Goal: Task Accomplishment & Management: Complete application form

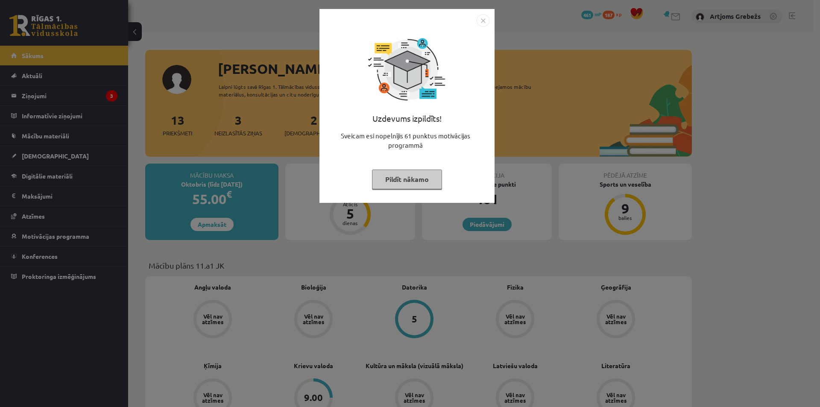
click at [403, 181] on button "Pildīt nākamo" at bounding box center [407, 180] width 70 height 20
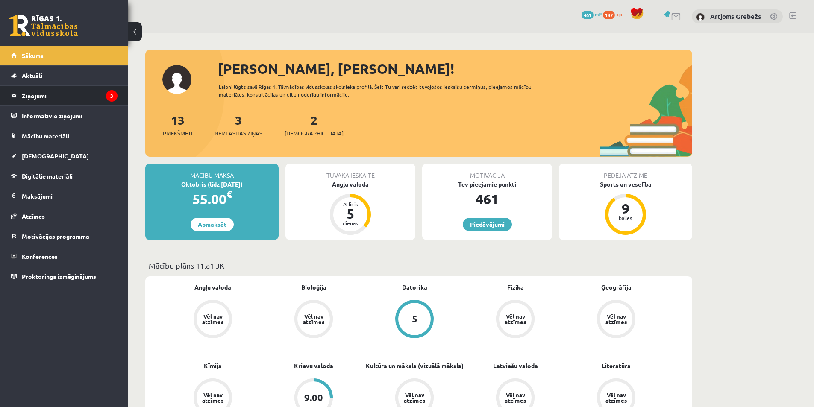
click at [76, 99] on legend "Ziņojumi 3" at bounding box center [70, 96] width 96 height 20
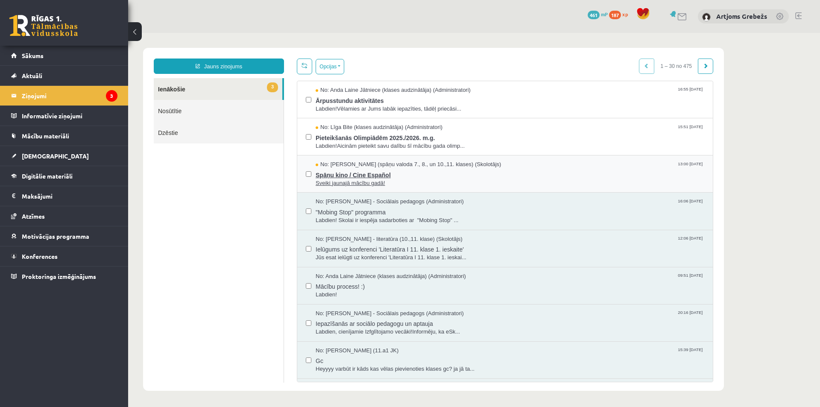
click at [365, 182] on span "Sveiki jaunajā mācību gadā!" at bounding box center [510, 183] width 389 height 8
click at [348, 129] on span "No: Līga Bite (klases audzinātāja) (Administratori)" at bounding box center [379, 127] width 127 height 8
click at [363, 98] on span "Ārpusstundu aktivitātes" at bounding box center [510, 99] width 389 height 11
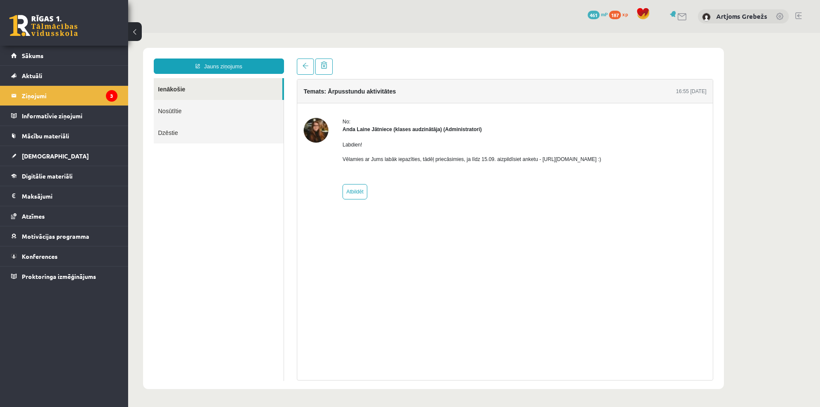
click at [601, 155] on p "Vēlamies ar Jums labāk iepazīties, tādēļ priecāsimies, ja līdz 15.09. aizpildīs…" at bounding box center [472, 159] width 259 height 8
drag, startPoint x: 628, startPoint y: 159, endPoint x: 537, endPoint y: 157, distance: 91.4
click at [537, 157] on p "Vēlamies ar Jums labāk iepazīties, tādēļ priecāsimies, ja līdz 15.09. aizpildīs…" at bounding box center [472, 159] width 259 height 8
click at [73, 63] on link "Sākums" at bounding box center [64, 56] width 106 height 20
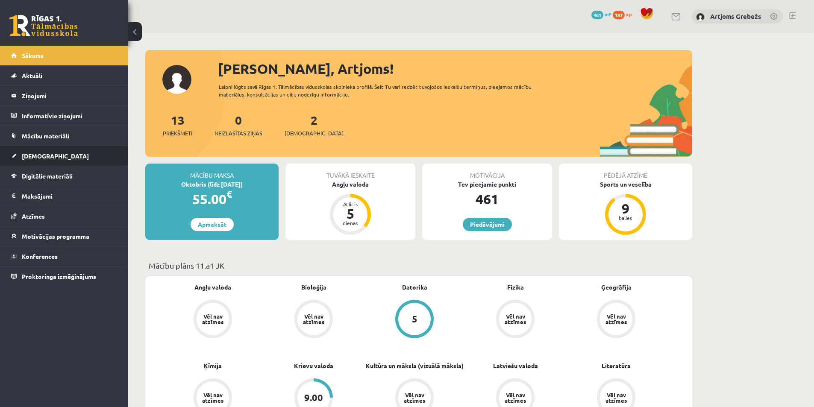
click at [57, 157] on link "[DEMOGRAPHIC_DATA]" at bounding box center [64, 156] width 106 height 20
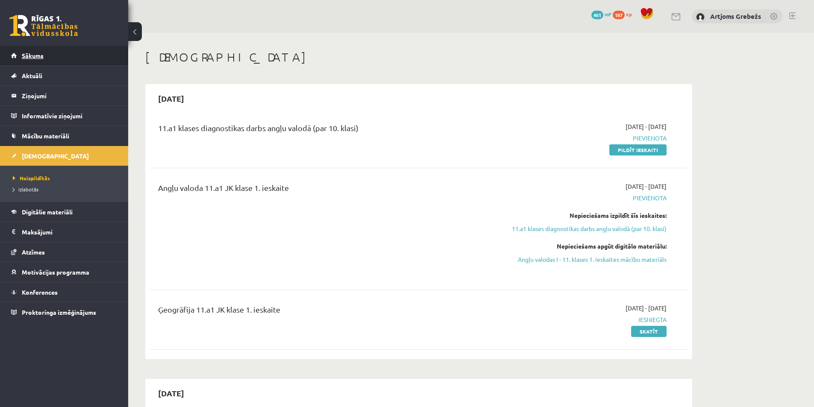
click at [26, 52] on link "Sākums" at bounding box center [64, 56] width 106 height 20
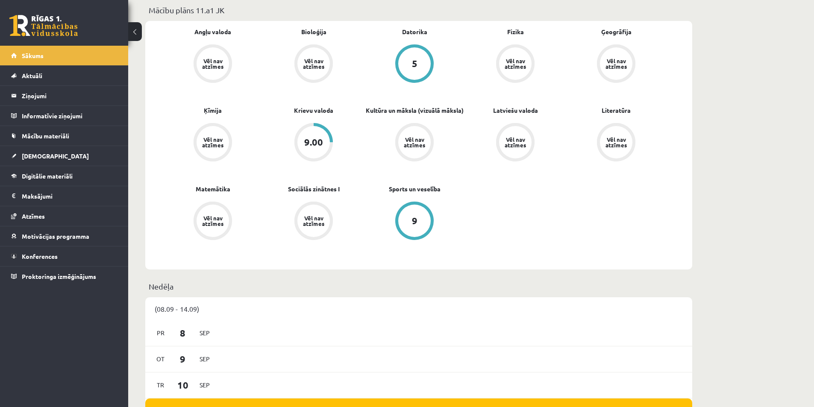
scroll to position [256, 0]
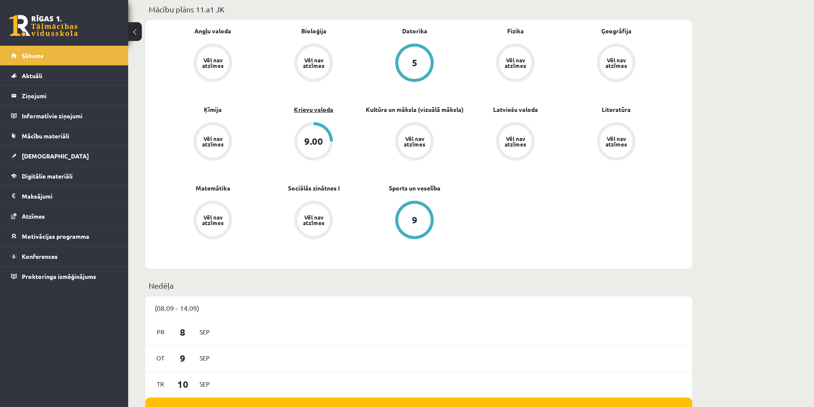
click at [311, 113] on link "Krievu valoda" at bounding box center [313, 109] width 39 height 9
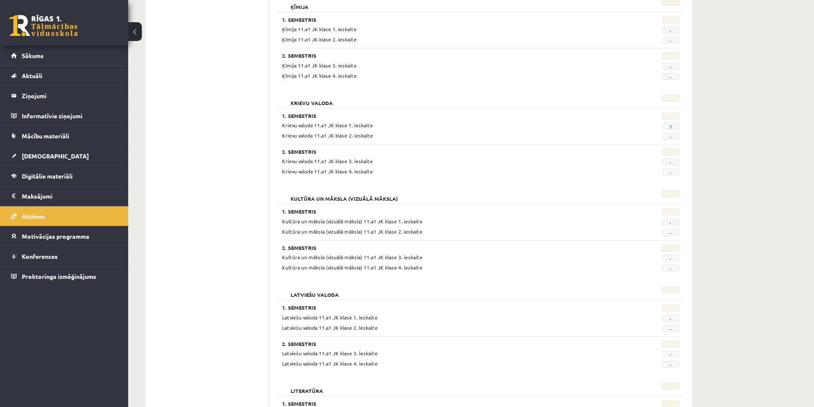
scroll to position [618, 0]
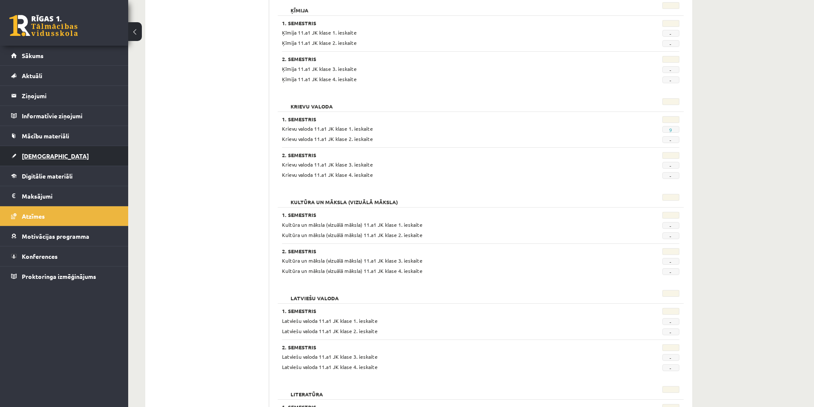
drag, startPoint x: 305, startPoint y: 117, endPoint x: 97, endPoint y: 152, distance: 211.1
click at [97, 152] on link "[DEMOGRAPHIC_DATA]" at bounding box center [64, 156] width 106 height 20
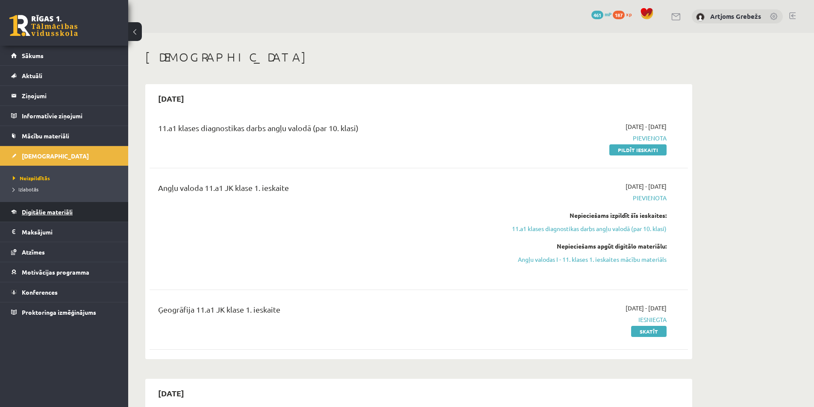
click at [52, 206] on link "Digitālie materiāli" at bounding box center [64, 212] width 106 height 20
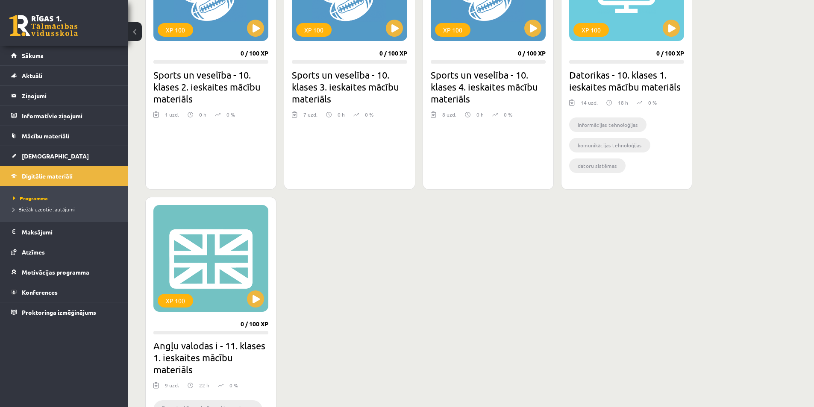
scroll to position [598, 0]
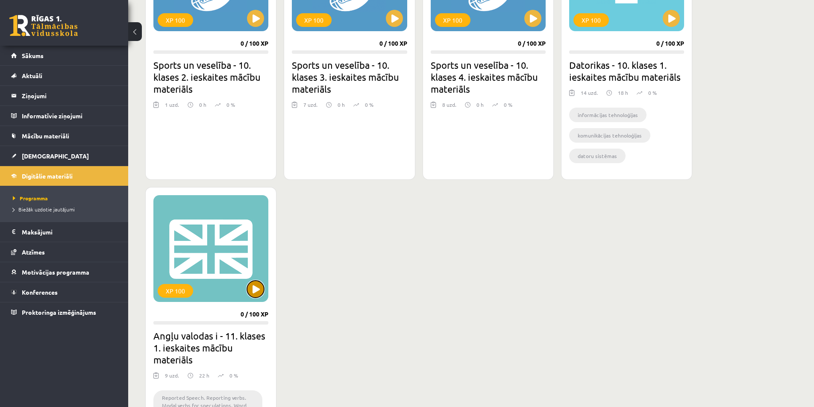
click at [260, 290] on button at bounding box center [255, 289] width 17 height 17
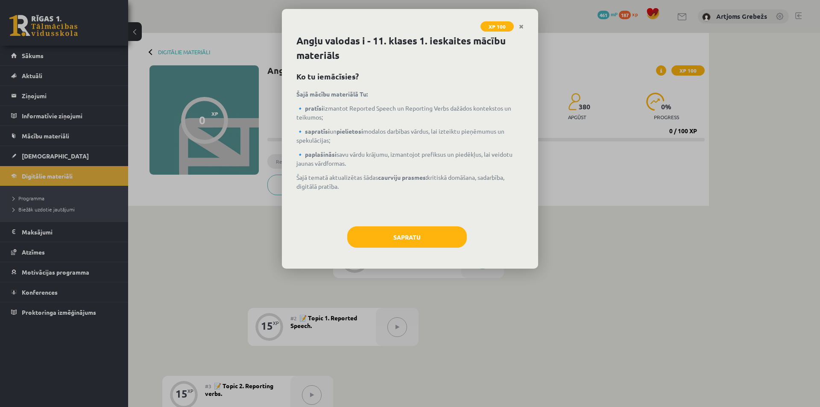
click at [382, 249] on div "Sapratu" at bounding box center [409, 240] width 227 height 28
click at [393, 243] on button "Sapratu" at bounding box center [407, 236] width 120 height 21
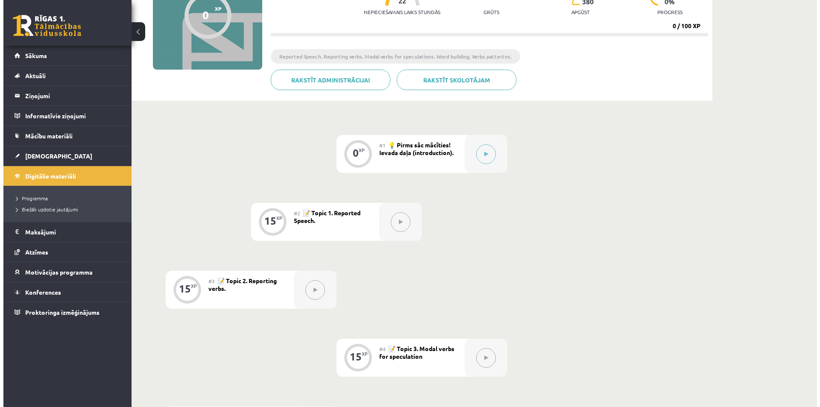
scroll to position [85, 0]
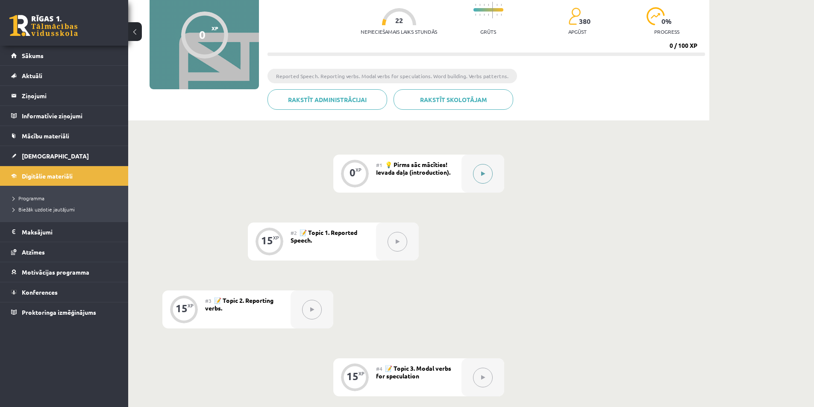
click at [476, 180] on button at bounding box center [483, 174] width 20 height 20
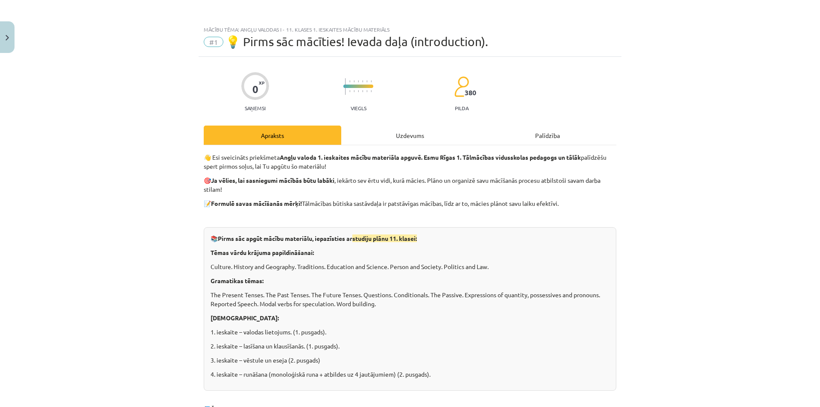
drag, startPoint x: 464, startPoint y: 122, endPoint x: 436, endPoint y: 131, distance: 29.6
click at [416, 134] on div "Uzdevums" at bounding box center [410, 135] width 138 height 19
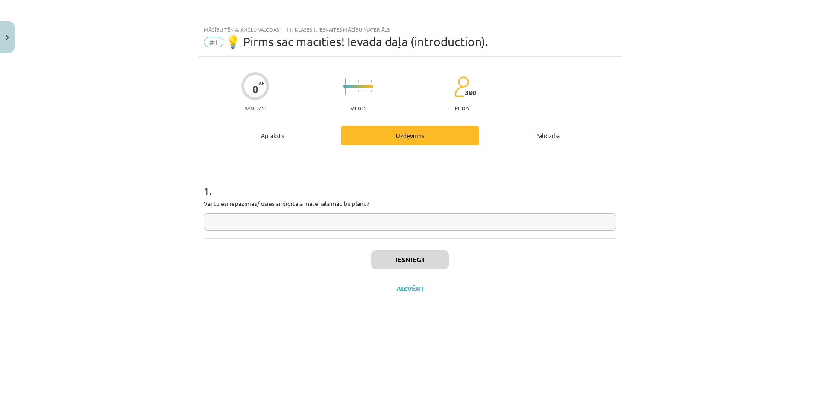
click at [319, 219] on input "text" at bounding box center [410, 222] width 413 height 18
type input "***"
click at [425, 258] on button "Iesniegt" at bounding box center [410, 259] width 78 height 19
click at [412, 298] on button "Nākamā nodarbība" at bounding box center [410, 294] width 84 height 20
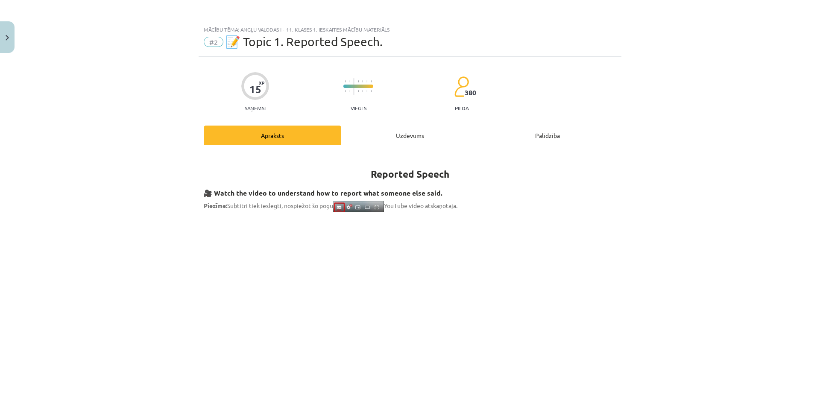
click at [399, 137] on div "Uzdevums" at bounding box center [410, 135] width 138 height 19
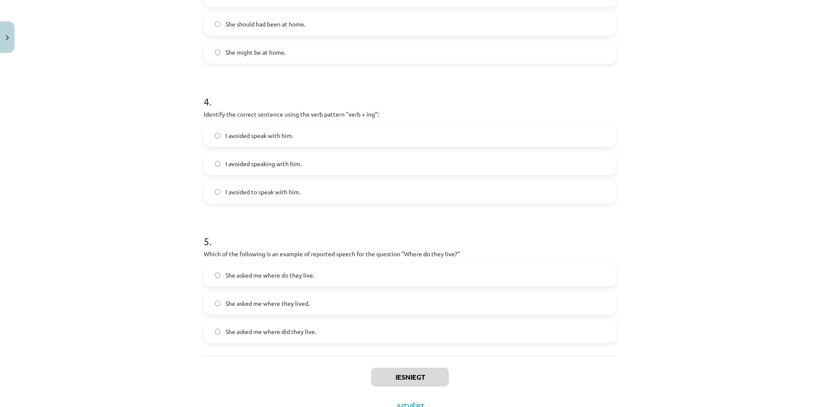
scroll to position [543, 0]
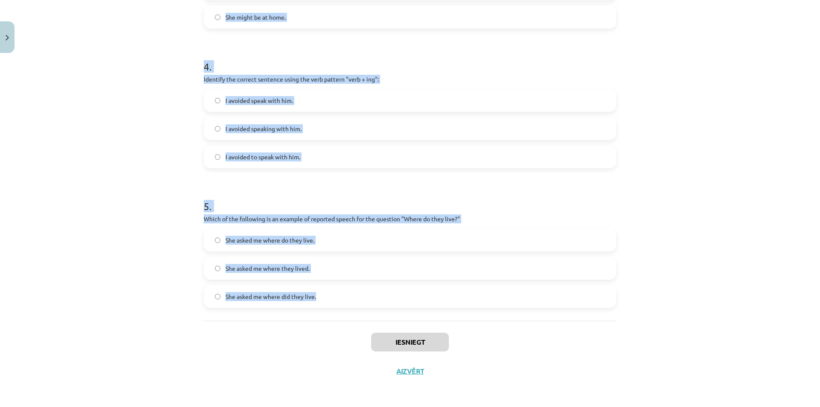
drag, startPoint x: 185, startPoint y: 162, endPoint x: 314, endPoint y: 297, distance: 187.3
click at [314, 297] on div "Mācību tēma: Angļu valodas i - 11. klases 1. ieskaites mācību materiāls #2 📝 To…" at bounding box center [410, 203] width 820 height 407
copy form "1 . Which of the following sentences correctly uses reported speech? He said th…"
drag, startPoint x: 559, startPoint y: 213, endPoint x: 555, endPoint y: 214, distance: 4.6
click at [558, 213] on div "5 . Which of the following is an example of reported speech for the question "W…" at bounding box center [410, 246] width 413 height 123
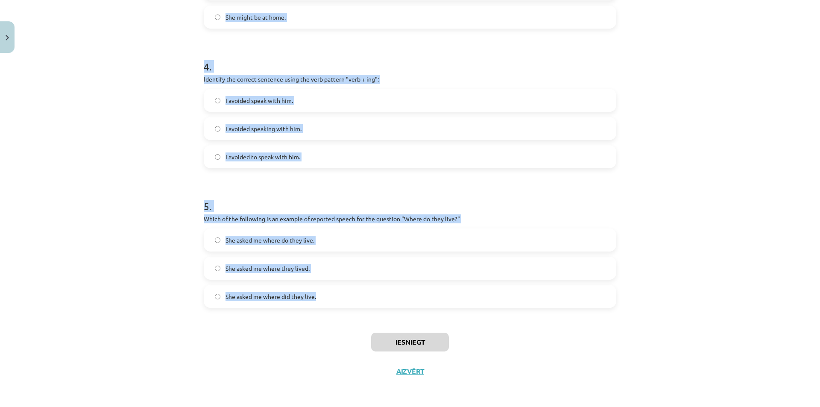
click at [571, 212] on div "5 . Which of the following is an example of reported speech for the question "W…" at bounding box center [410, 246] width 413 height 123
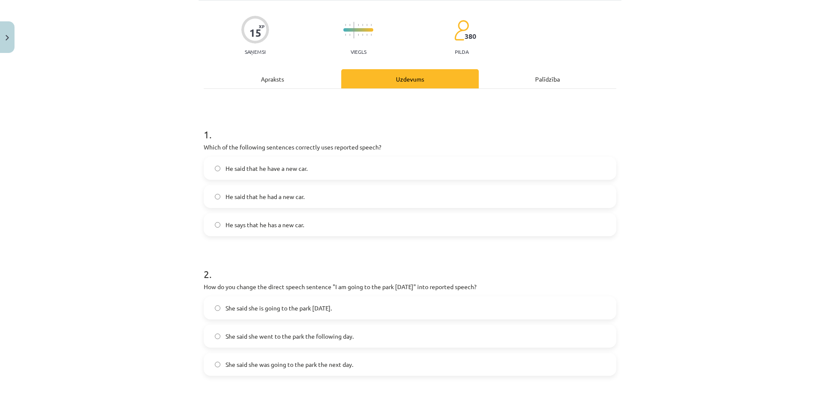
scroll to position [43, 0]
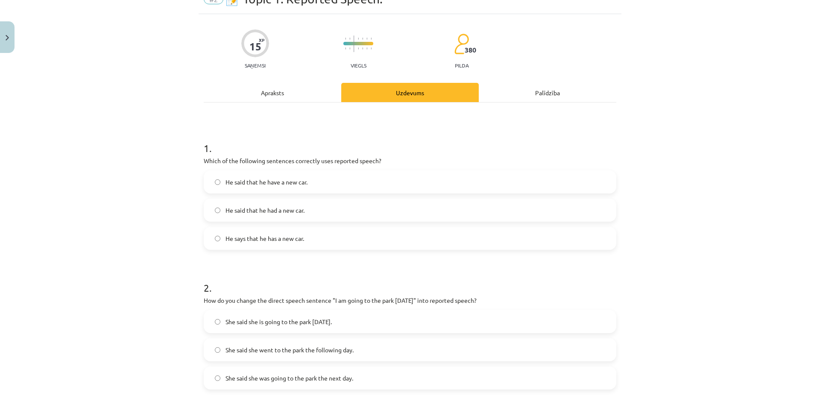
drag, startPoint x: 228, startPoint y: 214, endPoint x: 104, endPoint y: 189, distance: 126.8
click at [86, 188] on div "Mācību tēma: Angļu valodas i - 11. klases 1. ieskaites mācību materiāls #2 📝 To…" at bounding box center [410, 203] width 820 height 407
click at [290, 208] on span "He said that he had a new car." at bounding box center [265, 210] width 79 height 9
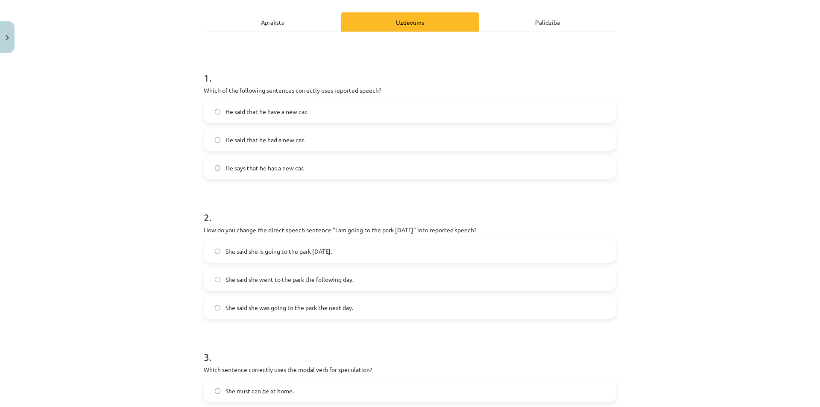
scroll to position [128, 0]
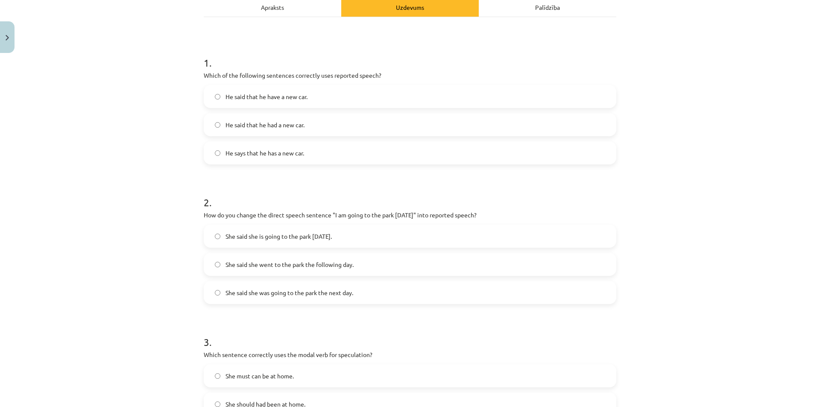
click at [281, 294] on span "She said she was going to the park the next day." at bounding box center [290, 292] width 128 height 9
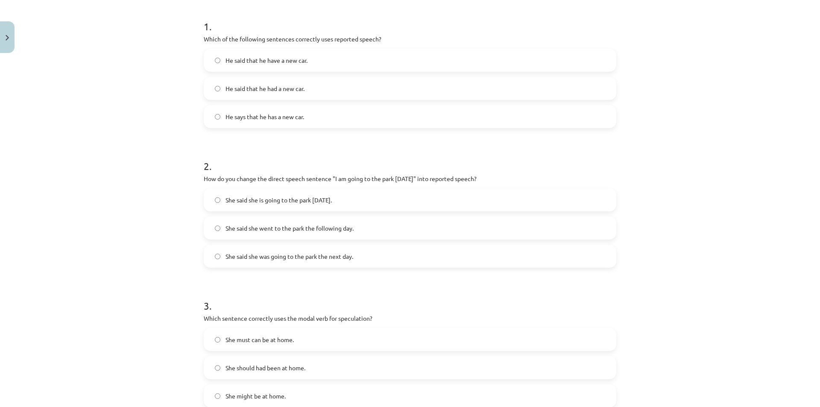
scroll to position [214, 0]
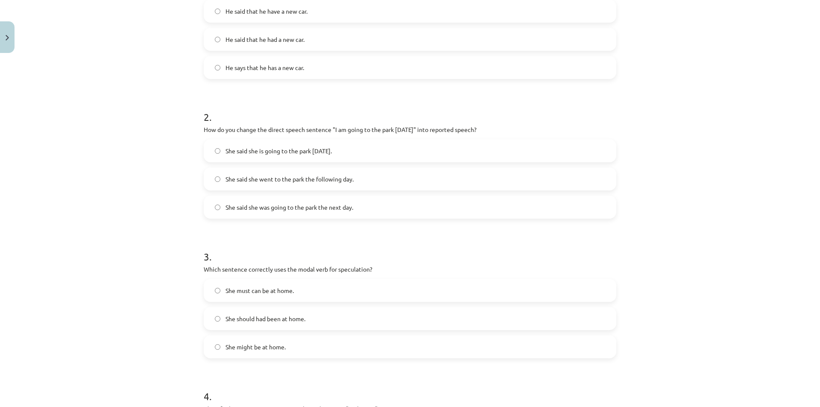
click at [284, 341] on label "She might be at home." at bounding box center [410, 346] width 411 height 21
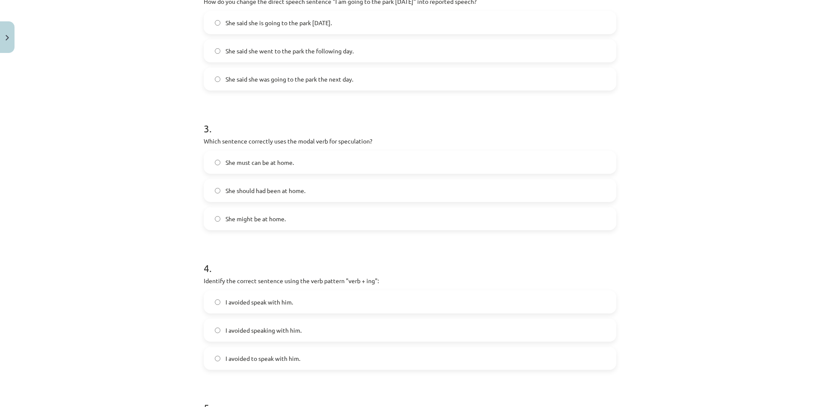
click at [251, 305] on span "I avoided speak with him." at bounding box center [259, 302] width 67 height 9
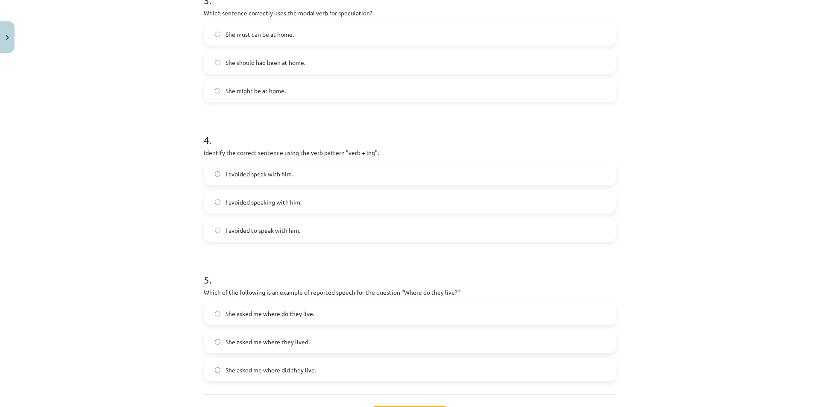
scroll to position [543, 0]
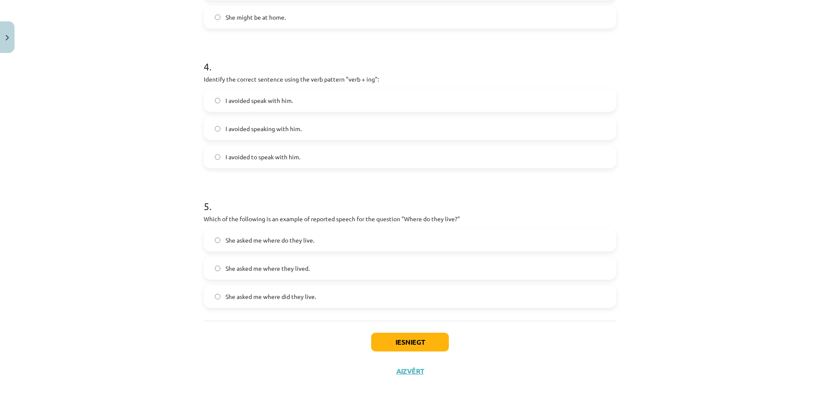
click at [249, 274] on label "She asked me where they lived." at bounding box center [410, 268] width 411 height 21
click at [386, 341] on button "Iesniegt" at bounding box center [410, 342] width 78 height 19
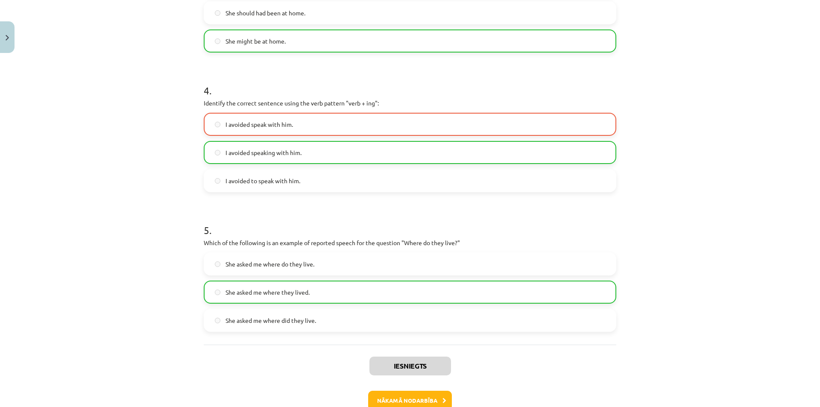
scroll to position [571, 0]
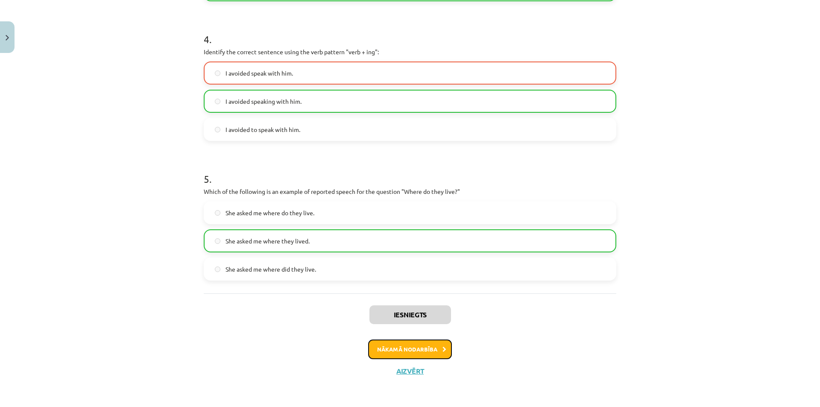
click at [411, 346] on button "Nākamā nodarbība" at bounding box center [410, 350] width 84 height 20
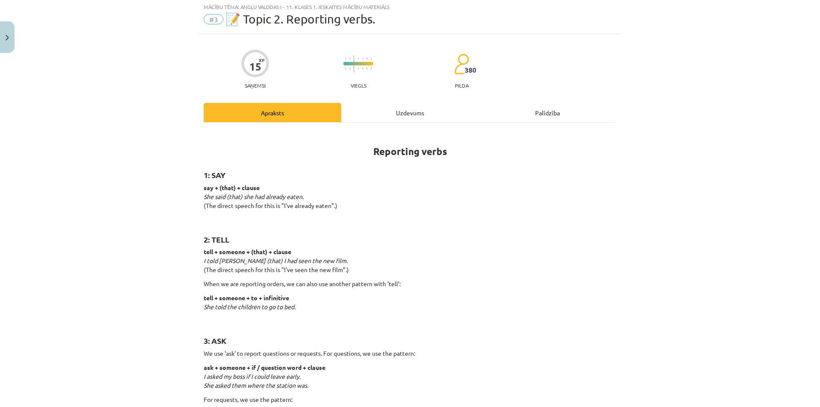
scroll to position [21, 0]
click at [397, 112] on div "Uzdevums" at bounding box center [410, 113] width 138 height 19
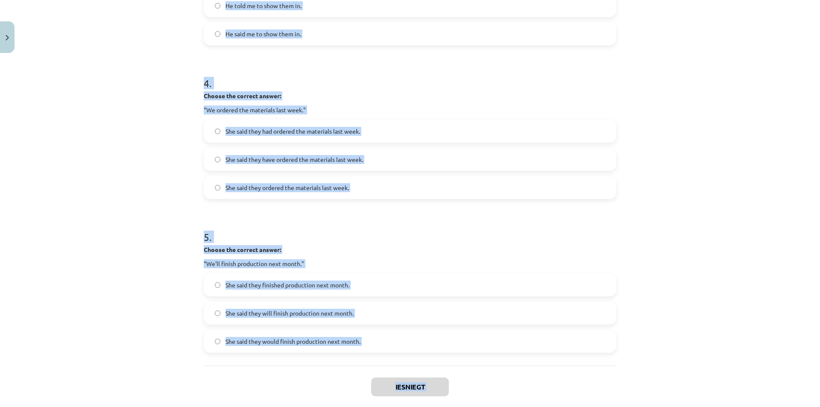
scroll to position [614, 0]
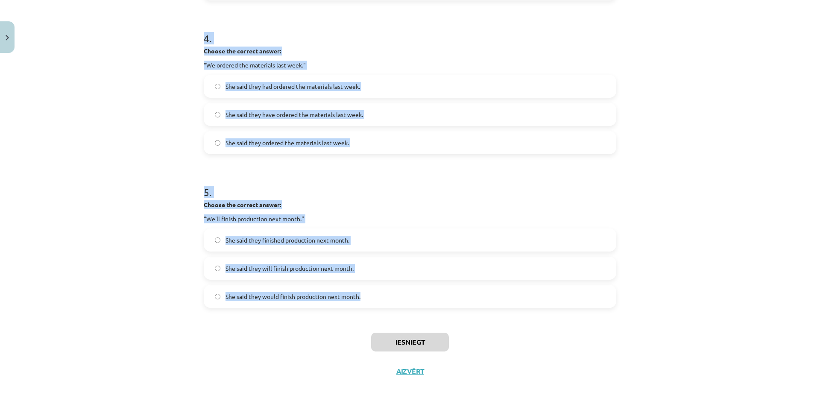
drag, startPoint x: 206, startPoint y: 170, endPoint x: 377, endPoint y: 308, distance: 219.7
click at [378, 308] on div "Mācību tēma: Angļu valodas i - 11. klases 1. ieskaites mācību materiāls #3 📝 To…" at bounding box center [410, 203] width 820 height 407
copy form "1 . Choose the correct answer: "I'm ready for the meeting." He said he had been…"
click at [580, 191] on h1 "5 ." at bounding box center [410, 184] width 413 height 26
click at [656, 192] on div "Mācību tēma: Angļu valodas i - 11. klases 1. ieskaites mācību materiāls #3 📝 To…" at bounding box center [410, 203] width 820 height 407
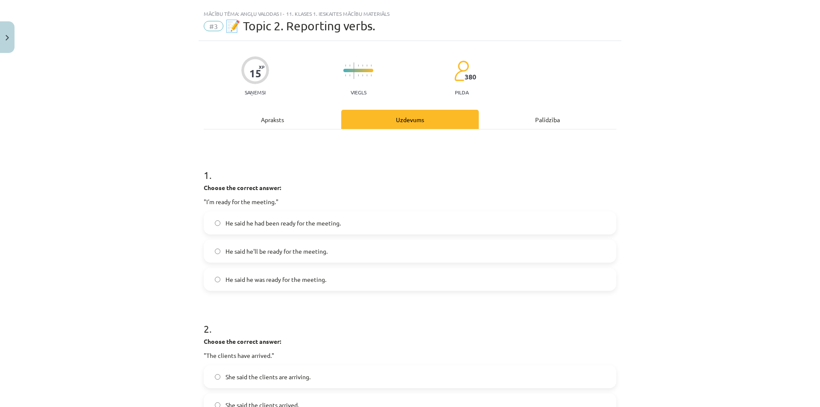
scroll to position [0, 0]
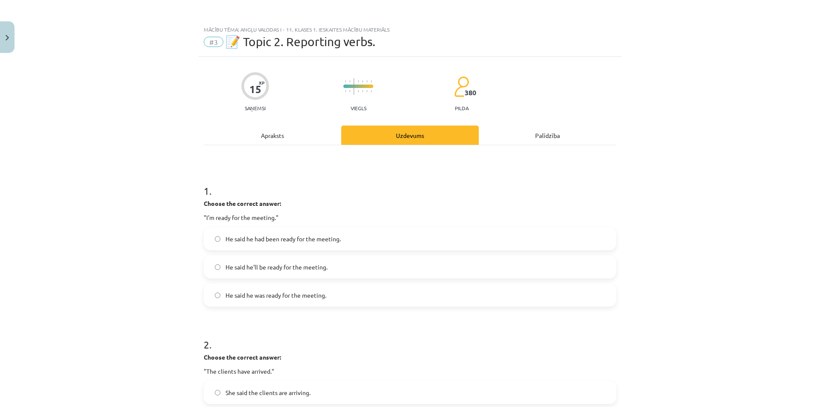
drag, startPoint x: 251, startPoint y: 245, endPoint x: 181, endPoint y: 236, distance: 70.2
click at [181, 236] on div "Mācību tēma: Angļu valodas i - 11. klases 1. ieskaites mācību materiāls #3 📝 To…" at bounding box center [410, 203] width 820 height 407
click at [232, 303] on label "He said he was ready for the meeting." at bounding box center [410, 294] width 411 height 21
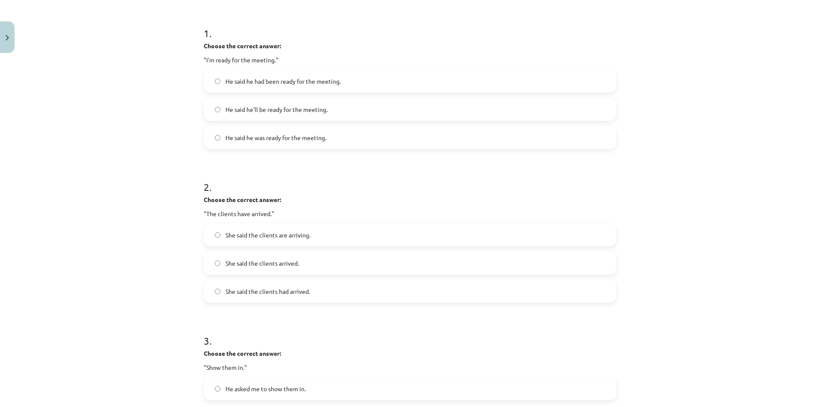
scroll to position [171, 0]
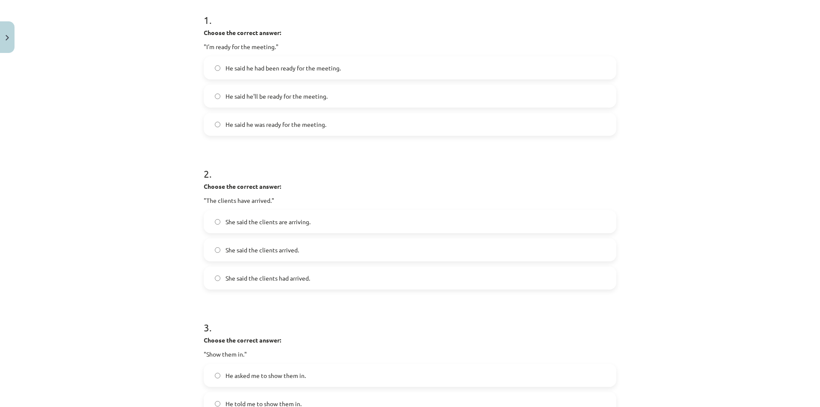
click at [256, 276] on span "She said the clients had arrived." at bounding box center [268, 278] width 85 height 9
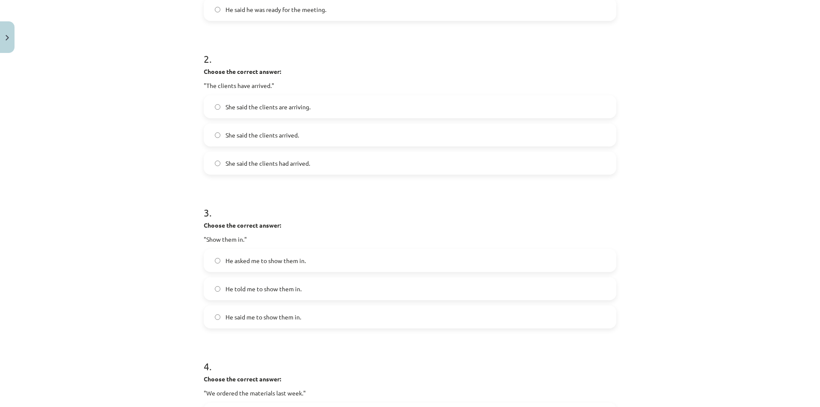
scroll to position [299, 0]
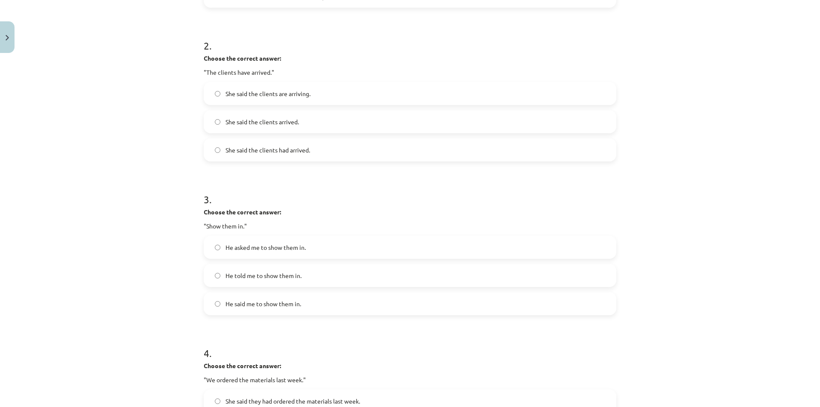
click at [252, 253] on label "He asked me to show them in." at bounding box center [410, 247] width 411 height 21
drag, startPoint x: 252, startPoint y: 255, endPoint x: 192, endPoint y: 247, distance: 61.1
click at [190, 248] on div "Mācību tēma: Angļu valodas i - 11. klases 1. ieskaites mācību materiāls #3 📝 To…" at bounding box center [410, 203] width 820 height 407
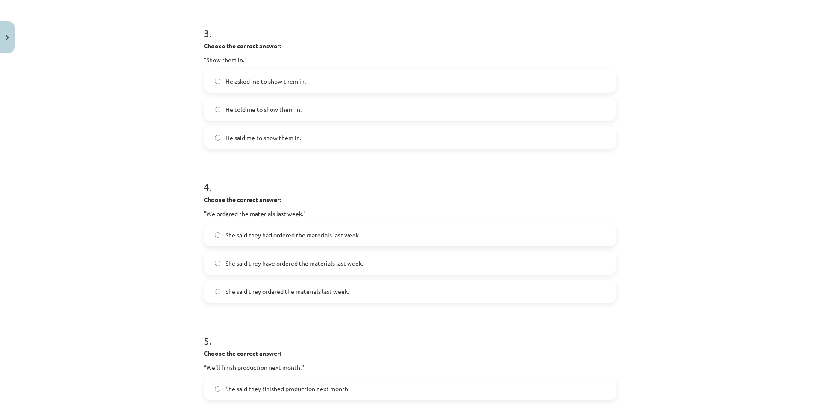
scroll to position [513, 0]
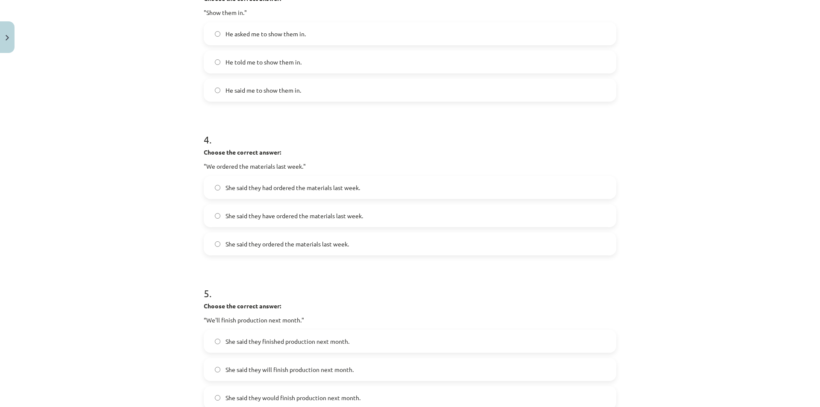
click at [266, 243] on span "She said they ordered the materials last week." at bounding box center [287, 244] width 123 height 9
drag, startPoint x: 245, startPoint y: 232, endPoint x: 122, endPoint y: 252, distance: 124.7
click at [122, 252] on div "Mācību tēma: Angļu valodas i - 11. klases 1. ieskaites mācību materiāls #3 📝 To…" at bounding box center [410, 203] width 820 height 407
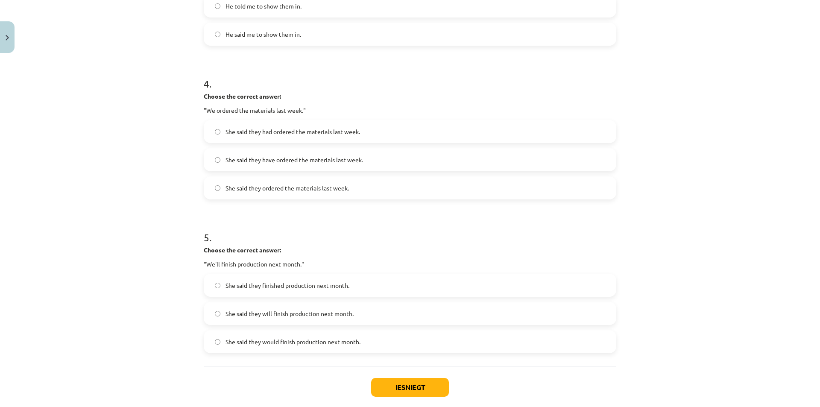
scroll to position [614, 0]
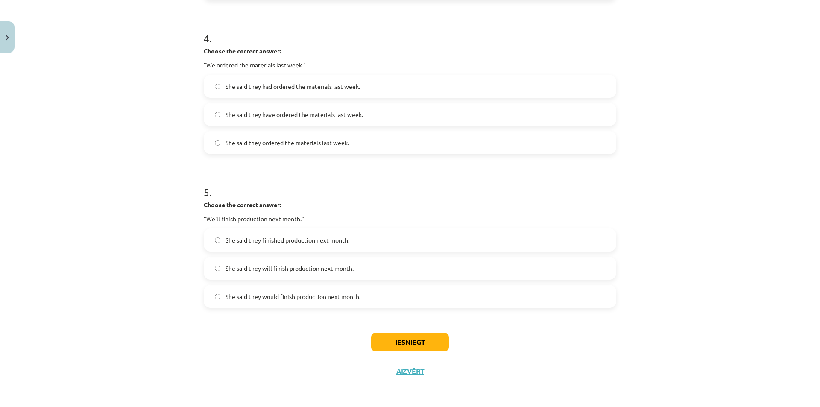
click at [245, 288] on label "She said they would finish production next month." at bounding box center [410, 296] width 411 height 21
click at [398, 340] on button "Iesniegt" at bounding box center [410, 342] width 78 height 19
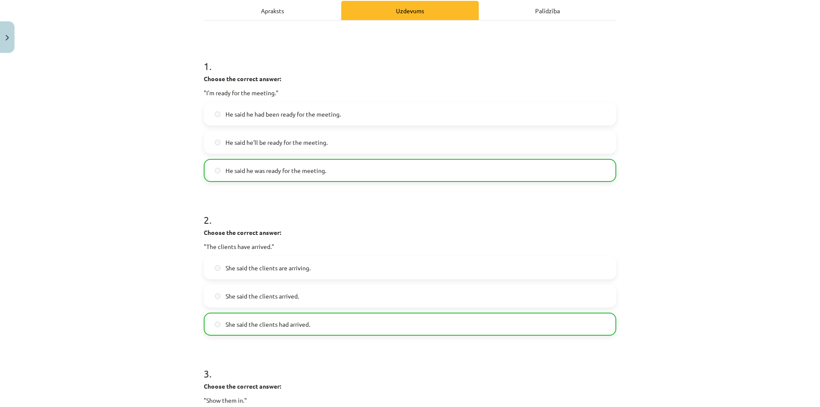
scroll to position [0, 0]
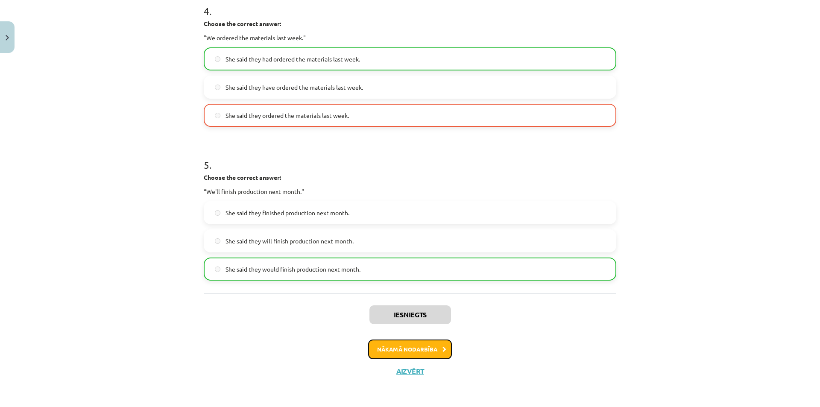
click at [411, 352] on button "Nākamā nodarbība" at bounding box center [410, 350] width 84 height 20
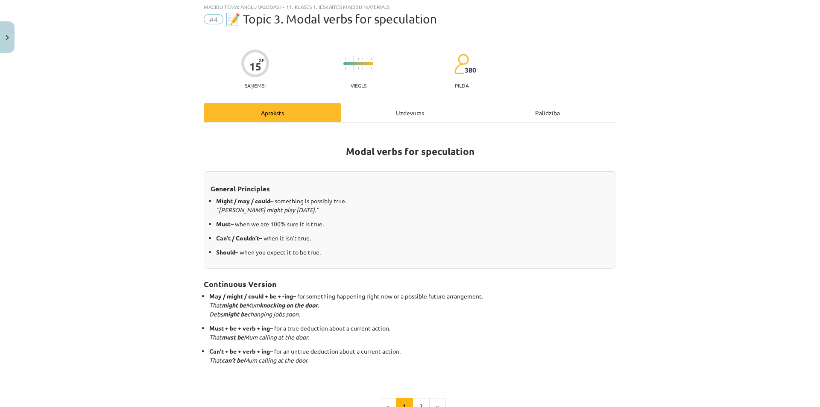
scroll to position [21, 0]
click at [381, 113] on div "Uzdevums" at bounding box center [410, 113] width 138 height 19
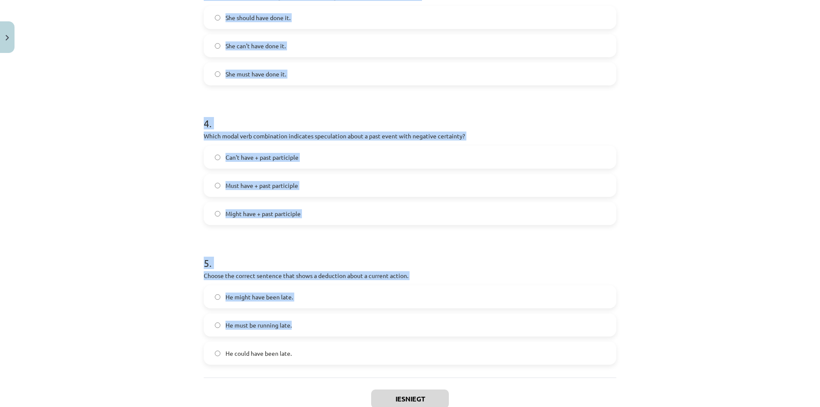
scroll to position [543, 0]
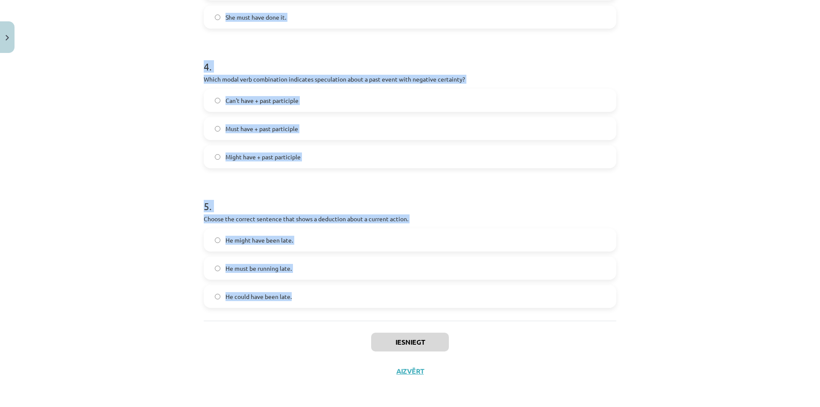
drag, startPoint x: 169, startPoint y: 164, endPoint x: 325, endPoint y: 300, distance: 207.4
click at [325, 300] on div "Mācību tēma: Angļu valodas i - 11. klases 1. ieskaites mācību materiāls #4 📝 To…" at bounding box center [410, 203] width 820 height 407
click at [636, 214] on div "Mācību tēma: Angļu valodas i - 11. klases 1. ieskaites mācību materiāls #4 📝 To…" at bounding box center [410, 203] width 820 height 407
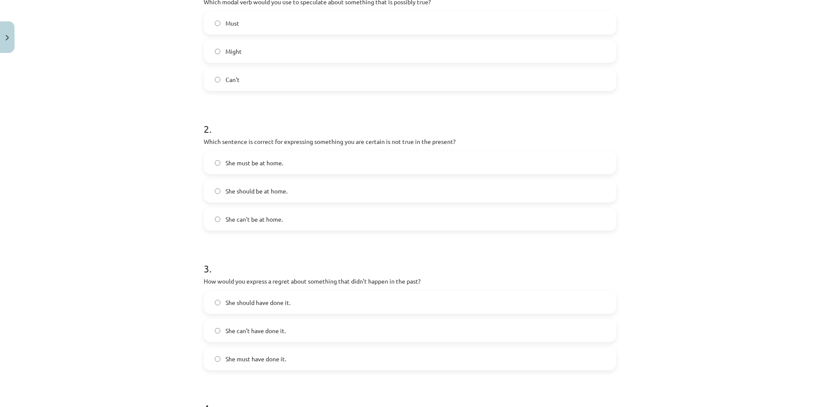
scroll to position [31, 0]
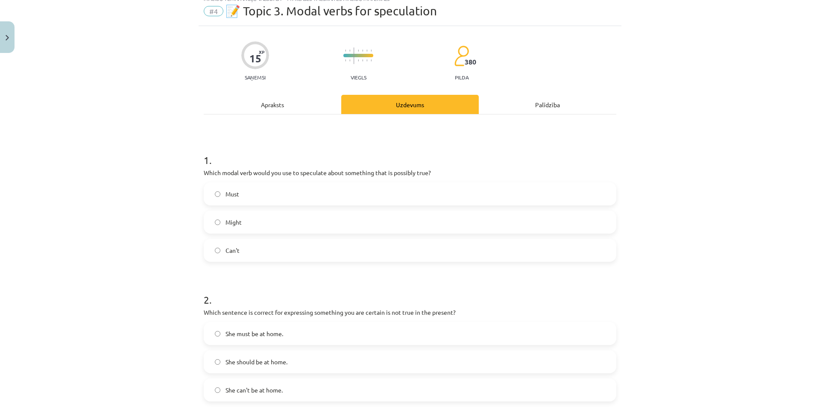
click at [260, 217] on label "Might" at bounding box center [410, 221] width 411 height 21
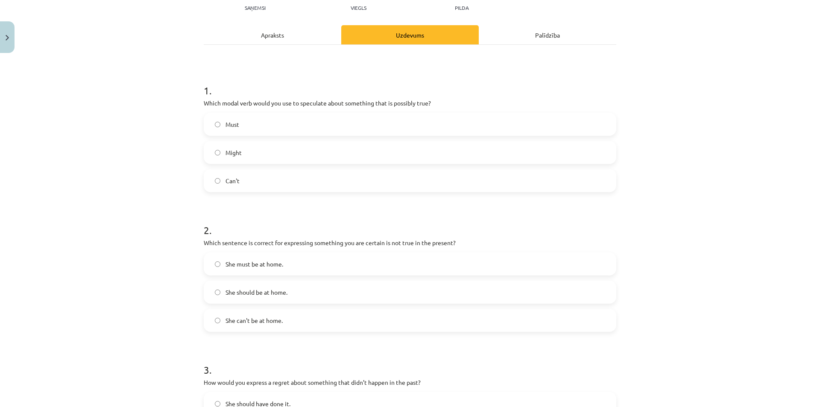
scroll to position [116, 0]
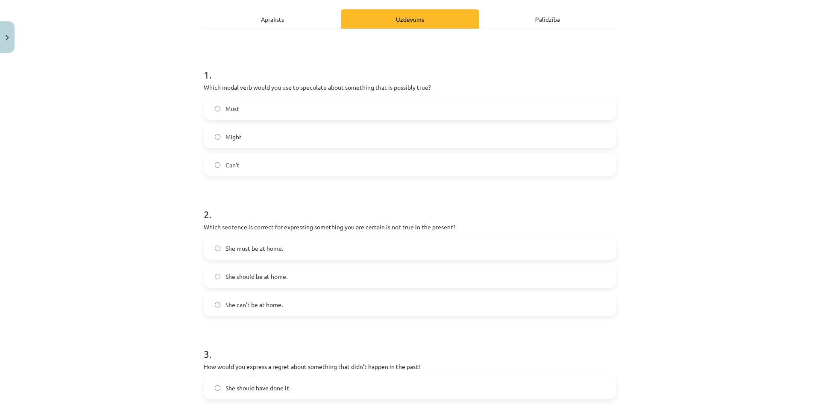
click at [270, 302] on span "She can't be at home." at bounding box center [254, 304] width 57 height 9
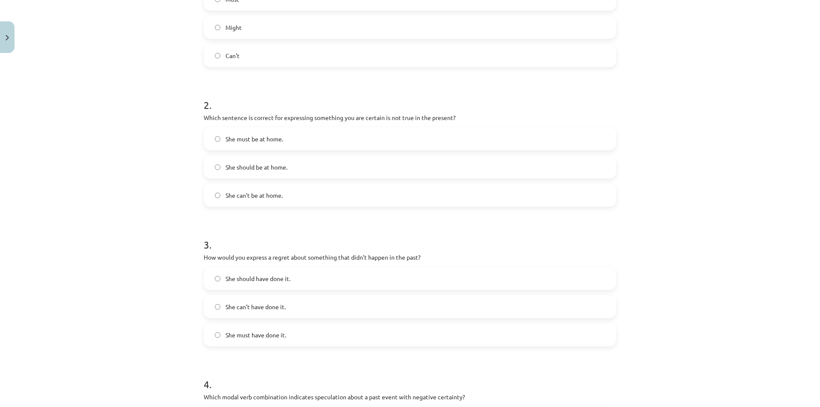
scroll to position [244, 0]
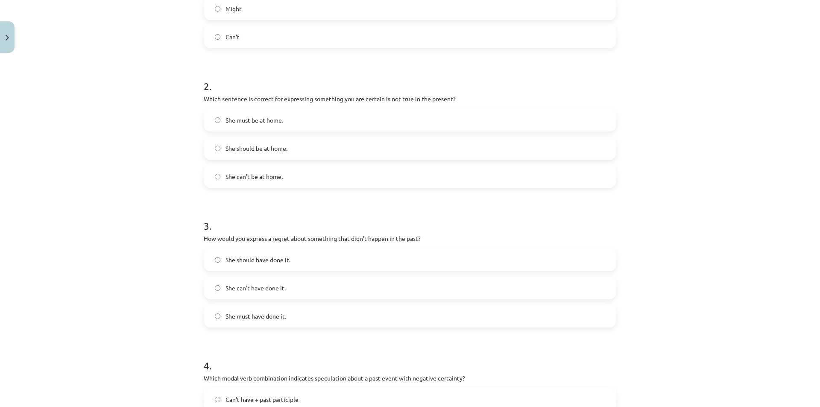
click at [275, 259] on span "She should have done it." at bounding box center [258, 259] width 65 height 9
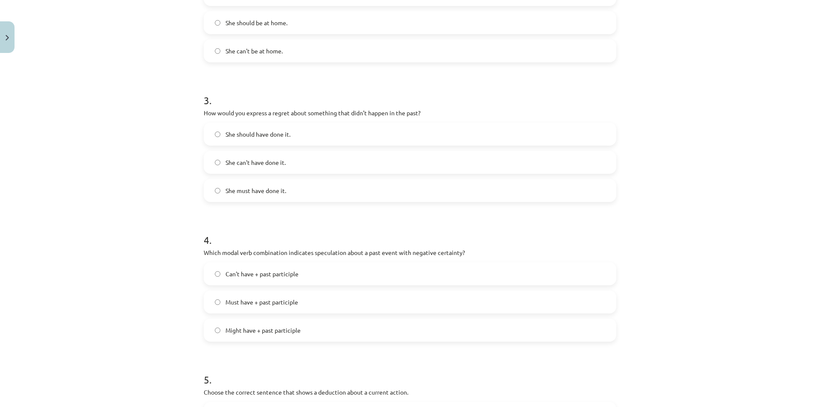
scroll to position [372, 0]
click at [269, 274] on span "Can't have + past participle" at bounding box center [262, 271] width 73 height 9
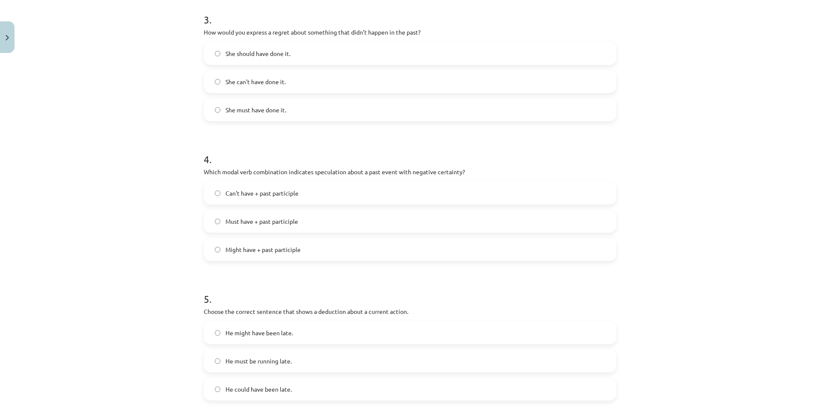
scroll to position [543, 0]
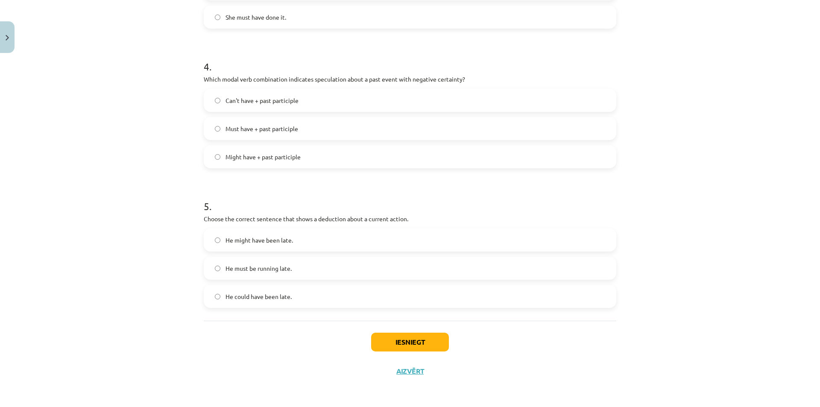
click at [268, 272] on label "He must be running late." at bounding box center [410, 268] width 411 height 21
click at [404, 346] on button "Iesniegt" at bounding box center [410, 342] width 78 height 19
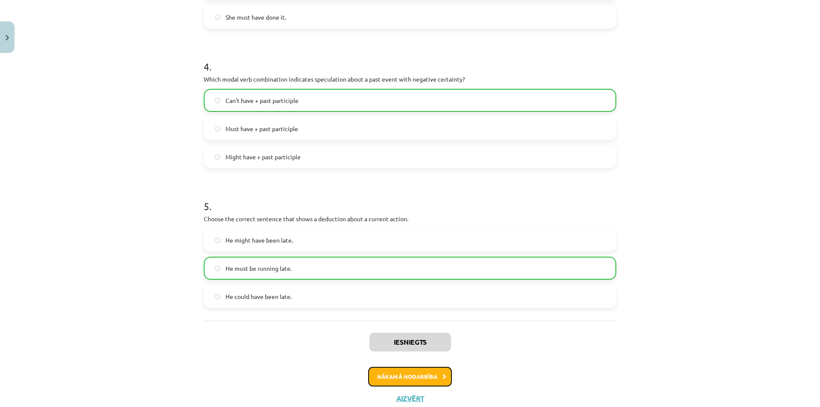
click at [434, 380] on button "Nākamā nodarbība" at bounding box center [410, 377] width 84 height 20
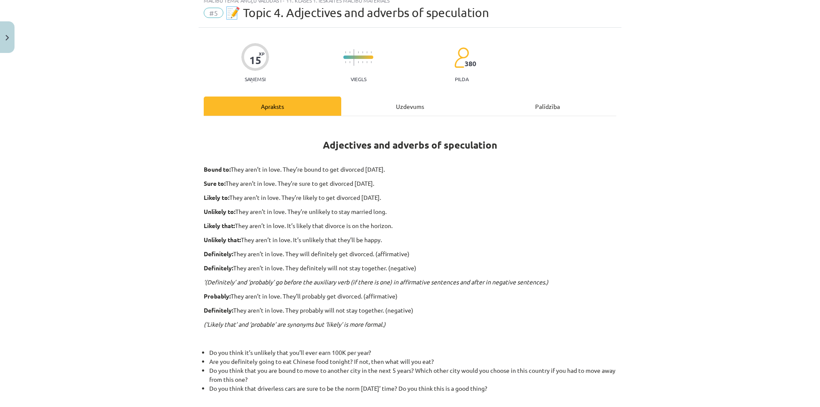
scroll to position [21, 0]
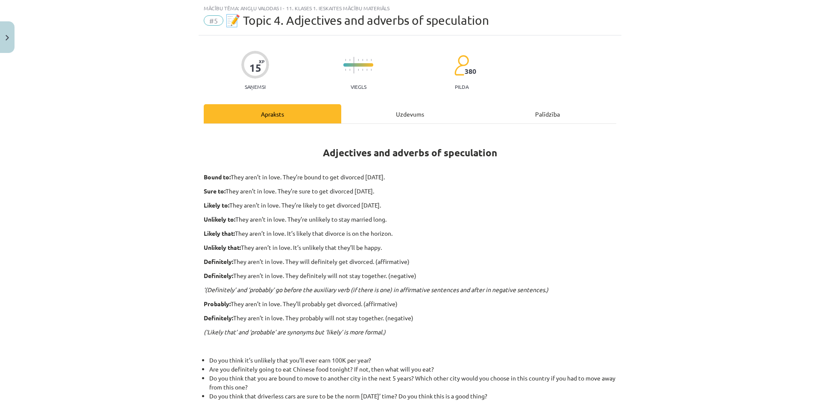
click at [376, 108] on div "Uzdevums" at bounding box center [410, 113] width 138 height 19
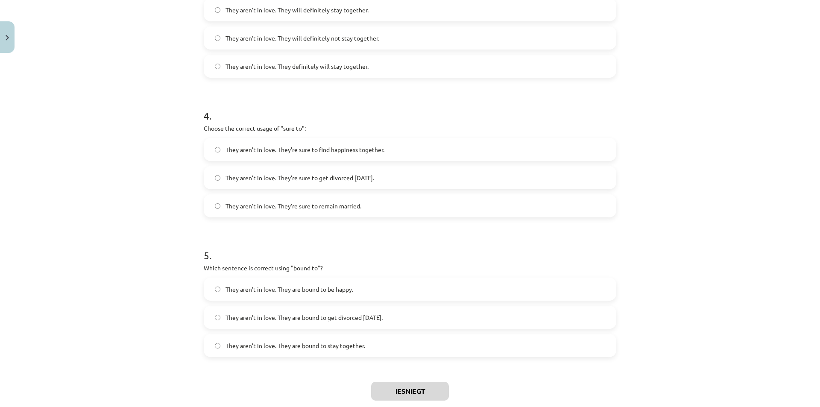
scroll to position [557, 0]
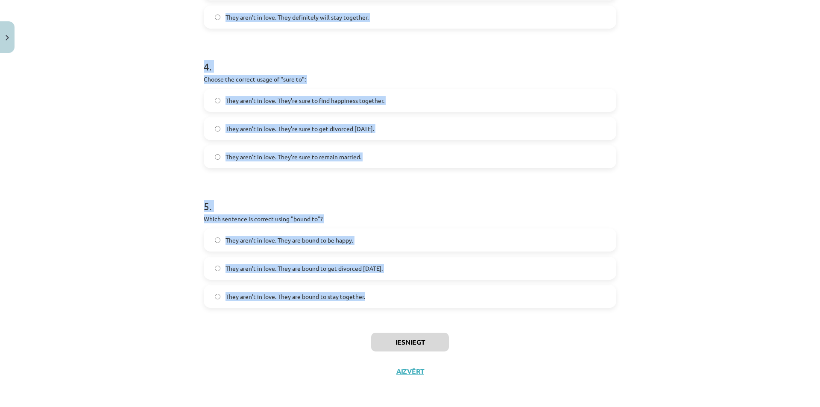
drag, startPoint x: 178, startPoint y: 171, endPoint x: 407, endPoint y: 300, distance: 262.8
click at [407, 300] on div "Mācību tēma: Angļu valodas i - 11. klases 1. ieskaites mācību materiāls #5 📝 To…" at bounding box center [410, 203] width 820 height 407
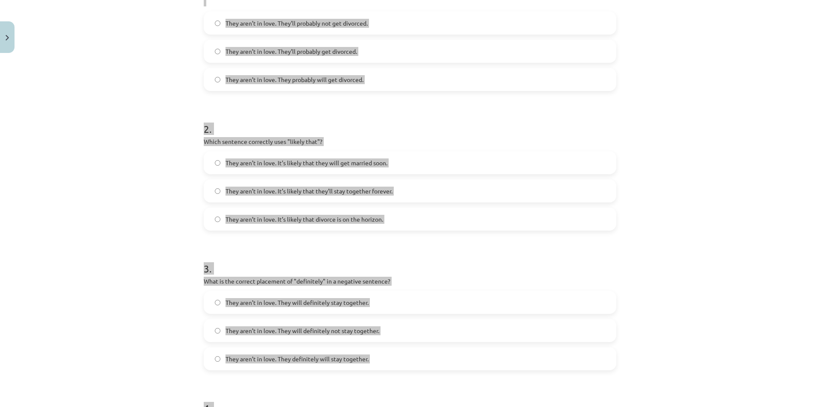
scroll to position [0, 0]
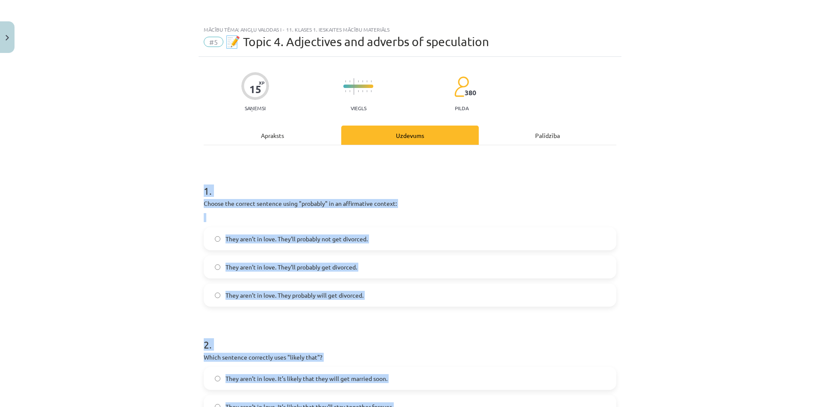
click at [643, 264] on div "Mācību tēma: Angļu valodas i - 11. klases 1. ieskaites mācību materiāls #5 📝 To…" at bounding box center [410, 203] width 820 height 407
click at [604, 263] on label "They aren’t in love. They’ll probably get divorced." at bounding box center [410, 266] width 411 height 21
click at [673, 243] on div "Mācību tēma: Angļu valodas i - 11. klases 1. ieskaites mācību materiāls #5 📝 To…" at bounding box center [410, 203] width 820 height 407
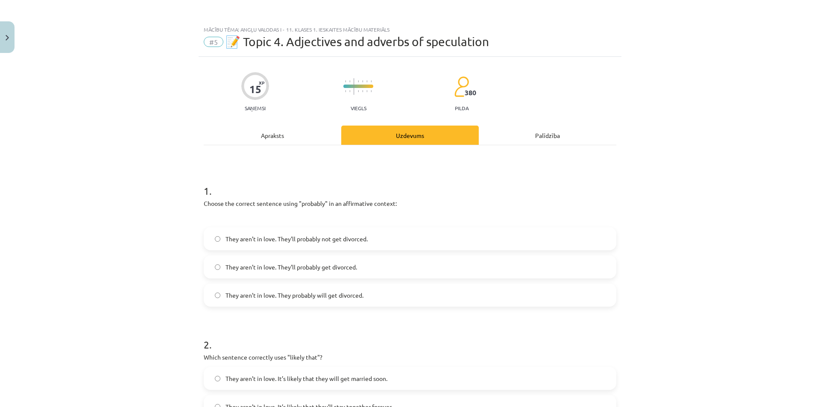
click at [673, 243] on div "Mācību tēma: Angļu valodas i - 11. klases 1. ieskaites mācību materiāls #5 📝 To…" at bounding box center [410, 203] width 820 height 407
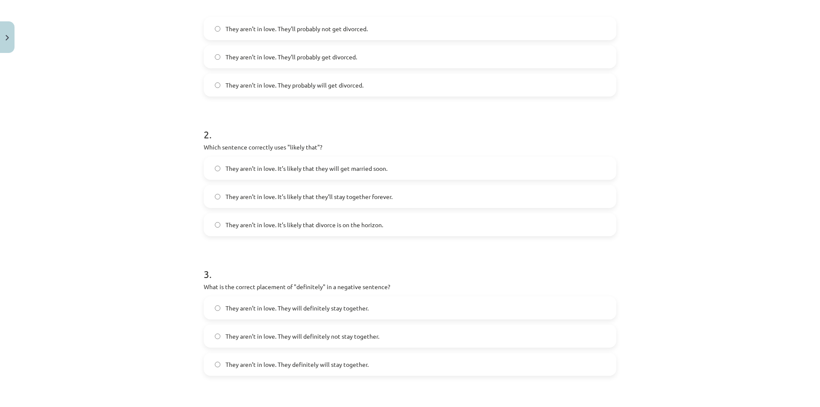
scroll to position [214, 0]
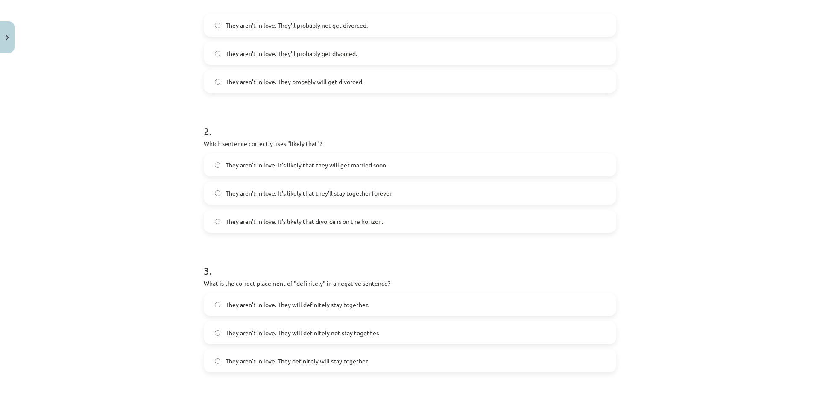
click at [334, 220] on span "They aren’t in love. It’s likely that divorce is on the horizon." at bounding box center [305, 221] width 158 height 9
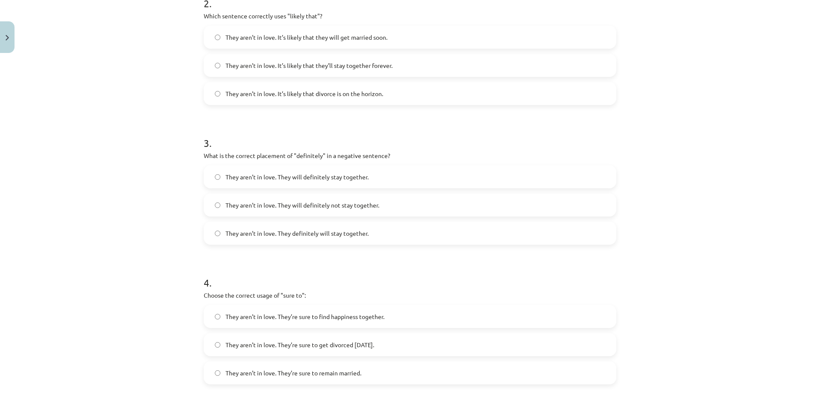
scroll to position [342, 0]
click at [296, 205] on span "They aren’t in love. They will definitely not stay together." at bounding box center [303, 204] width 154 height 9
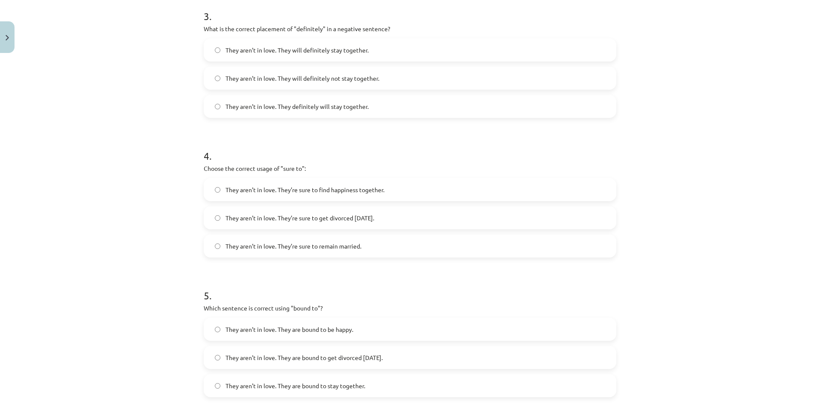
scroll to position [470, 0]
click at [341, 193] on label "They aren’t in love. They’re sure to find happiness together." at bounding box center [410, 187] width 411 height 21
click at [339, 220] on span "They aren’t in love. They’re sure to get divorced within six months." at bounding box center [300, 216] width 149 height 9
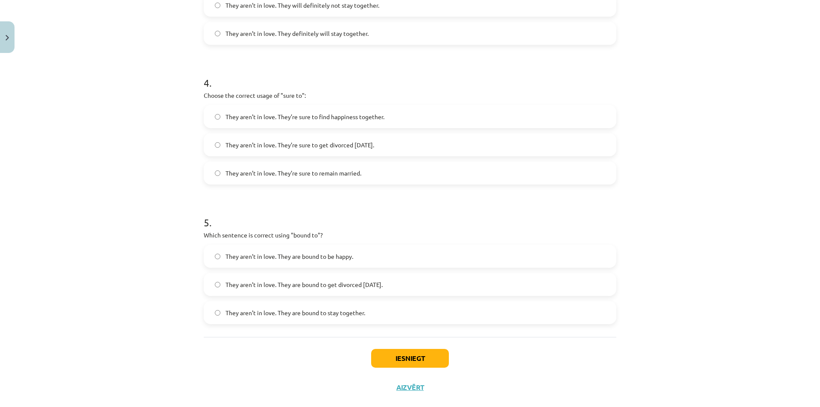
scroll to position [555, 0]
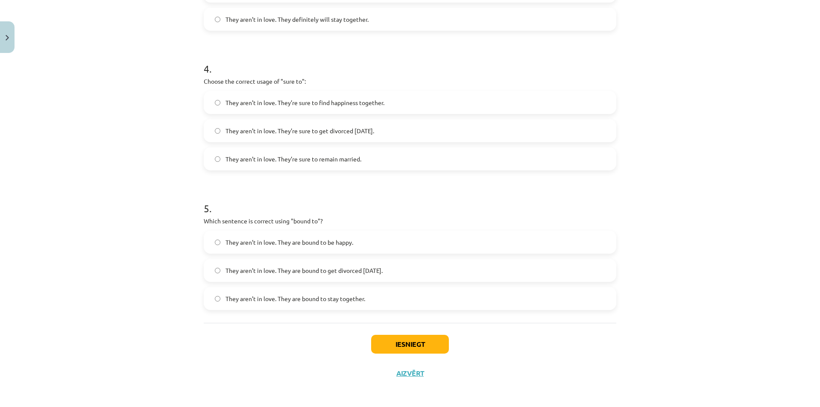
click at [383, 270] on span "They aren’t in love. They are bound to get divorced within six months." at bounding box center [304, 270] width 157 height 9
click at [412, 340] on button "Iesniegt" at bounding box center [410, 344] width 78 height 19
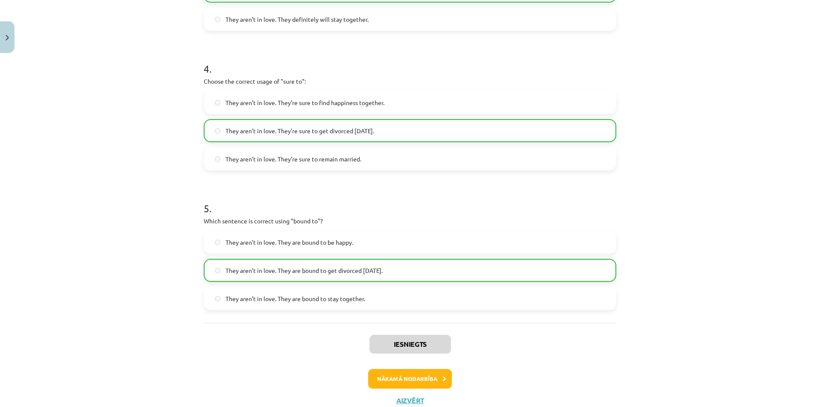
drag, startPoint x: 748, startPoint y: 0, endPoint x: 700, endPoint y: 82, distance: 94.0
click at [701, 82] on div "Mācību tēma: Angļu valodas i - 11. klases 1. ieskaites mācību materiāls #5 📝 To…" at bounding box center [410, 203] width 820 height 407
click at [387, 382] on button "Nākamā nodarbība" at bounding box center [410, 379] width 84 height 20
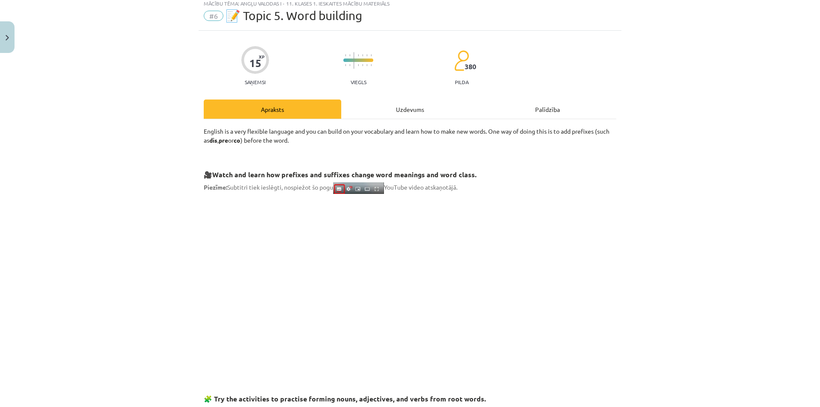
scroll to position [21, 0]
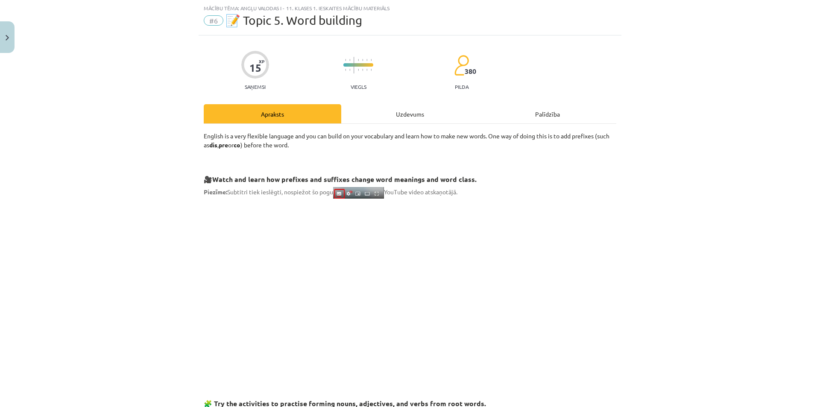
click at [362, 112] on div "Uzdevums" at bounding box center [410, 113] width 138 height 19
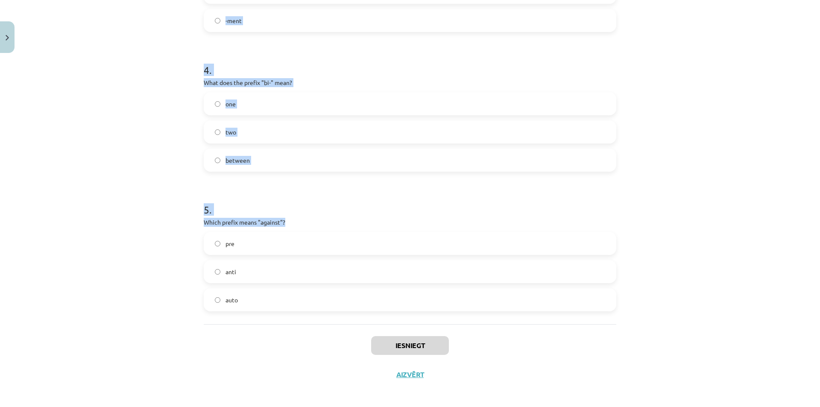
scroll to position [557, 0]
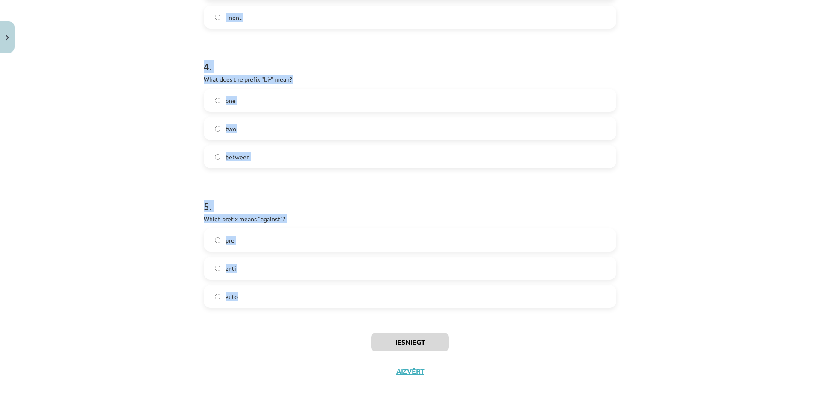
drag, startPoint x: 190, startPoint y: 167, endPoint x: 256, endPoint y: 259, distance: 113.8
click at [284, 302] on div "Mācību tēma: Angļu valodas i - 11. klases 1. ieskaites mācību materiāls #6 📝 To…" at bounding box center [410, 203] width 820 height 407
click at [701, 216] on div "Mācību tēma: Angļu valodas i - 11. klases 1. ieskaites mācību materiāls #6 📝 To…" at bounding box center [410, 203] width 820 height 407
click at [700, 215] on div "Mācību tēma: Angļu valodas i - 11. klases 1. ieskaites mācību materiāls #6 📝 To…" at bounding box center [410, 203] width 820 height 407
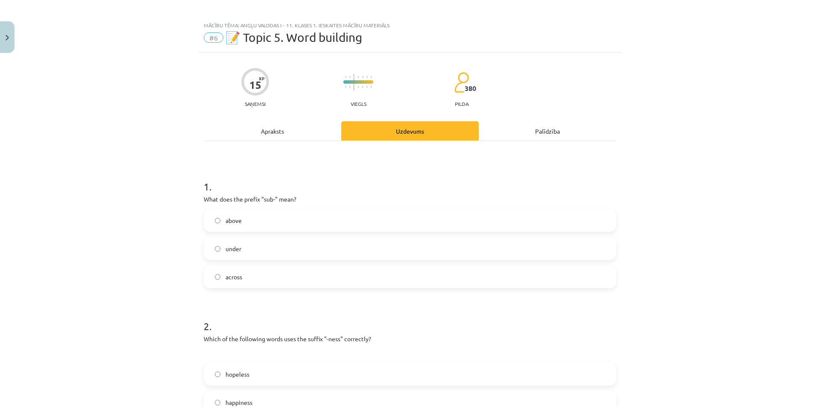
scroll to position [0, 0]
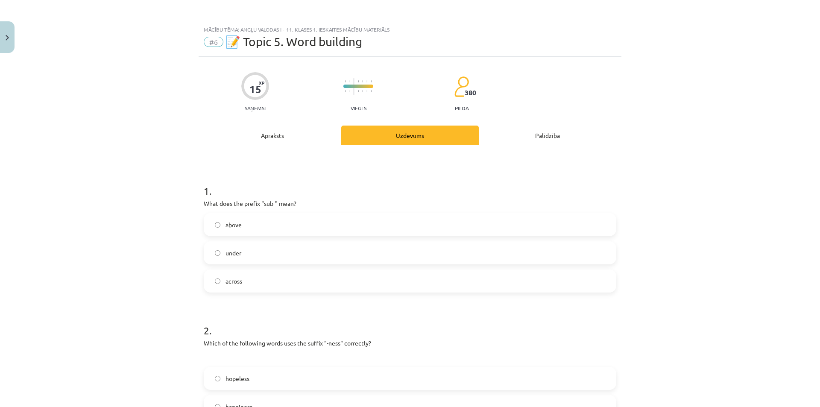
click at [239, 252] on label "under" at bounding box center [410, 252] width 411 height 21
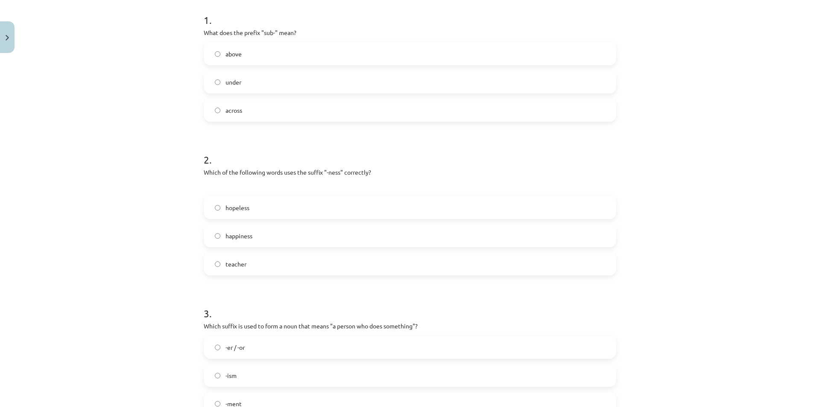
click at [261, 234] on label "happiness" at bounding box center [410, 235] width 411 height 21
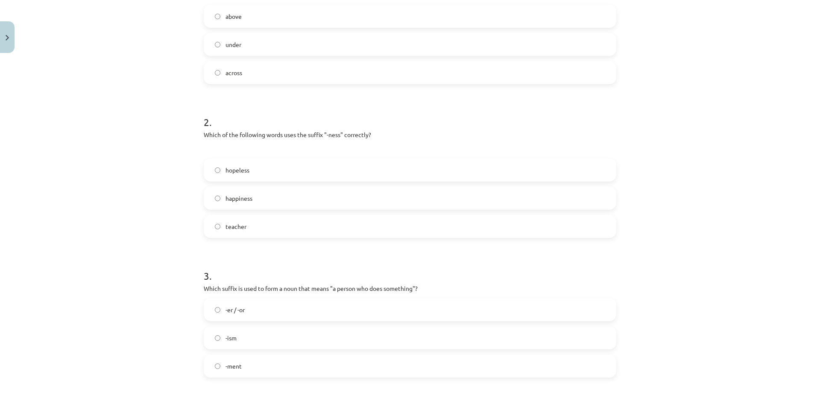
scroll to position [299, 0]
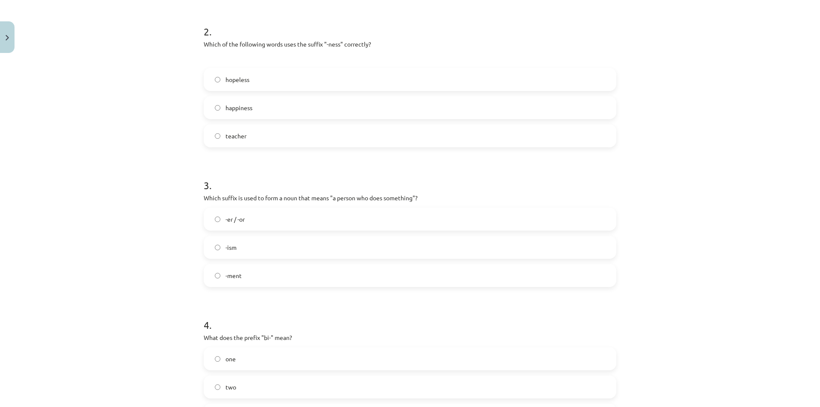
click at [264, 217] on label "-er / -or" at bounding box center [410, 218] width 411 height 21
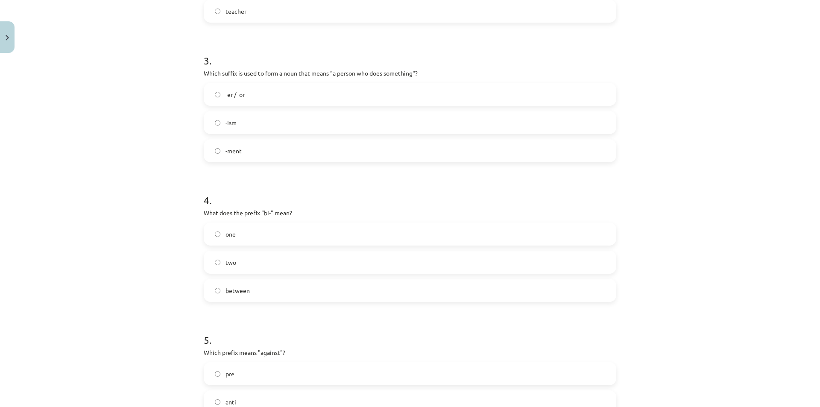
scroll to position [427, 0]
click at [270, 256] on label "two" at bounding box center [410, 258] width 411 height 21
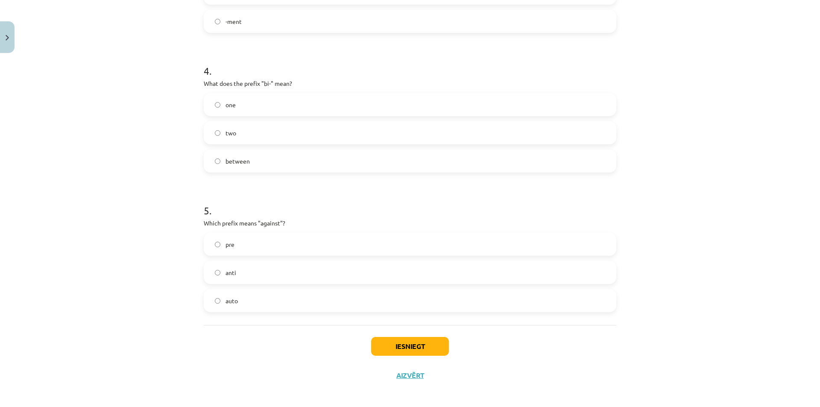
scroll to position [555, 0]
click at [268, 264] on label "anti" at bounding box center [410, 270] width 411 height 21
click at [413, 341] on button "Iesniegt" at bounding box center [410, 344] width 78 height 19
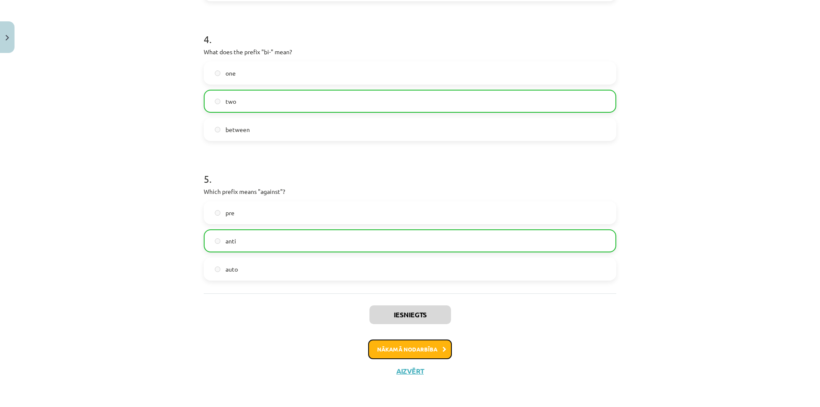
click at [411, 344] on button "Nākamā nodarbība" at bounding box center [410, 350] width 84 height 20
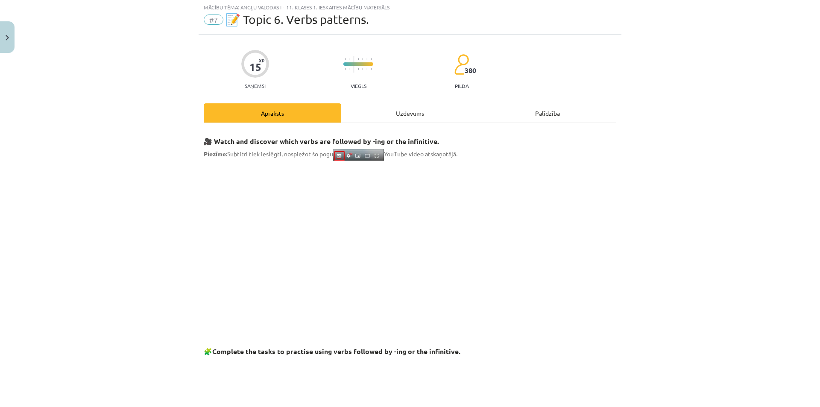
scroll to position [21, 0]
click at [371, 111] on div "Uzdevums" at bounding box center [410, 113] width 138 height 19
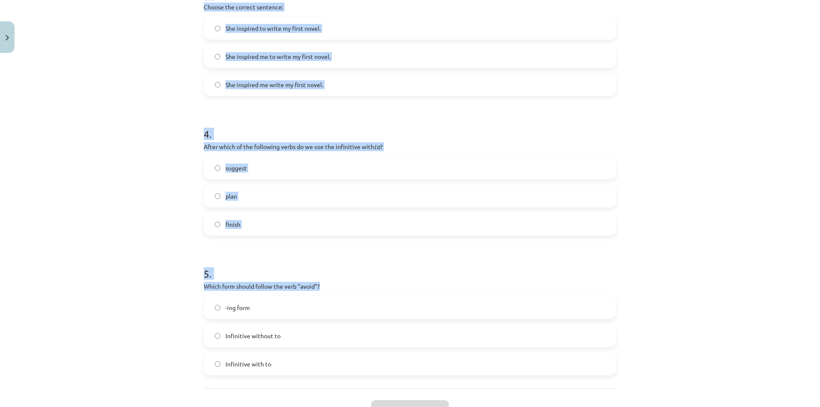
scroll to position [543, 0]
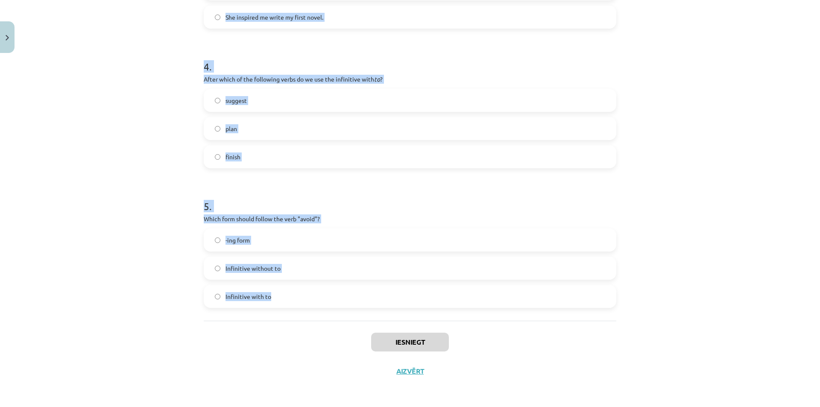
drag, startPoint x: 195, startPoint y: 169, endPoint x: 370, endPoint y: 305, distance: 222.5
click at [365, 311] on div "Mācību tēma: Angļu valodas i - 11. klases 1. ieskaites mācību materiāls #7 📝 To…" at bounding box center [410, 203] width 820 height 407
click at [671, 183] on div "Mācību tēma: Angļu valodas i - 11. klases 1. ieskaites mācību materiāls #7 📝 To…" at bounding box center [410, 203] width 820 height 407
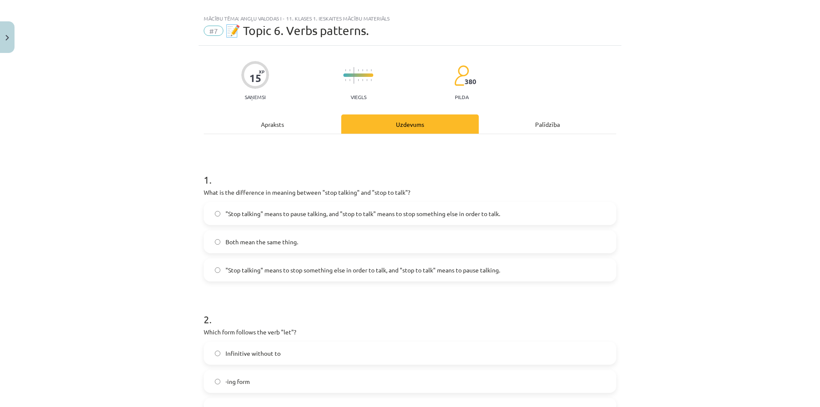
scroll to position [0, 0]
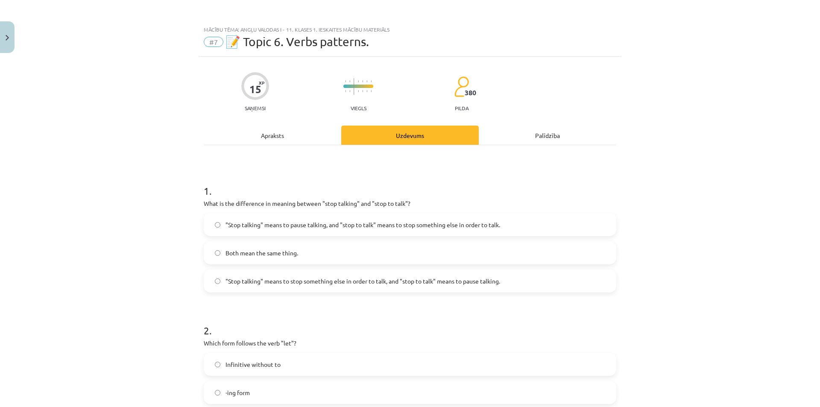
click at [335, 229] on span ""Stop talking" means to pause talking, and "stop to talk" means to stop somethi…" at bounding box center [363, 224] width 275 height 9
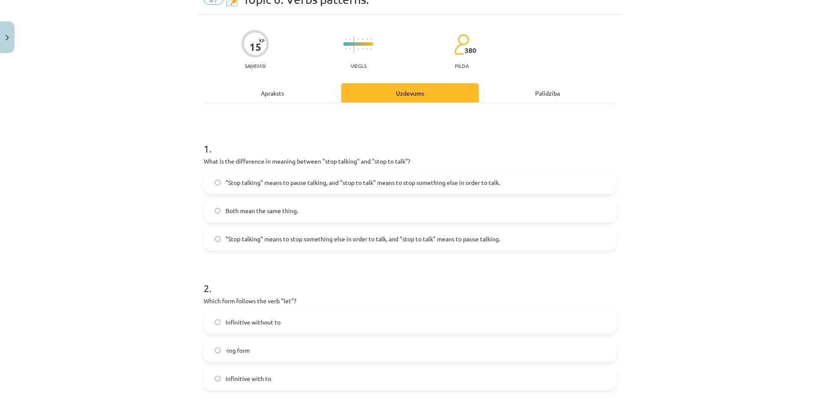
scroll to position [214, 0]
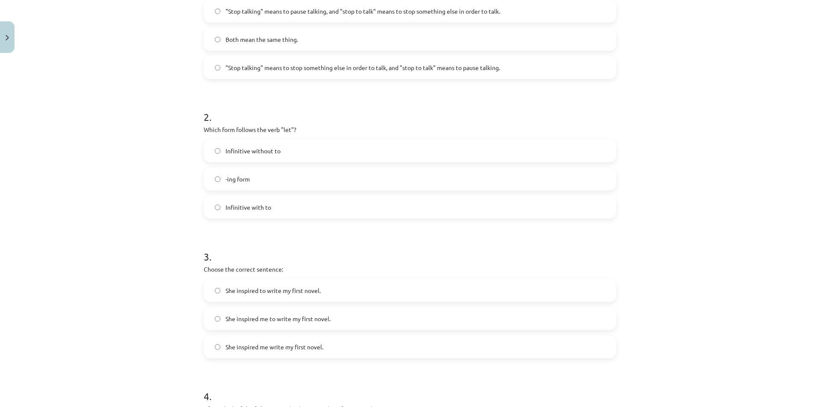
click at [293, 213] on label "Infinitive with to" at bounding box center [410, 206] width 411 height 21
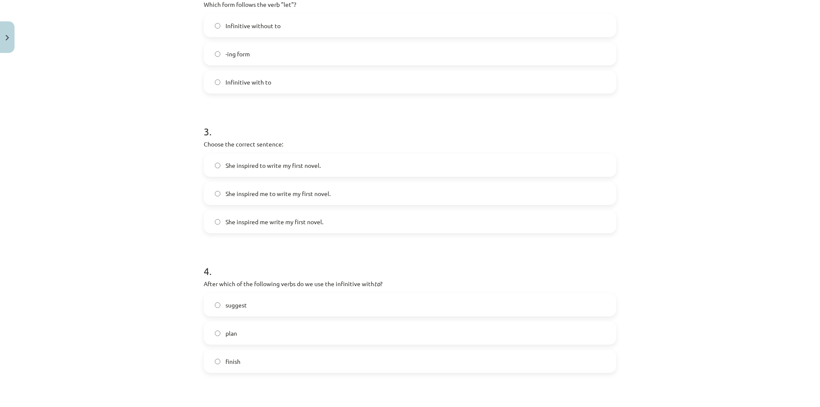
scroll to position [342, 0]
click at [278, 193] on span "She inspired me to write my first novel." at bounding box center [278, 190] width 105 height 9
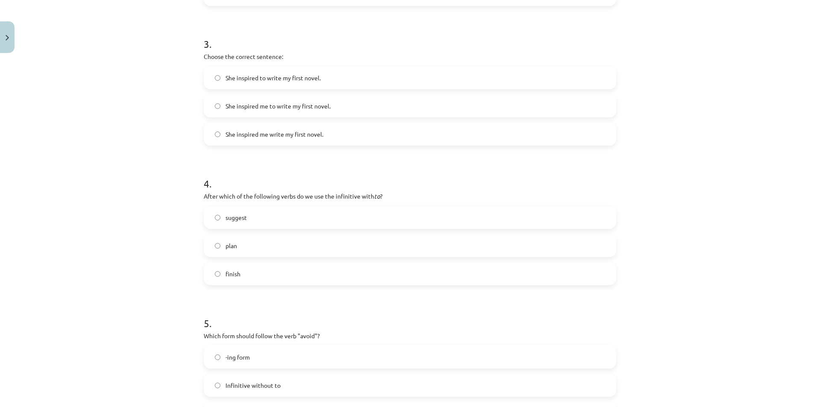
scroll to position [427, 0]
click at [241, 245] on label "plan" at bounding box center [410, 244] width 411 height 21
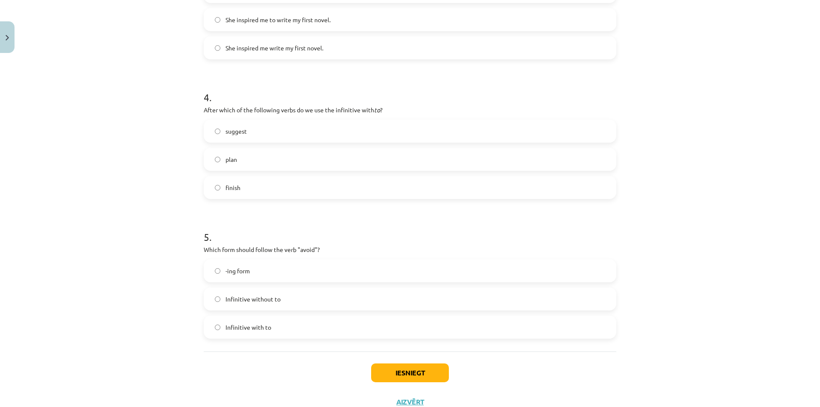
scroll to position [543, 0]
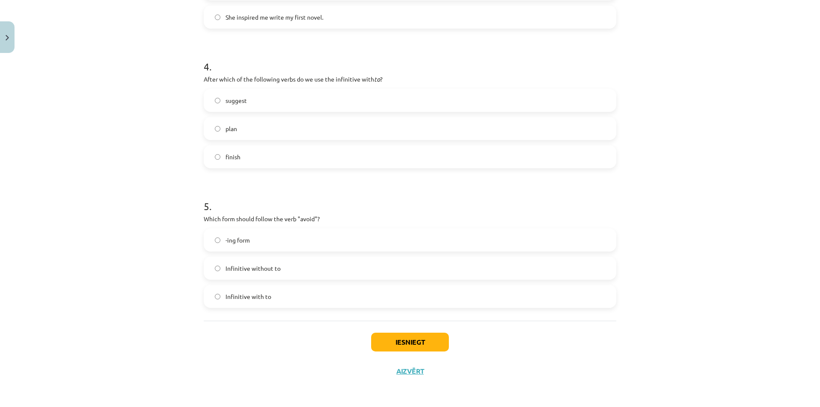
click at [250, 232] on label "-ing form" at bounding box center [410, 239] width 411 height 21
drag, startPoint x: 336, startPoint y: 339, endPoint x: 322, endPoint y: 346, distance: 15.1
click at [316, 347] on div "Iesniegt Aizvērt" at bounding box center [410, 351] width 413 height 60
click at [423, 339] on button "Iesniegt" at bounding box center [410, 342] width 78 height 19
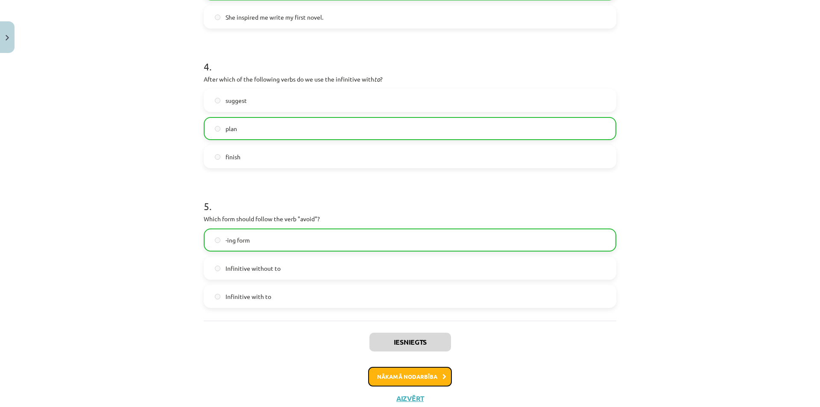
click at [425, 376] on button "Nākamā nodarbība" at bounding box center [410, 377] width 84 height 20
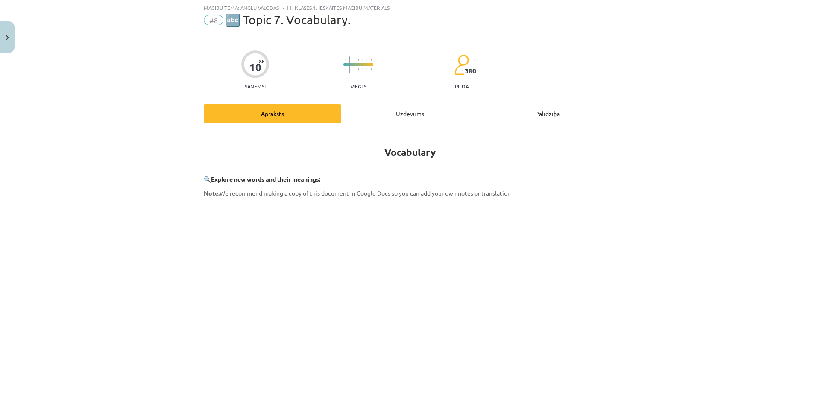
scroll to position [21, 0]
click at [398, 114] on div "Uzdevums" at bounding box center [410, 113] width 138 height 19
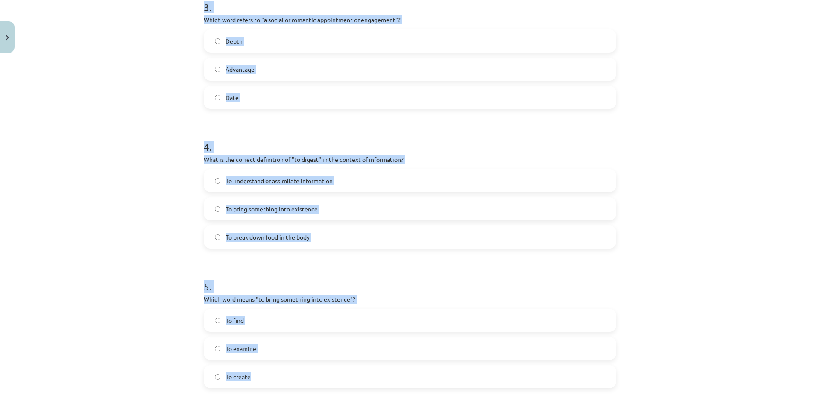
scroll to position [571, 0]
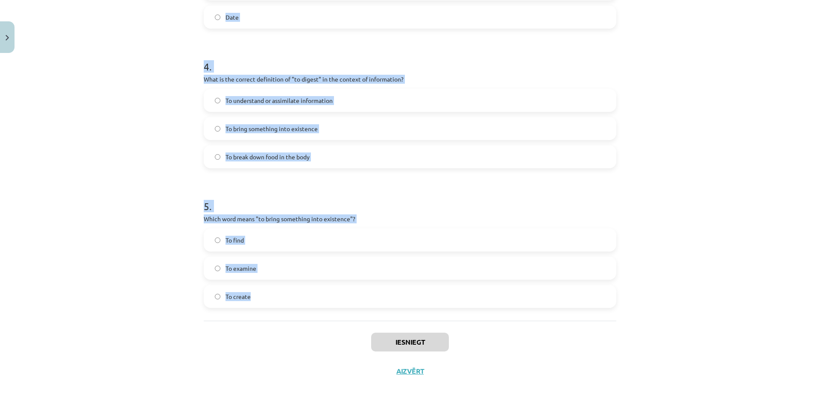
drag, startPoint x: 186, startPoint y: 176, endPoint x: 421, endPoint y: 305, distance: 268.2
click at [421, 305] on div "Mācību tēma: Angļu valodas i - 11. klases 1. ieskaites mācību materiāls #8 🔤 To…" at bounding box center [410, 203] width 820 height 407
click at [718, 265] on div "Mācību tēma: Angļu valodas i - 11. klases 1. ieskaites mācību materiāls #8 🔤 To…" at bounding box center [410, 203] width 820 height 407
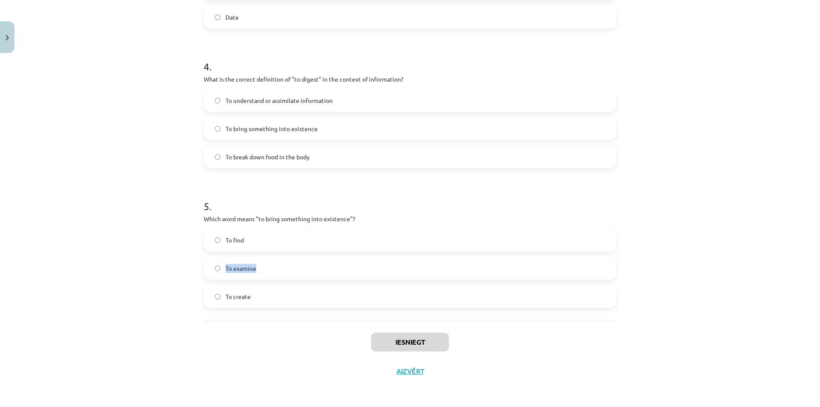
click at [718, 266] on div "Mācību tēma: Angļu valodas i - 11. klases 1. ieskaites mācību materiāls #8 🔤 To…" at bounding box center [410, 203] width 820 height 407
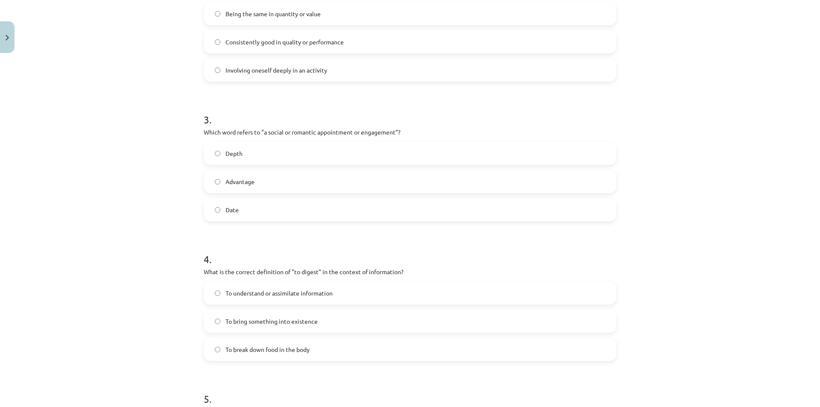
scroll to position [230, 0]
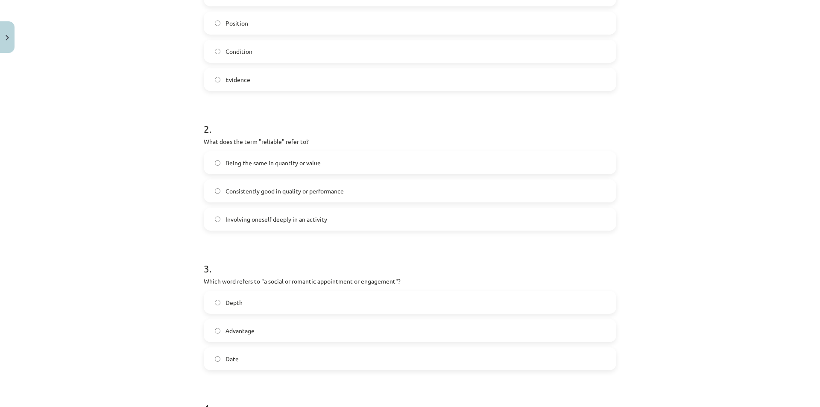
click at [711, 276] on div "Mācību tēma: Angļu valodas i - 11. klases 1. ieskaites mācību materiāls #8 🔤 To…" at bounding box center [410, 203] width 820 height 407
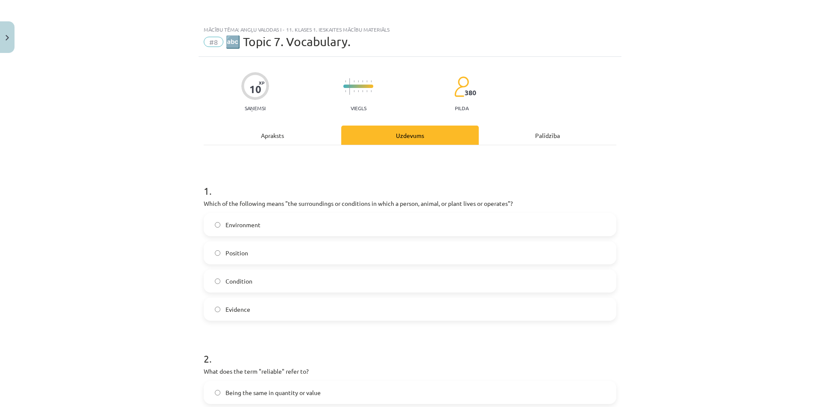
click at [239, 230] on label "Environment" at bounding box center [410, 224] width 411 height 21
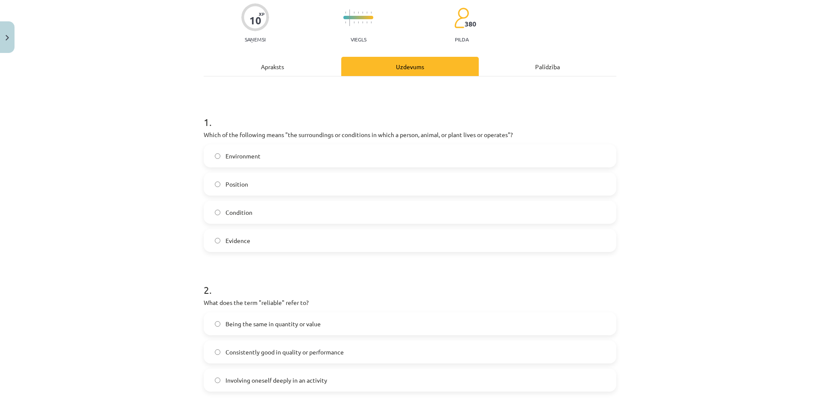
scroll to position [128, 0]
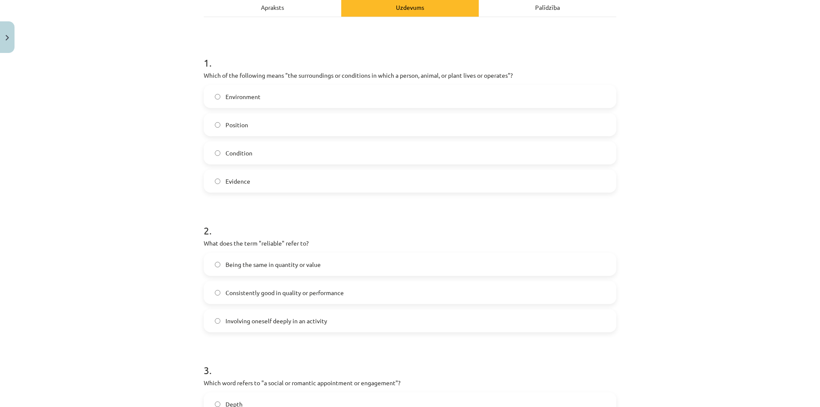
click at [287, 295] on span "Consistently good in quality or performance" at bounding box center [285, 292] width 118 height 9
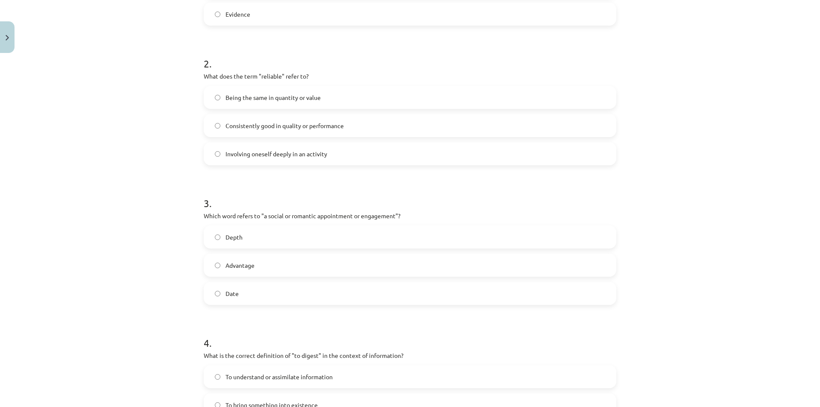
scroll to position [299, 0]
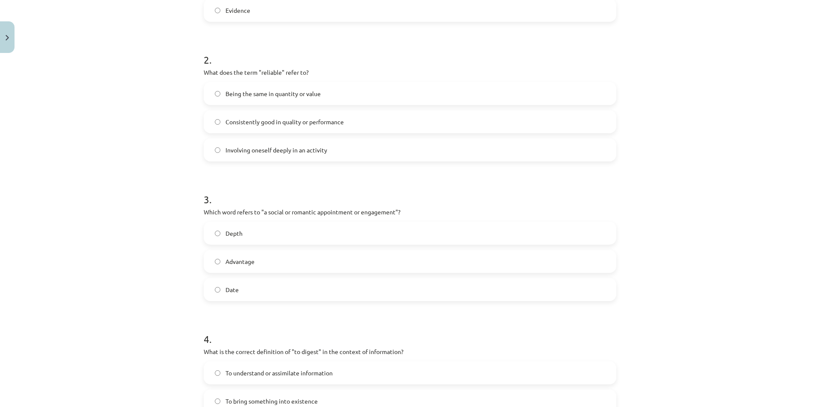
click at [241, 288] on label "Date" at bounding box center [410, 289] width 411 height 21
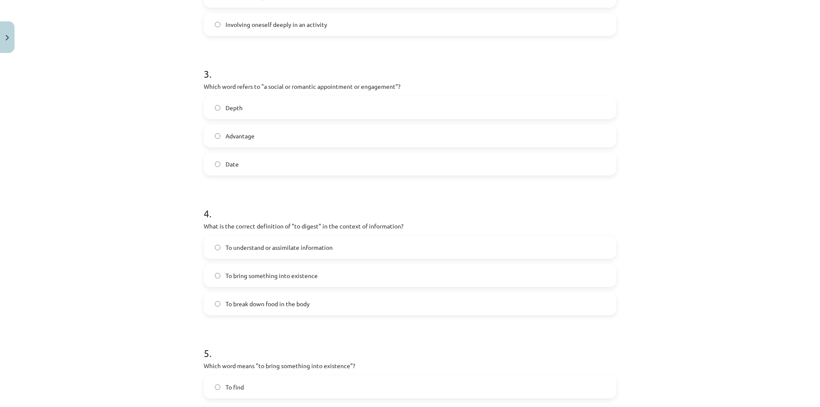
scroll to position [427, 0]
click at [279, 246] on span "To understand or assimilate information" at bounding box center [279, 244] width 107 height 9
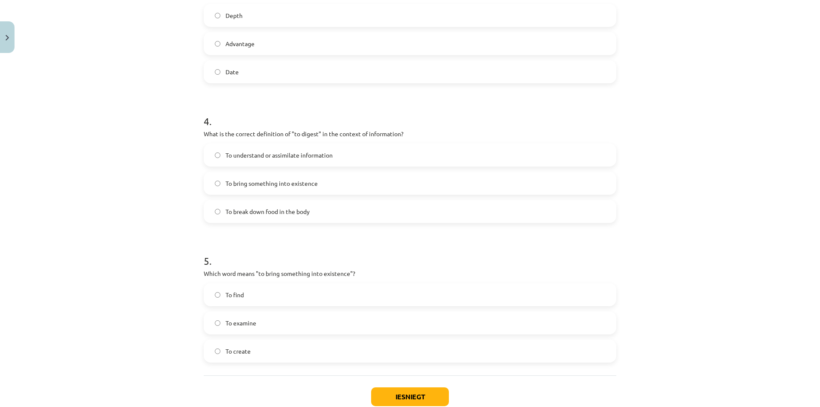
scroll to position [555, 0]
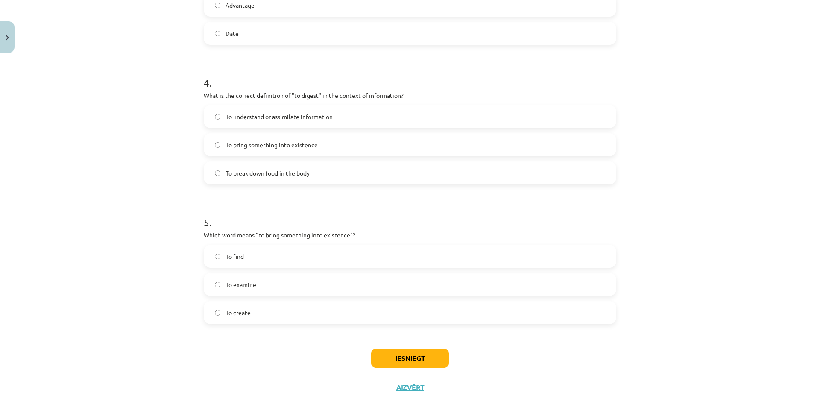
click at [231, 314] on span "To create" at bounding box center [238, 312] width 25 height 9
click at [405, 366] on button "Iesniegt" at bounding box center [410, 358] width 78 height 19
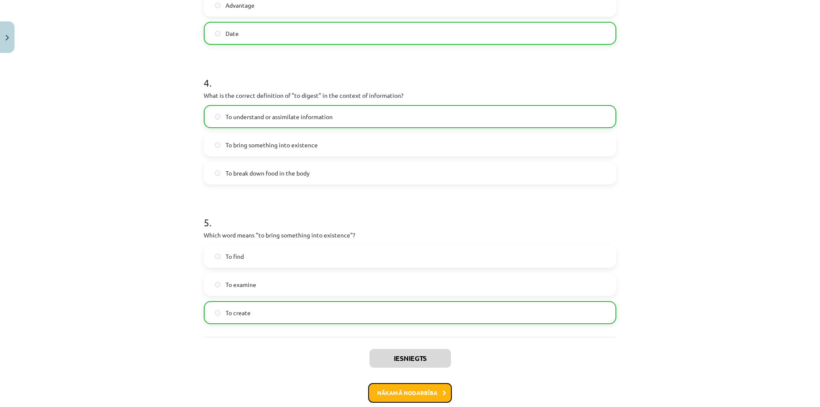
click at [405, 396] on button "Nākamā nodarbība" at bounding box center [410, 393] width 84 height 20
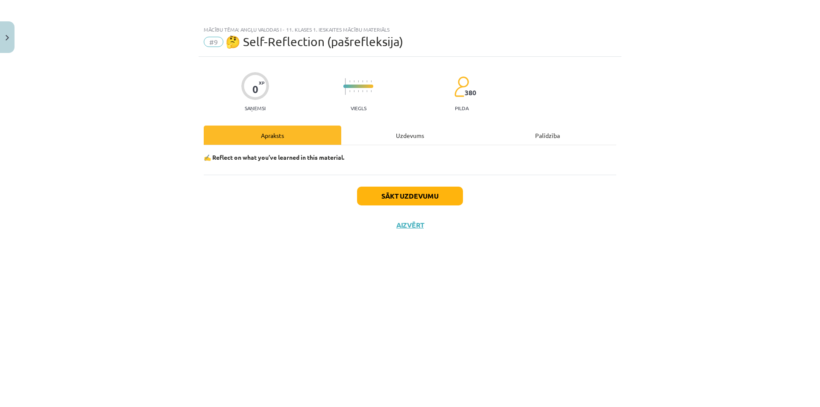
click at [403, 136] on div "Uzdevums" at bounding box center [410, 135] width 138 height 19
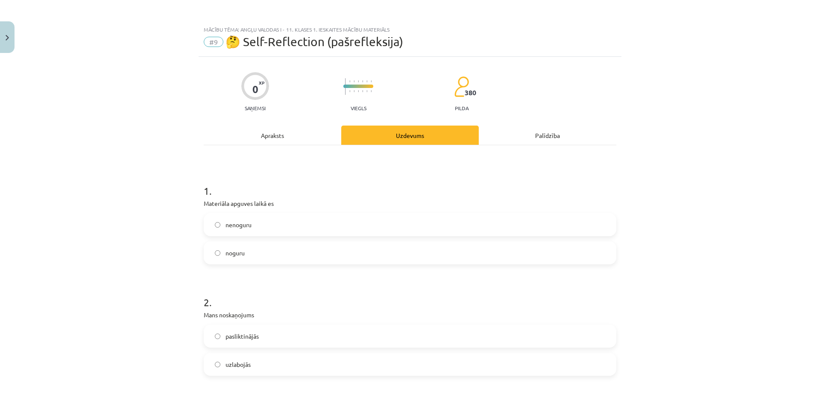
click at [230, 256] on span "noguru" at bounding box center [235, 253] width 19 height 9
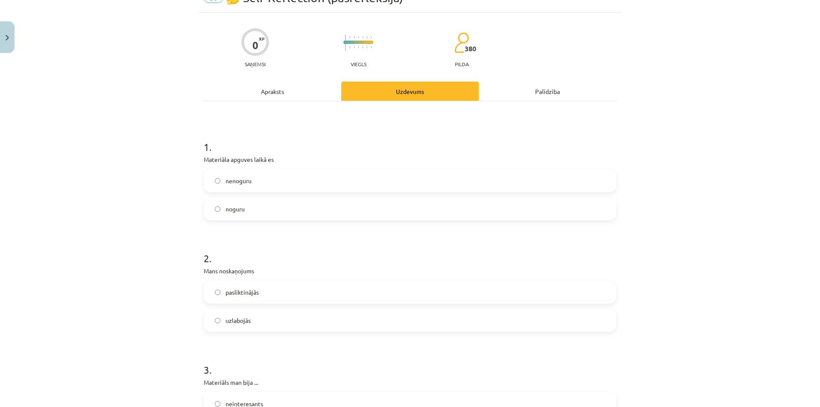
scroll to position [85, 0]
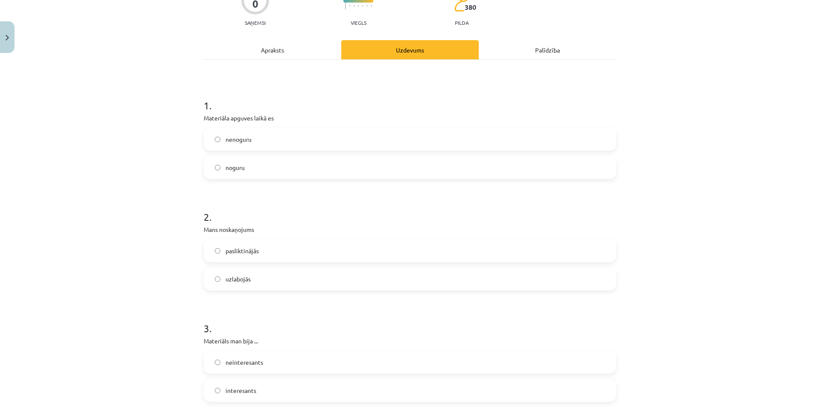
click at [237, 286] on label "uzlabojās" at bounding box center [410, 278] width 411 height 21
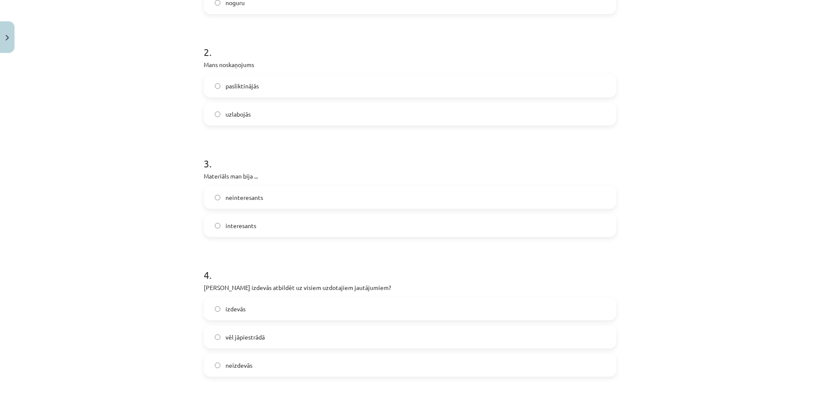
scroll to position [256, 0]
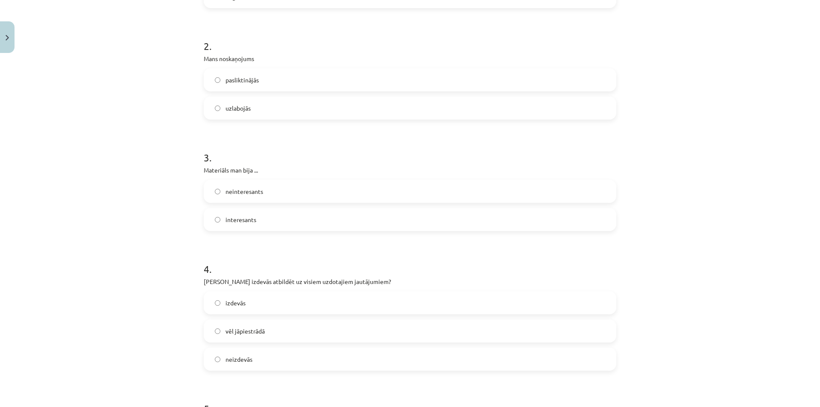
click at [237, 215] on span "interesants" at bounding box center [241, 219] width 31 height 9
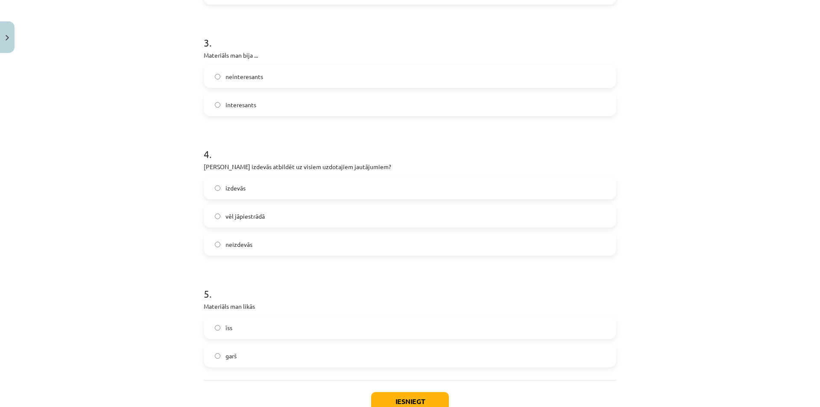
scroll to position [384, 0]
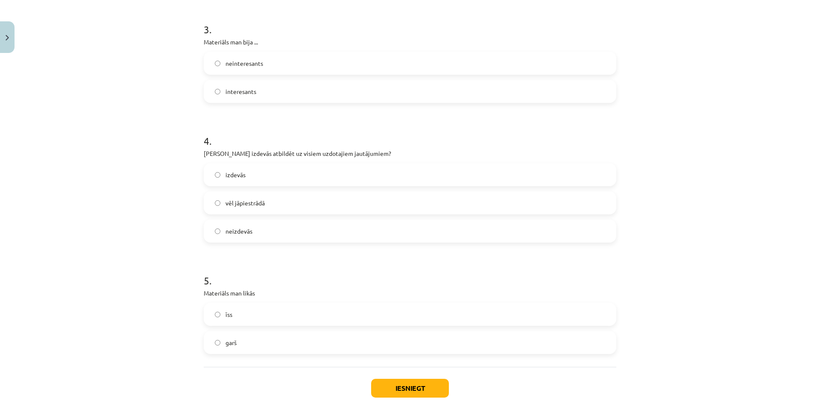
click at [285, 194] on label "vēl jāpiestrādā" at bounding box center [410, 202] width 411 height 21
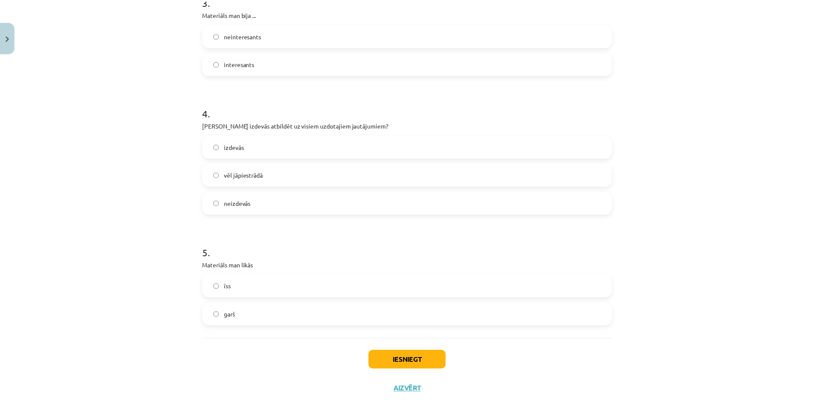
scroll to position [427, 0]
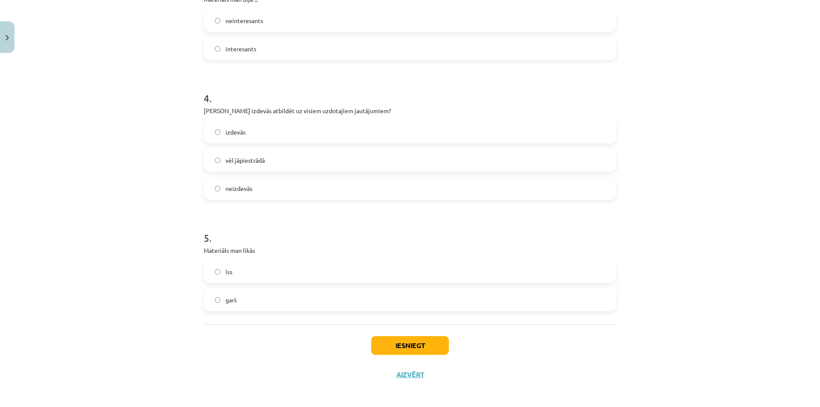
click at [315, 305] on label "garš" at bounding box center [410, 299] width 411 height 21
click at [412, 344] on button "Iesniegt" at bounding box center [410, 345] width 78 height 19
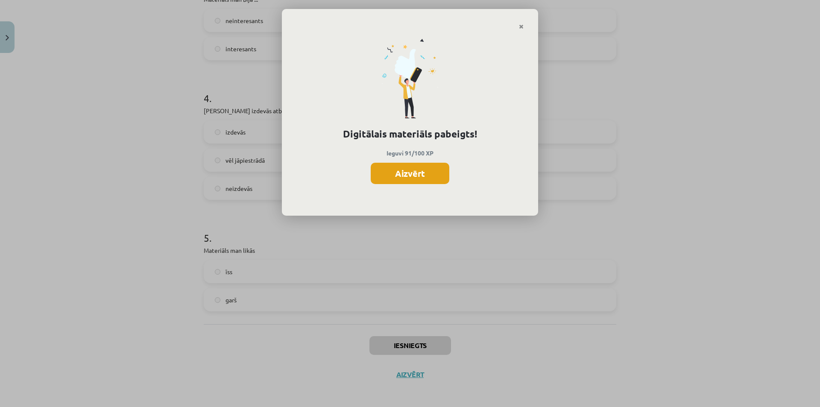
click at [387, 172] on button "Aizvērt" at bounding box center [410, 173] width 79 height 21
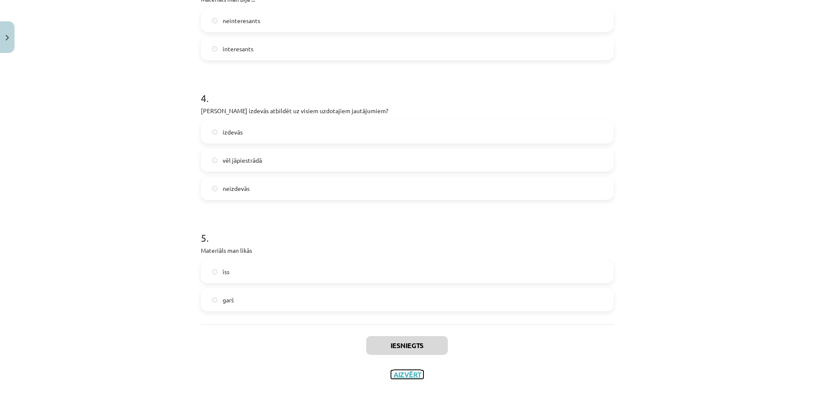
click at [414, 372] on button "Aizvērt" at bounding box center [407, 374] width 32 height 9
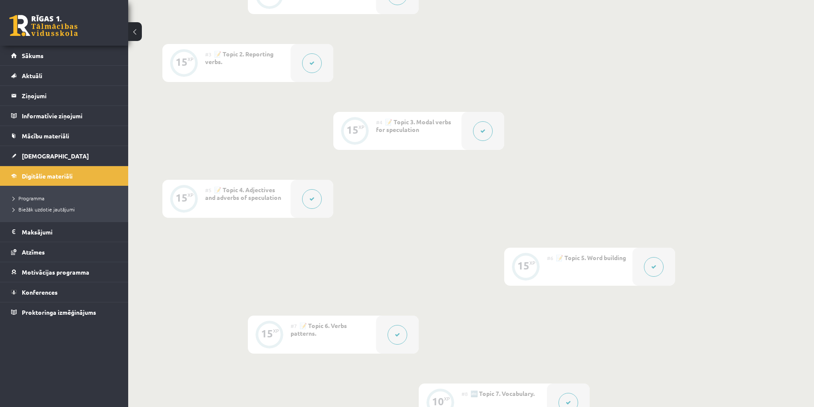
scroll to position [265, 0]
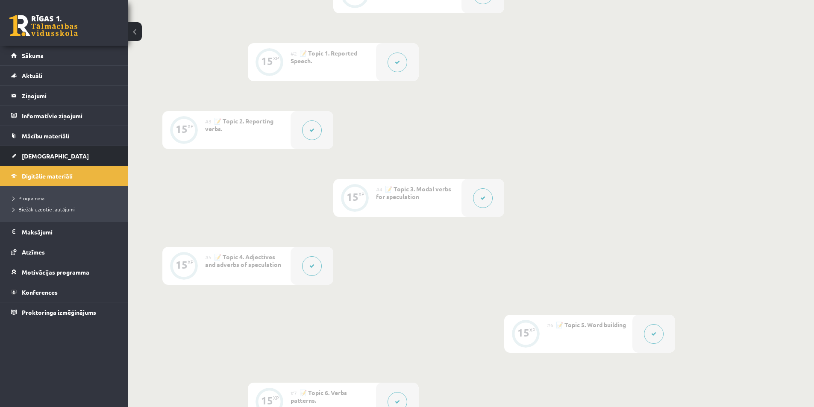
click at [53, 156] on link "[DEMOGRAPHIC_DATA]" at bounding box center [64, 156] width 106 height 20
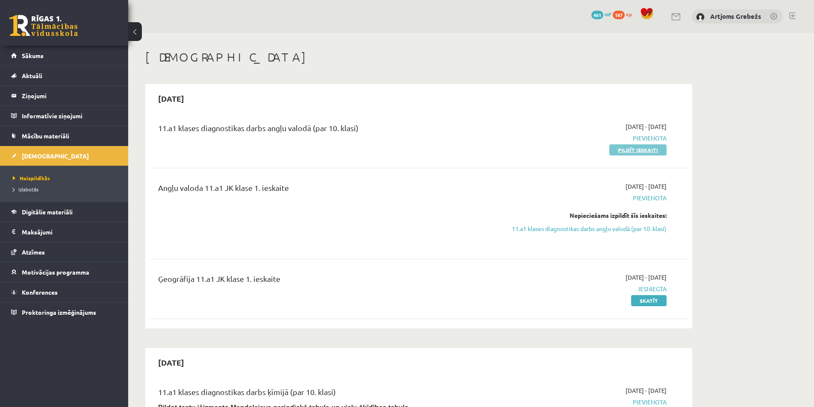
click at [630, 148] on link "Pildīt ieskaiti" at bounding box center [637, 149] width 57 height 11
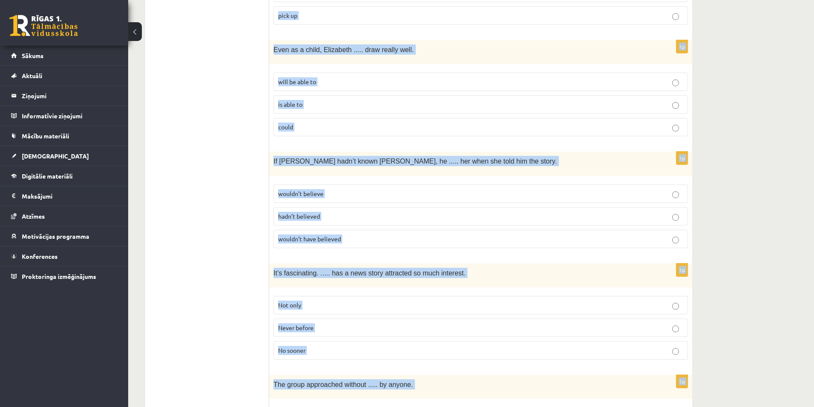
scroll to position [2043, 0]
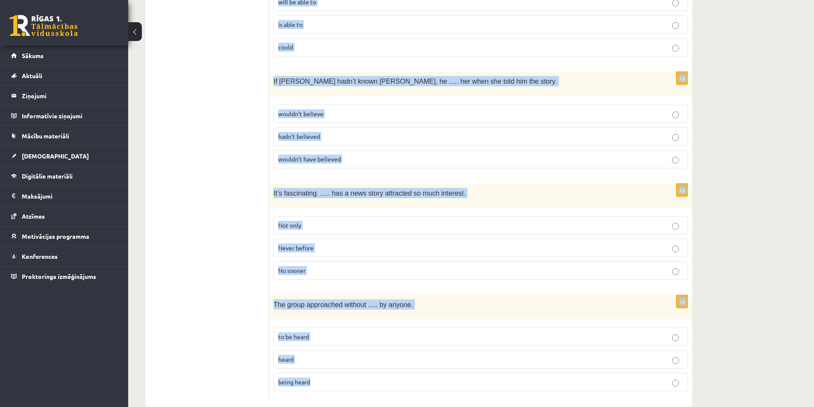
drag, startPoint x: 275, startPoint y: 117, endPoint x: 423, endPoint y: 360, distance: 284.4
copy form "Lore ips dolorsit ame consec adi elitsed doeius. 0t I’u lab etdo ..... ma Aliqu…"
click at [669, 127] on label "hadn’t believed" at bounding box center [480, 136] width 414 height 18
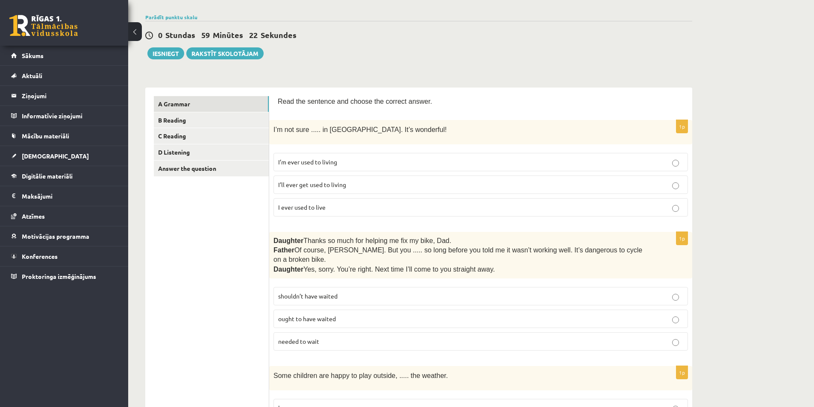
scroll to position [35, 0]
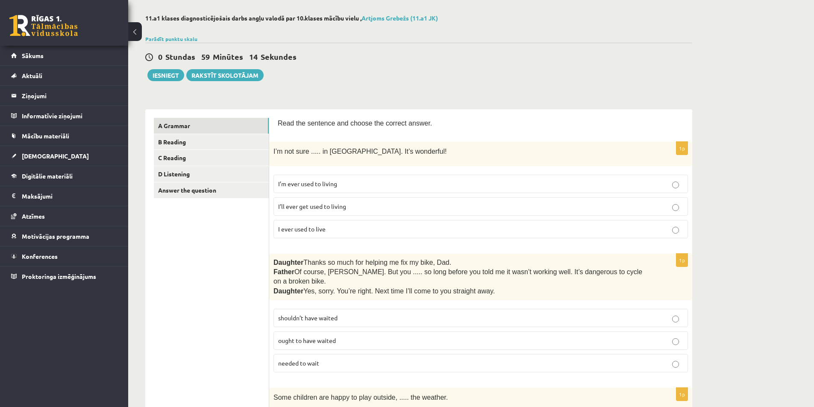
click at [351, 202] on p "I’ll ever get used to living" at bounding box center [480, 206] width 405 height 9
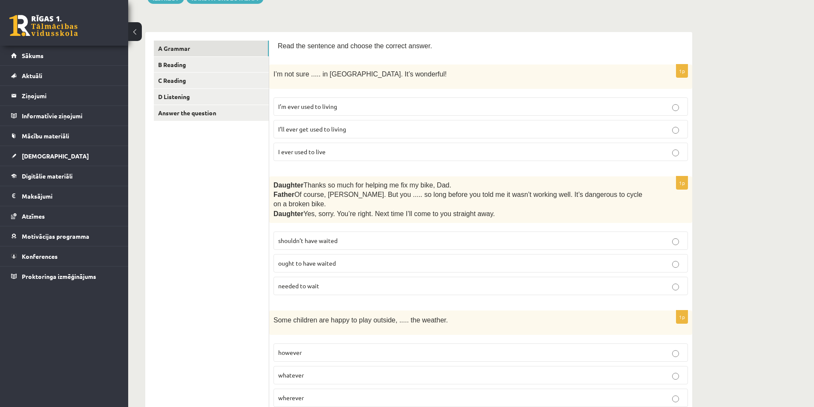
scroll to position [206, 0]
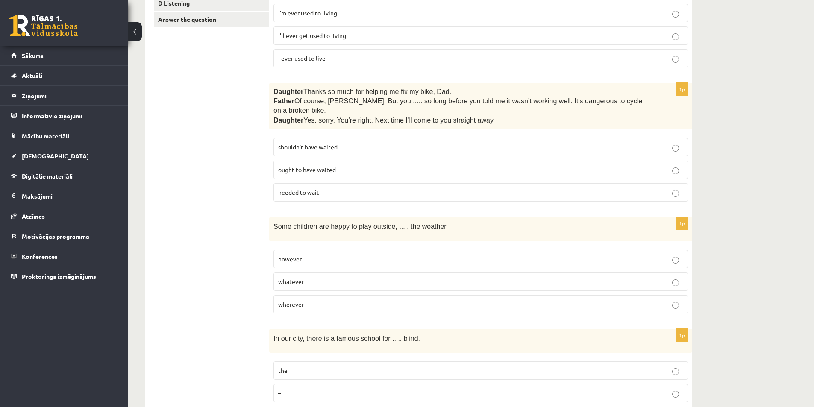
click at [317, 143] on p "shouldn’t have waited" at bounding box center [480, 147] width 405 height 9
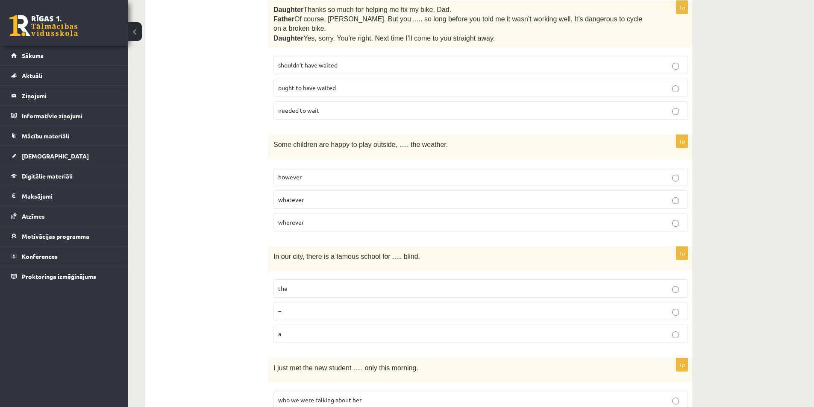
scroll to position [292, 0]
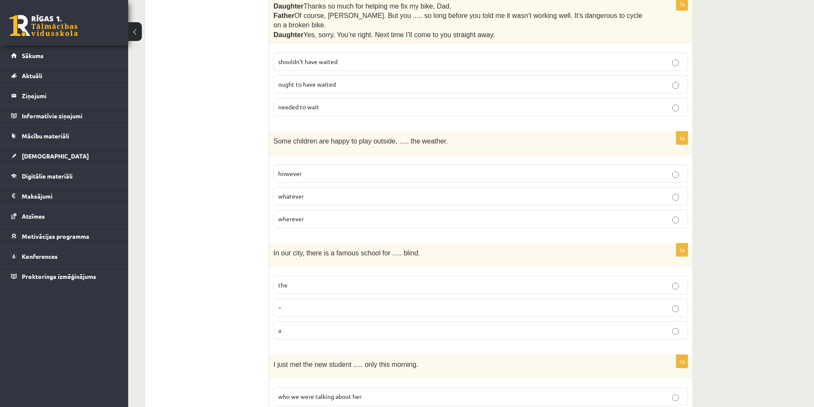
click at [295, 192] on span "whatever" at bounding box center [291, 196] width 26 height 8
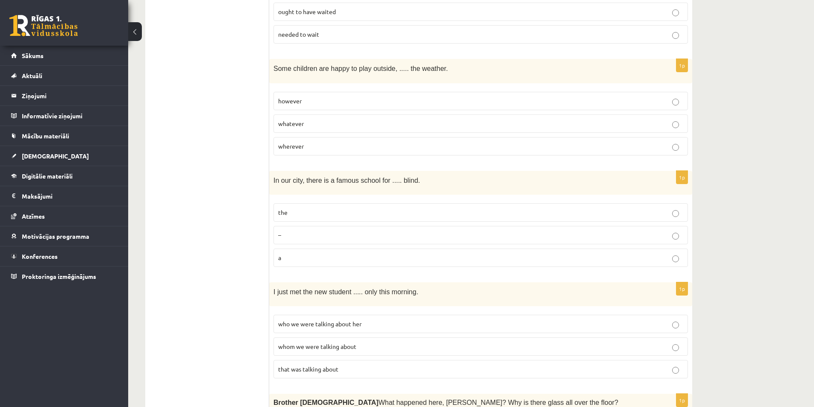
scroll to position [377, 0]
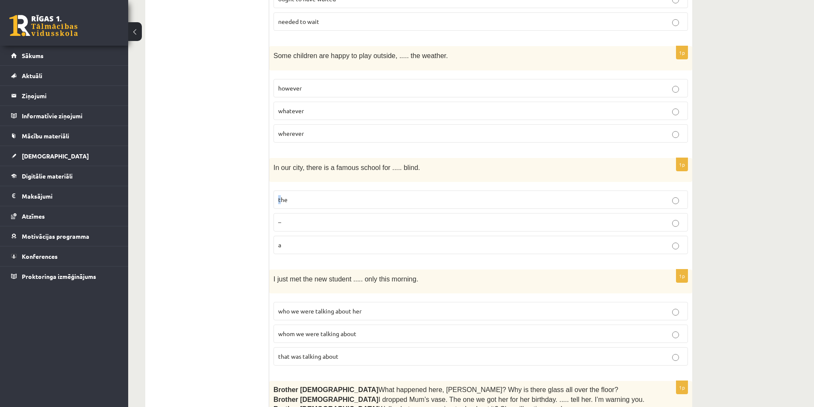
click at [281, 196] on span "the" at bounding box center [282, 200] width 9 height 8
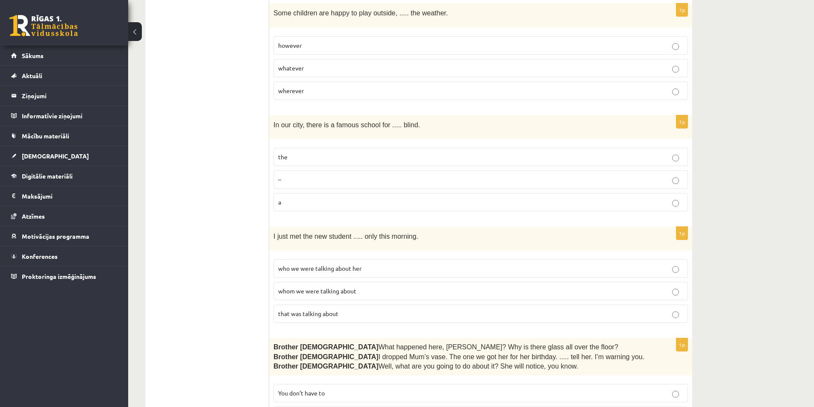
click at [296, 152] on p "the" at bounding box center [480, 156] width 405 height 9
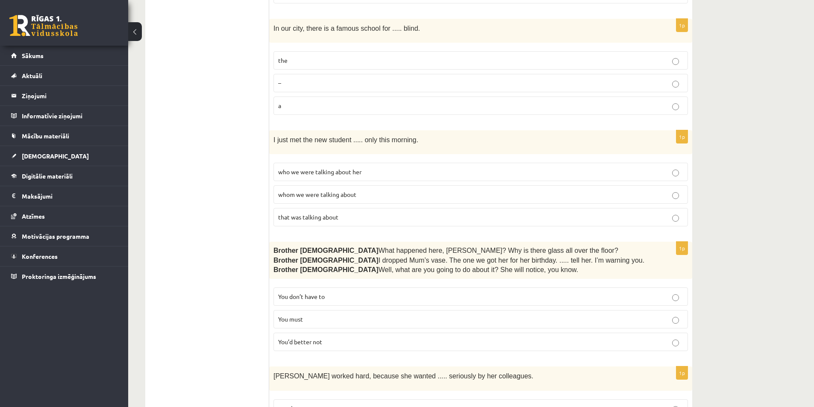
scroll to position [548, 0]
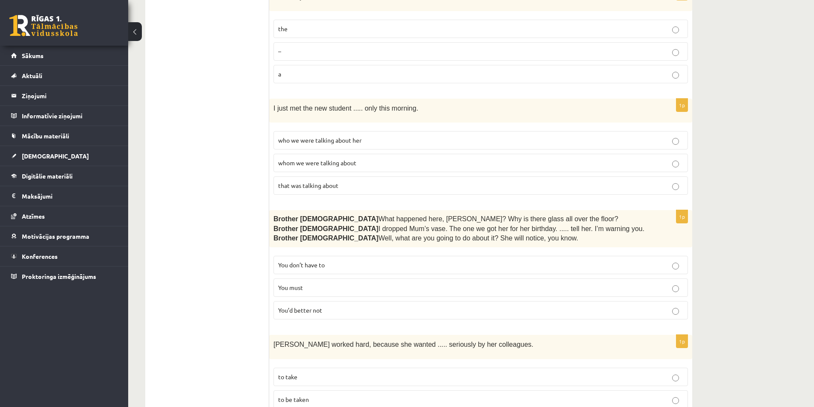
click at [330, 158] on p "whom we were talking about" at bounding box center [480, 162] width 405 height 9
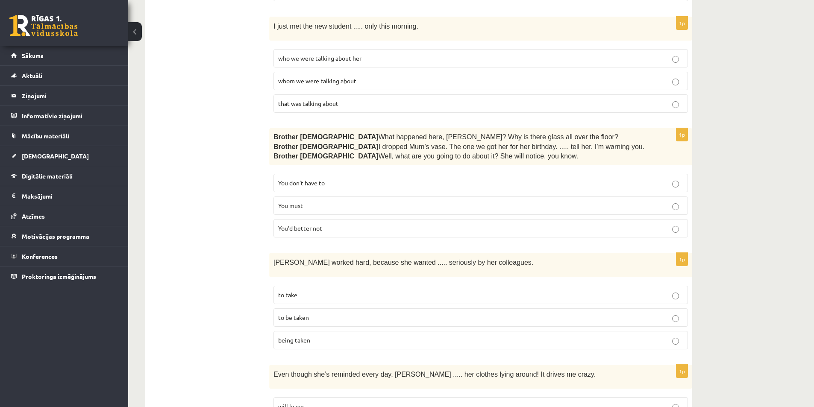
scroll to position [633, 0]
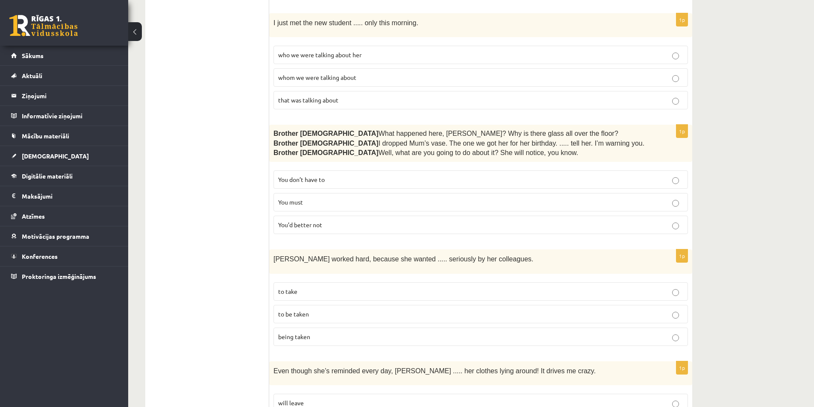
click at [303, 221] on span "You’d better not" at bounding box center [300, 225] width 44 height 8
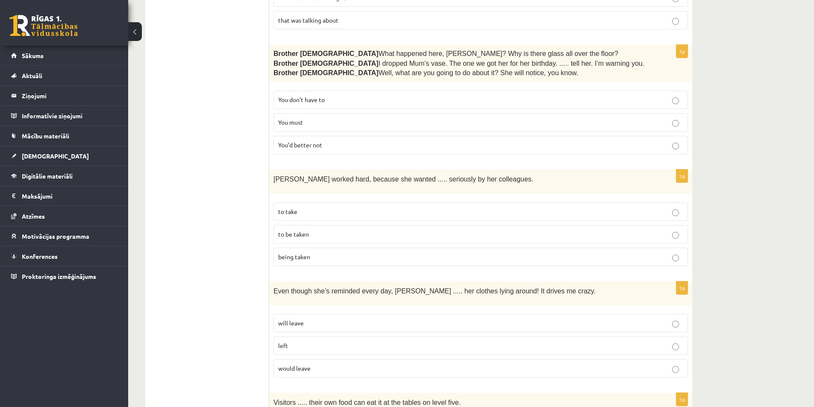
scroll to position [719, 0]
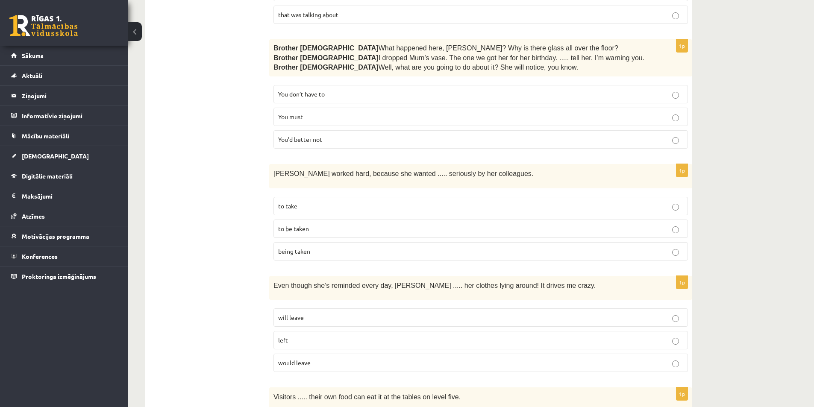
click at [304, 197] on label "to take" at bounding box center [480, 206] width 414 height 18
click at [304, 224] on p "to be taken" at bounding box center [480, 228] width 405 height 9
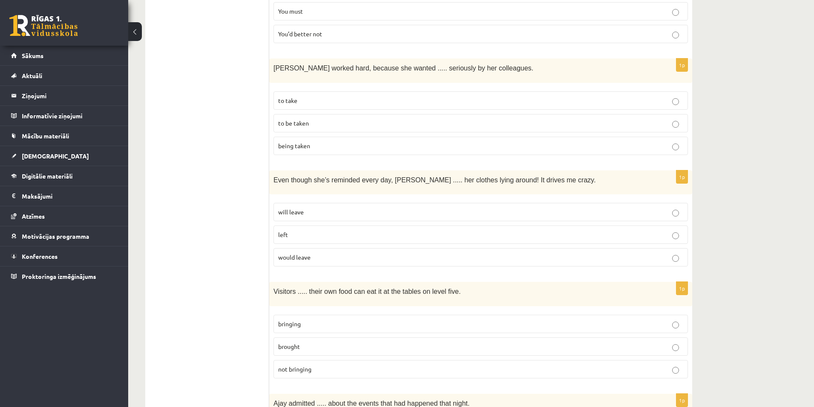
scroll to position [847, 0]
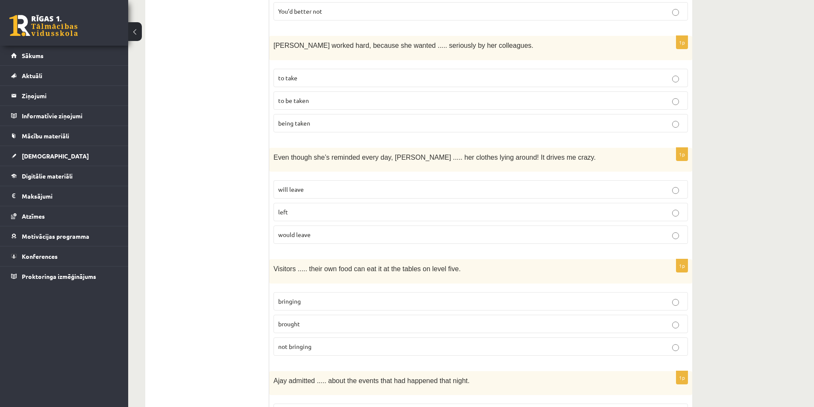
click at [301, 185] on span "will leave" at bounding box center [291, 189] width 26 height 8
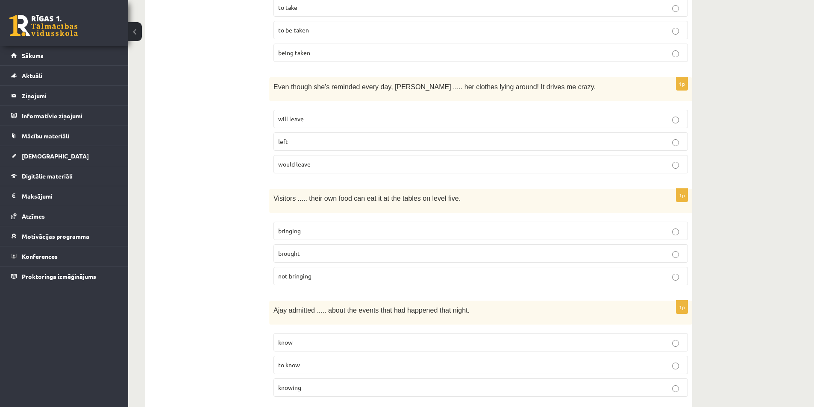
scroll to position [932, 0]
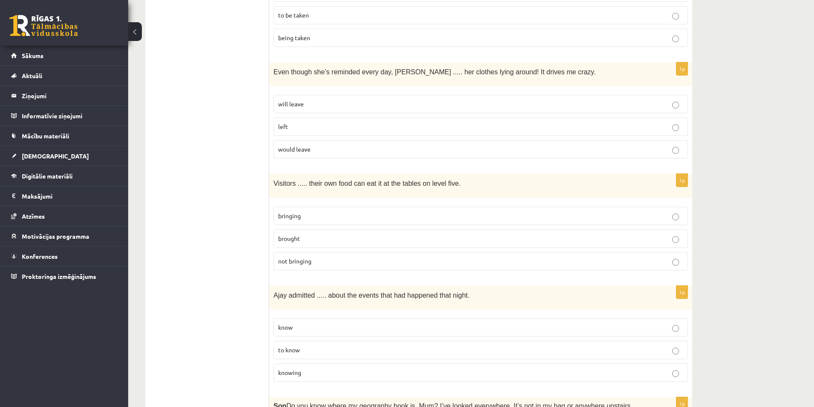
click at [288, 212] on span "bringing" at bounding box center [289, 216] width 23 height 8
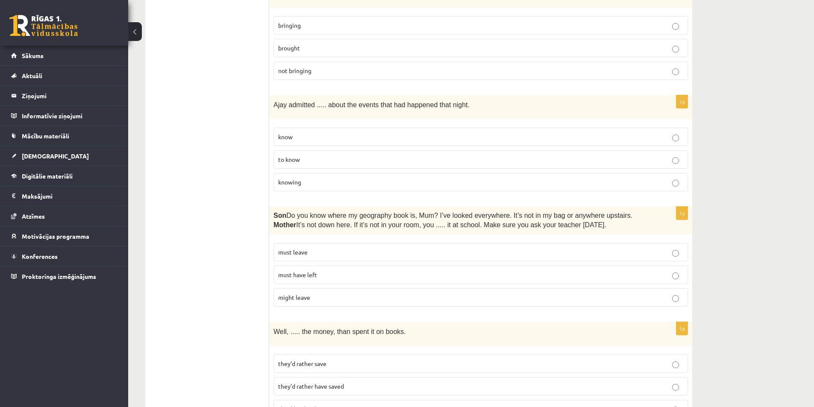
scroll to position [1103, 0]
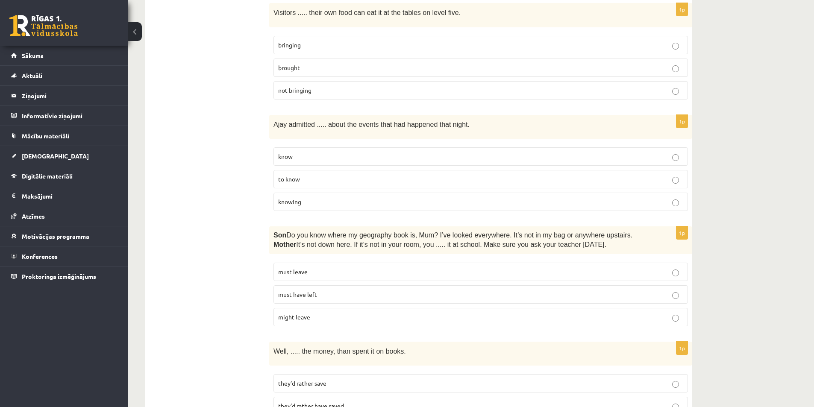
click at [300, 198] on span "knowing" at bounding box center [289, 202] width 23 height 8
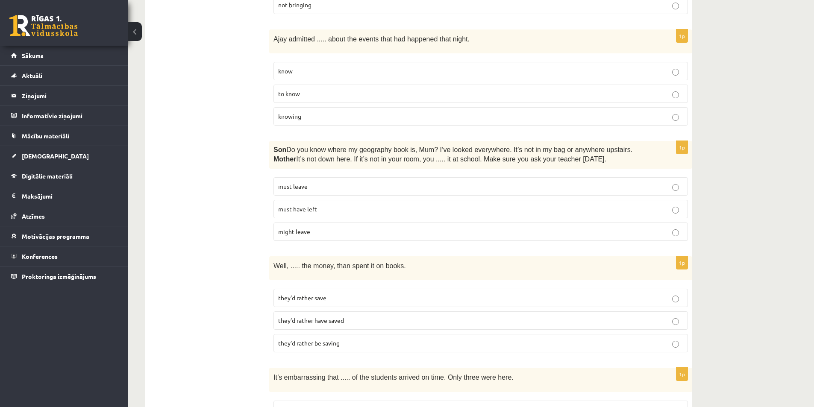
click at [305, 205] on span "must have left" at bounding box center [297, 209] width 39 height 8
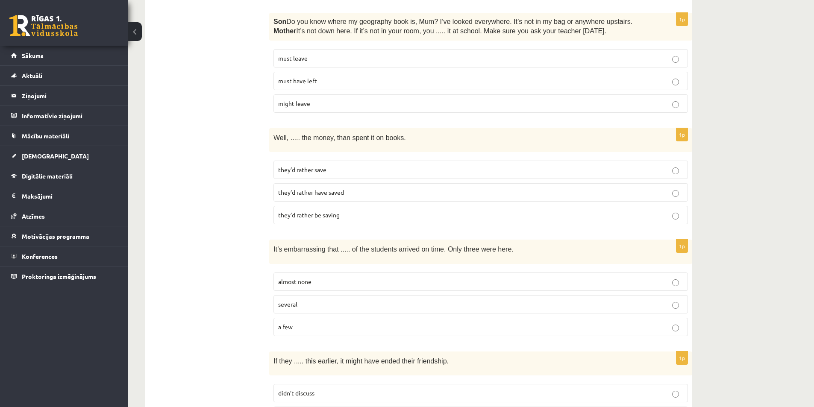
scroll to position [1360, 0]
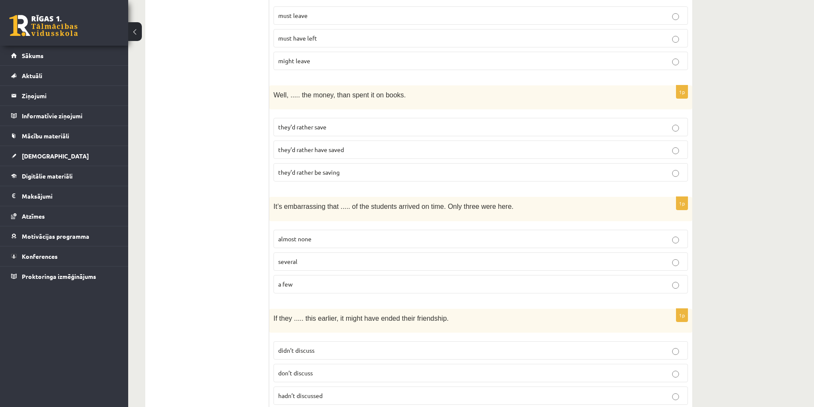
click at [327, 146] on span "they’d rather have saved" at bounding box center [311, 150] width 66 height 8
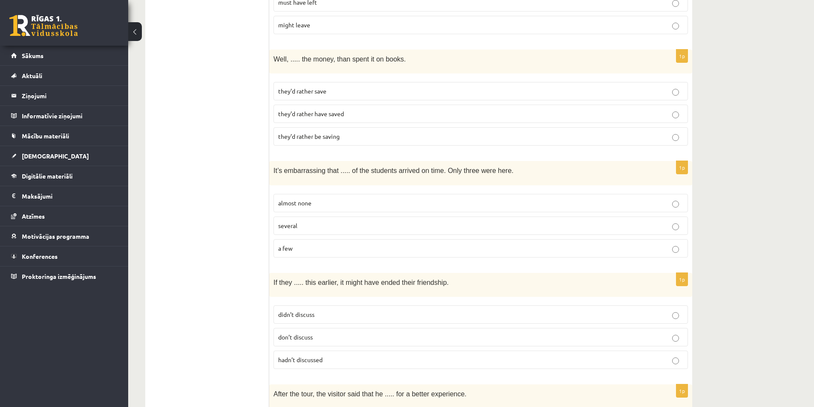
scroll to position [1445, 0]
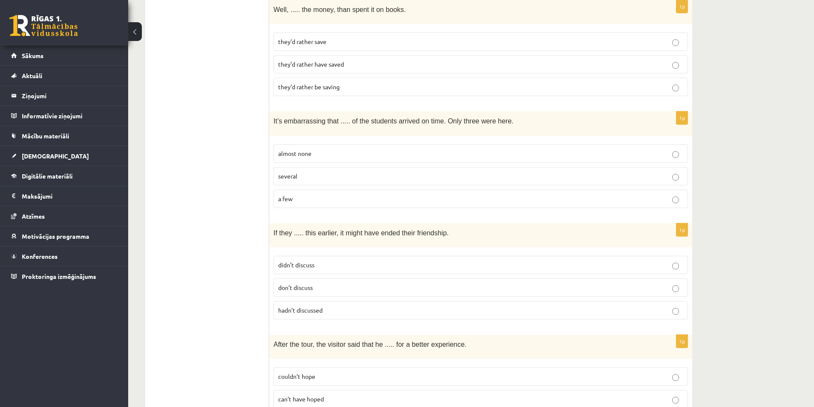
click at [306, 149] on span "almost none" at bounding box center [294, 153] width 33 height 8
click at [331, 306] on p "hadn’t discussed" at bounding box center [480, 310] width 405 height 9
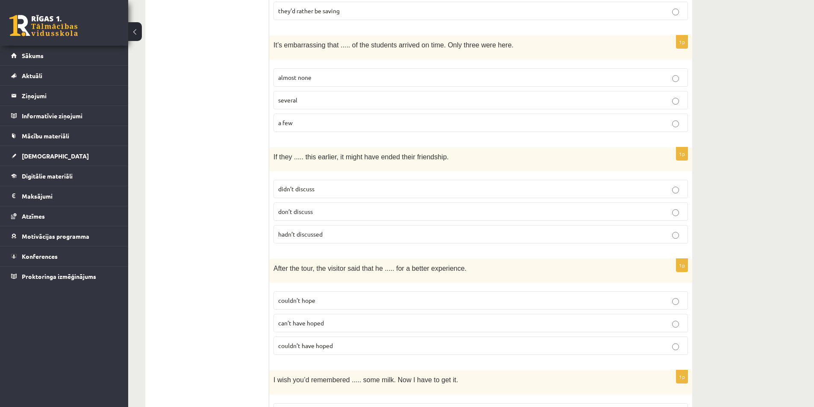
scroll to position [1530, 0]
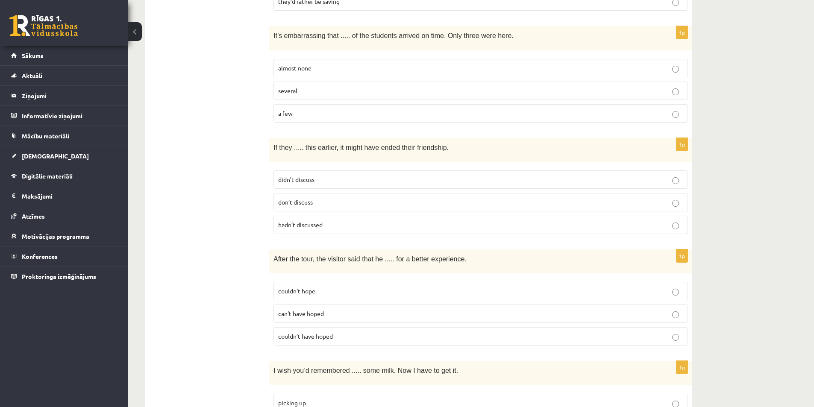
click at [323, 332] on span "couldn’t have hoped" at bounding box center [305, 336] width 55 height 8
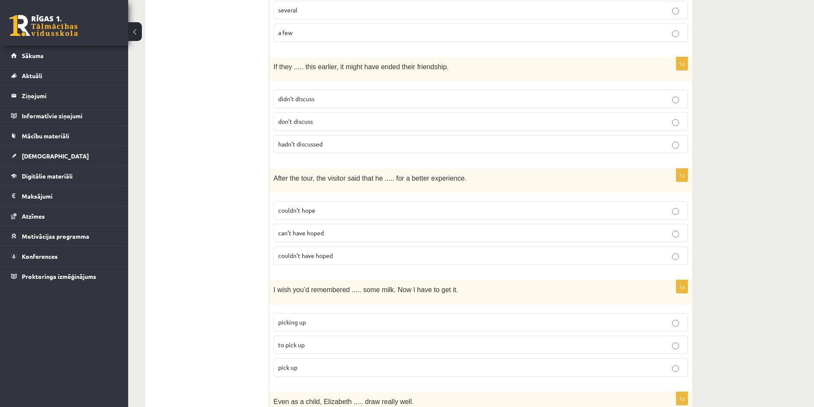
scroll to position [1616, 0]
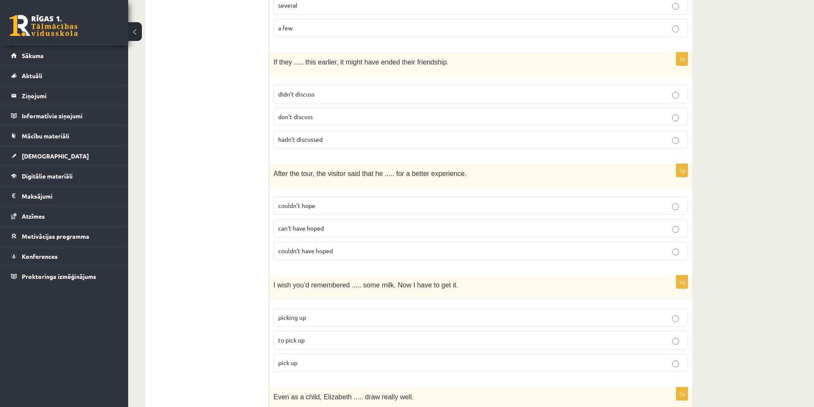
click at [295, 336] on span "to pick up" at bounding box center [291, 340] width 26 height 8
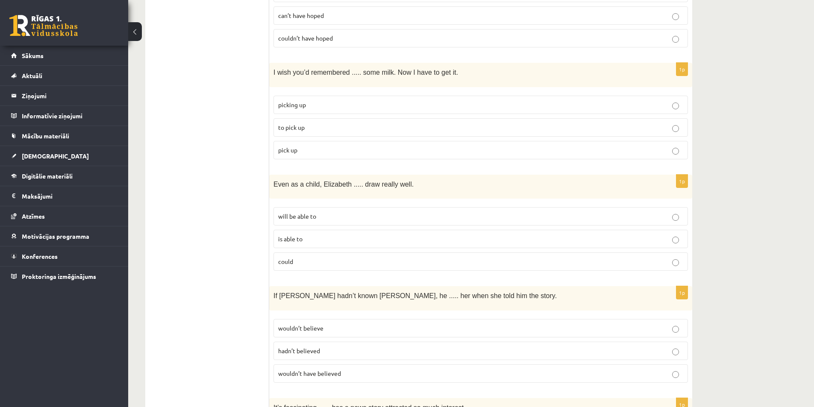
scroll to position [1829, 0]
click at [322, 256] on p "could" at bounding box center [480, 260] width 405 height 9
click at [408, 363] on label "wouldn’t have believed" at bounding box center [480, 372] width 414 height 18
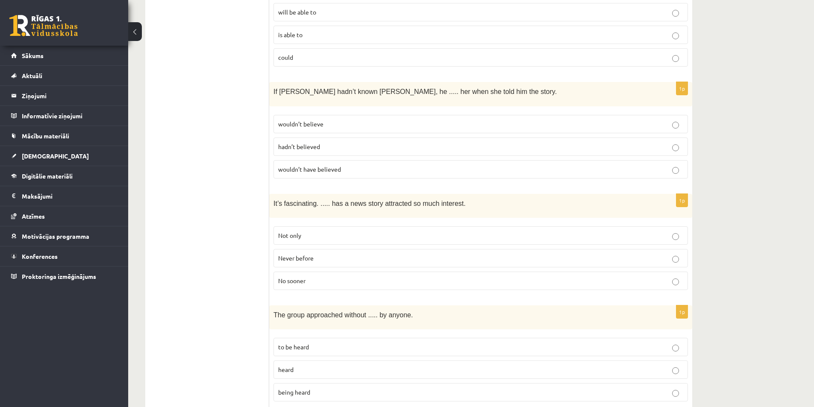
scroll to position [2043, 0]
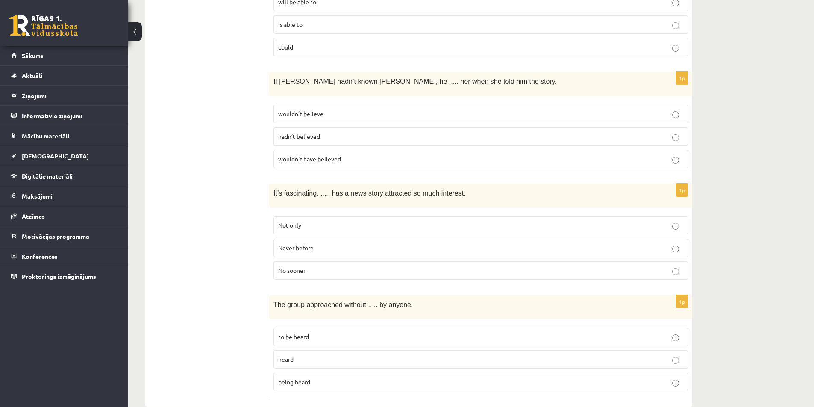
click at [302, 239] on label "Never before" at bounding box center [480, 248] width 414 height 18
click at [355, 378] on p "being heard" at bounding box center [480, 382] width 405 height 9
drag, startPoint x: 211, startPoint y: 338, endPoint x: 200, endPoint y: 263, distance: 76.5
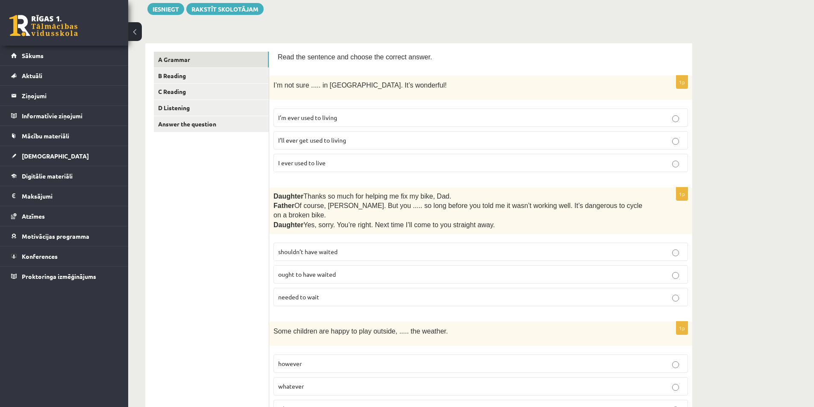
scroll to position [0, 0]
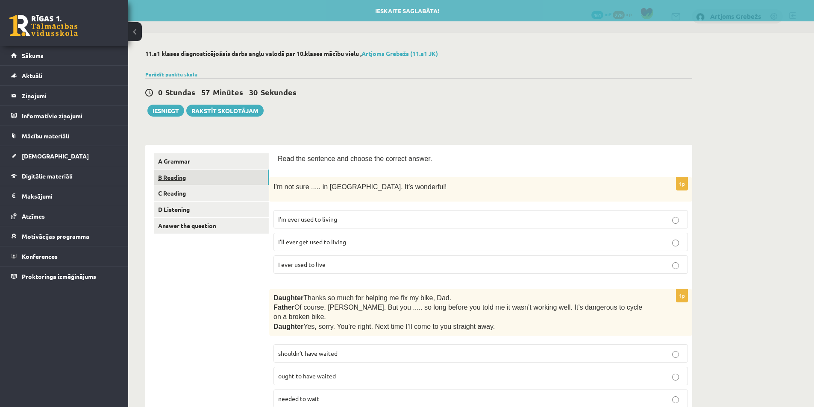
click at [190, 179] on link "B Reading" at bounding box center [211, 178] width 115 height 16
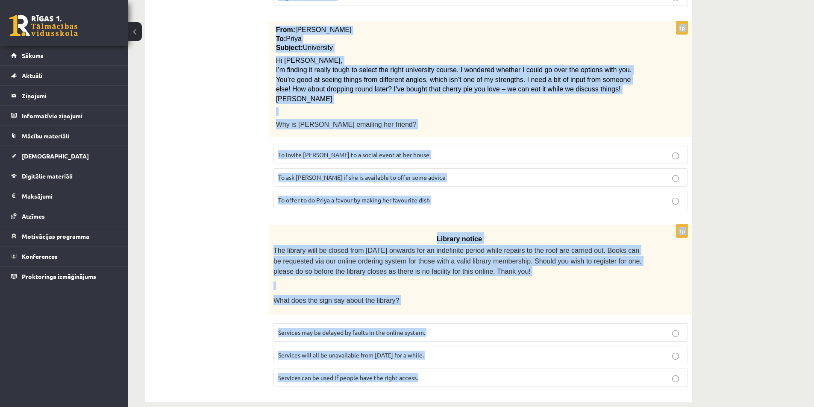
scroll to position [899, 0]
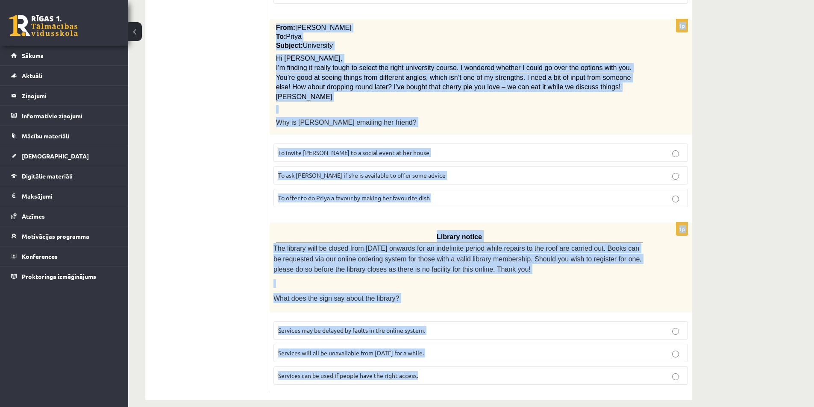
drag, startPoint x: 278, startPoint y: 158, endPoint x: 508, endPoint y: 424, distance: 350.9
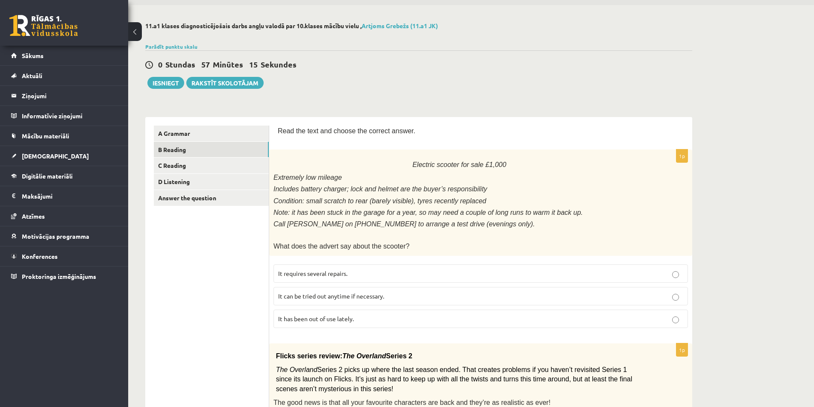
scroll to position [43, 0]
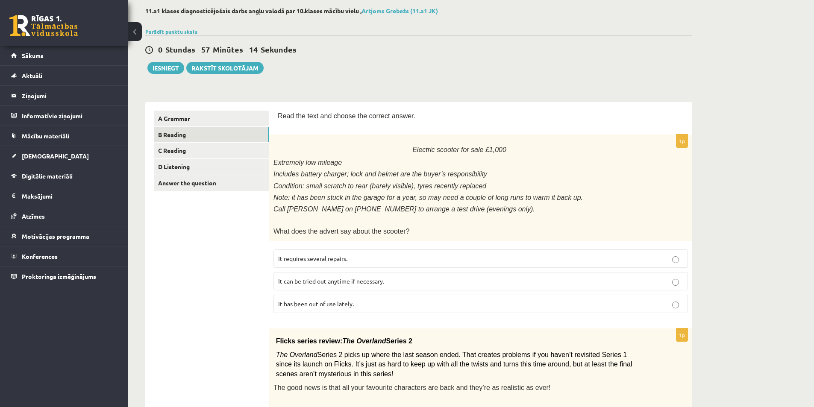
click at [400, 303] on p "It has been out of use lately." at bounding box center [480, 303] width 405 height 9
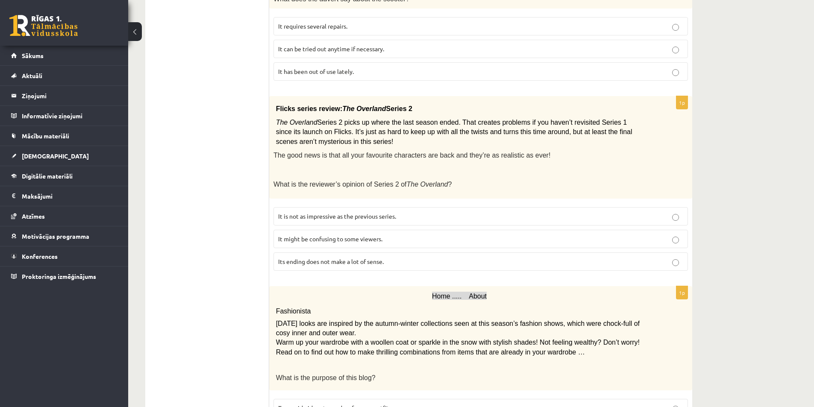
scroll to position [384, 0]
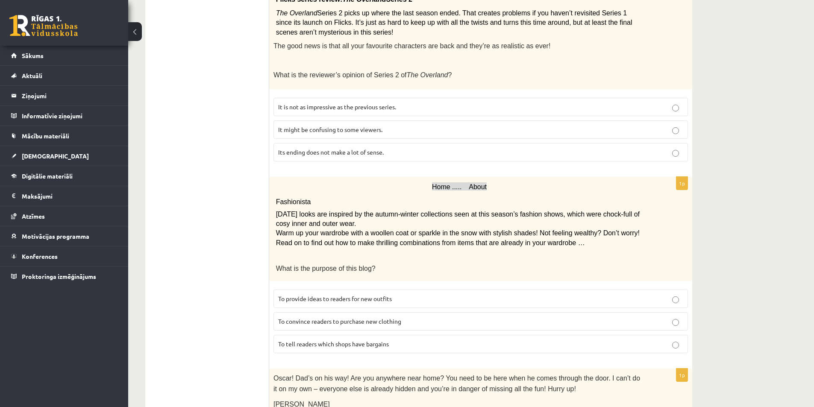
click at [338, 120] on label "It might be confusing to some viewers." at bounding box center [480, 129] width 414 height 18
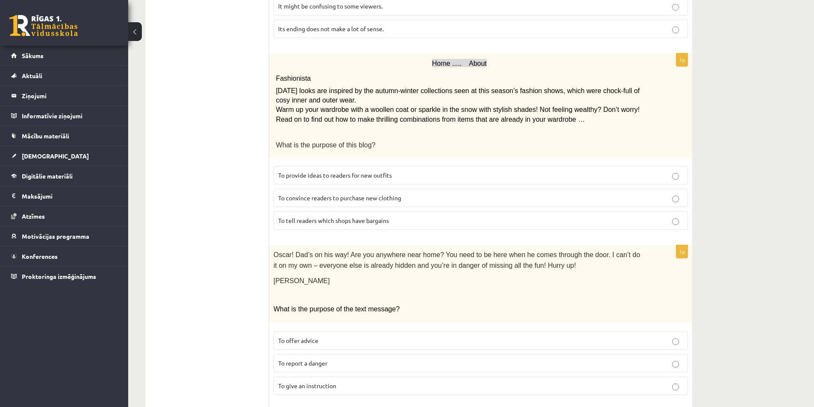
scroll to position [513, 0]
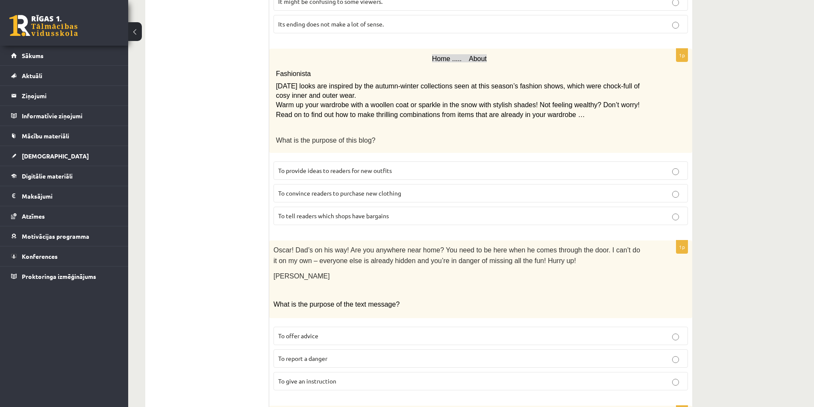
click at [292, 161] on label "To provide ideas to readers for new outfits" at bounding box center [480, 170] width 414 height 18
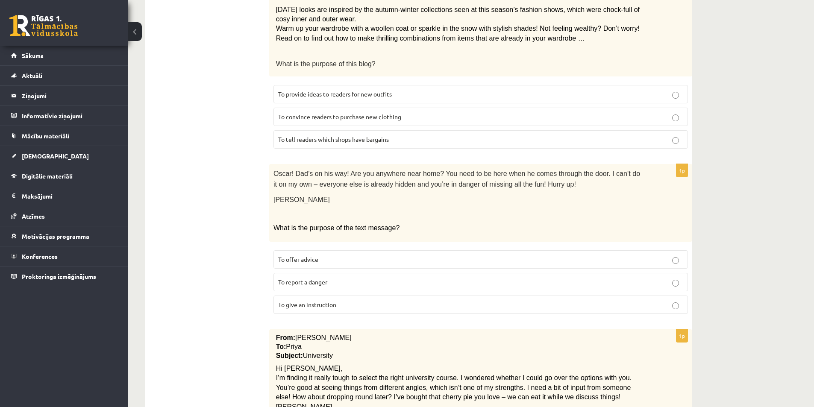
scroll to position [598, 0]
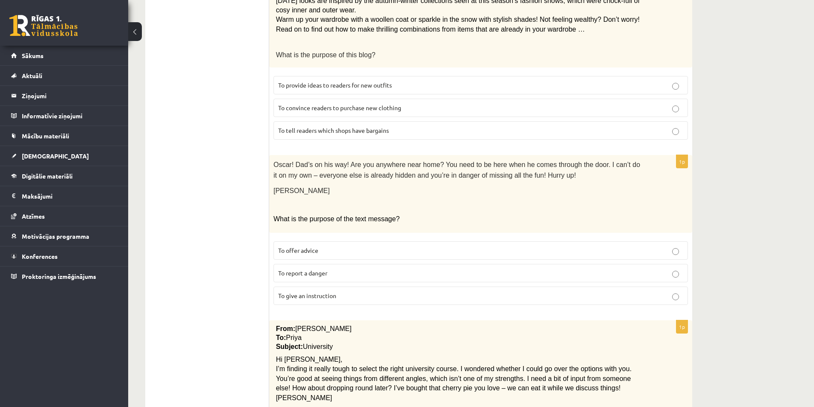
click at [358, 291] on p "To give an instruction" at bounding box center [480, 295] width 405 height 9
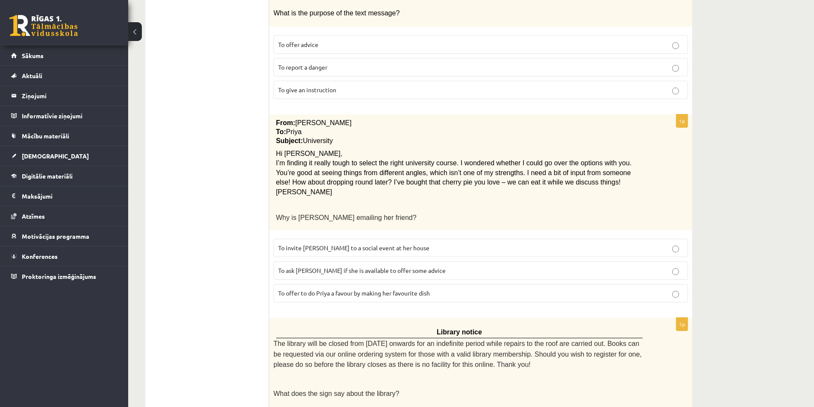
scroll to position [812, 0]
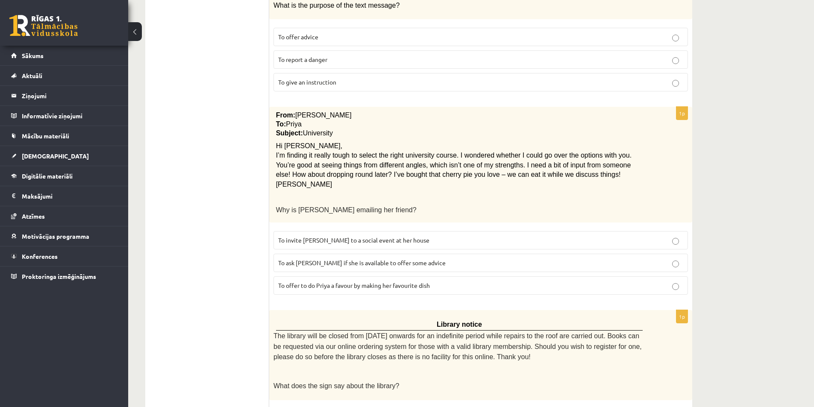
click at [367, 259] on span "To ask Priya if she is available to offer some advice" at bounding box center [361, 263] width 167 height 8
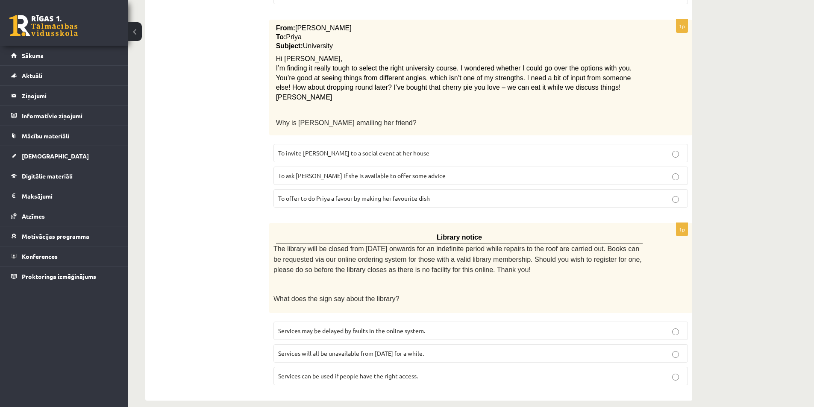
scroll to position [899, 0]
click at [363, 372] on span "Services can be used if people have the right access." at bounding box center [348, 376] width 140 height 8
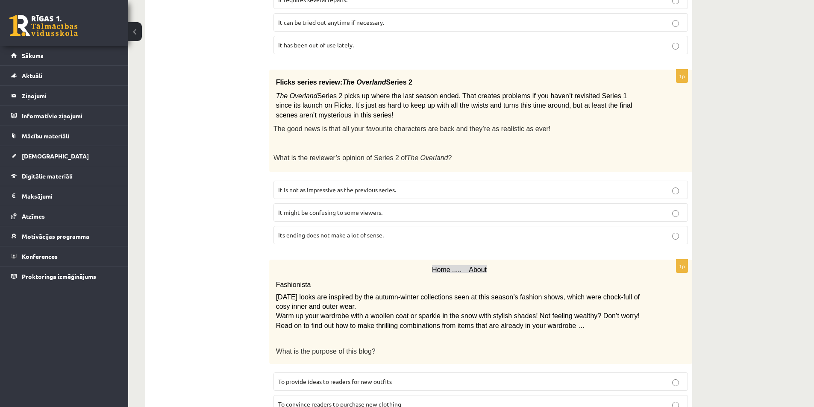
scroll to position [88, 0]
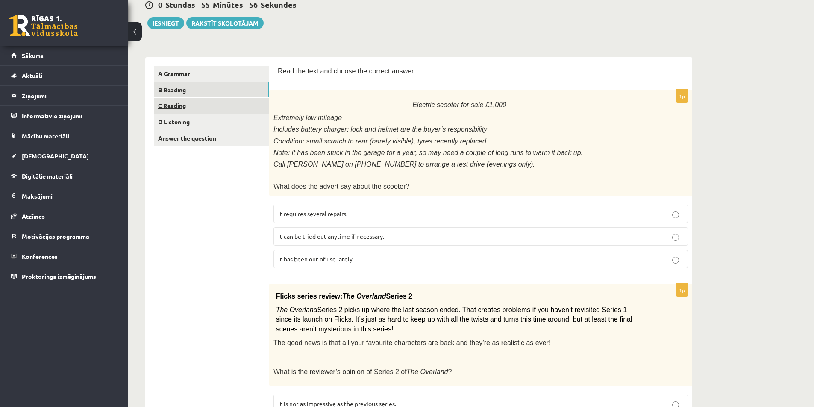
click at [192, 100] on link "C Reading" at bounding box center [211, 106] width 115 height 16
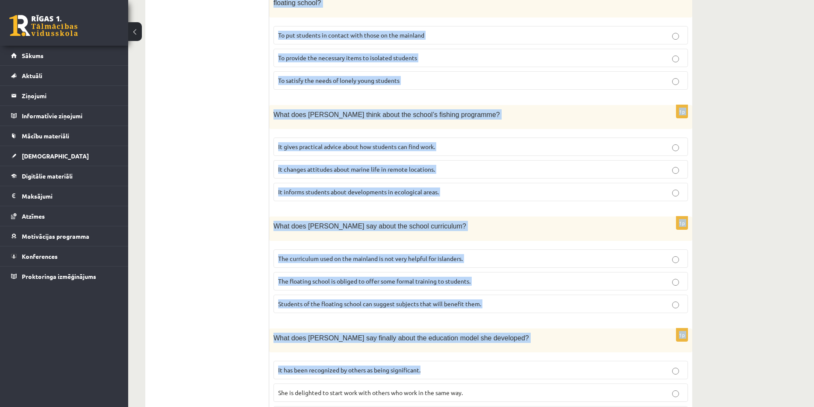
scroll to position [712, 0]
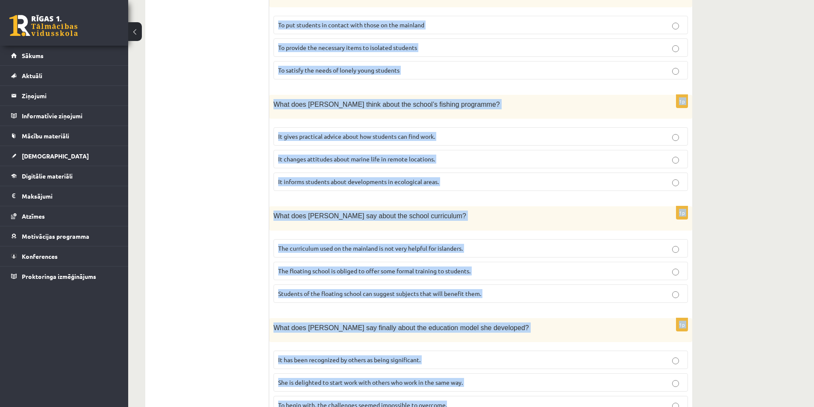
drag, startPoint x: 300, startPoint y: 173, endPoint x: 473, endPoint y: 388, distance: 276.2
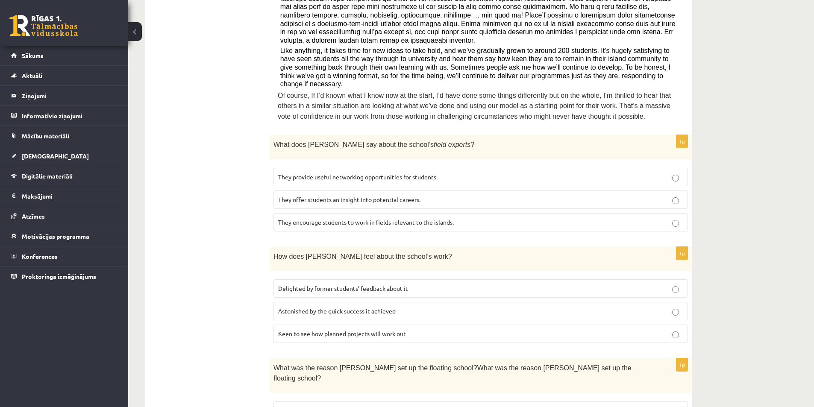
scroll to position [327, 0]
click at [396, 194] on span "They offer students an insight into potential careers." at bounding box center [349, 198] width 142 height 8
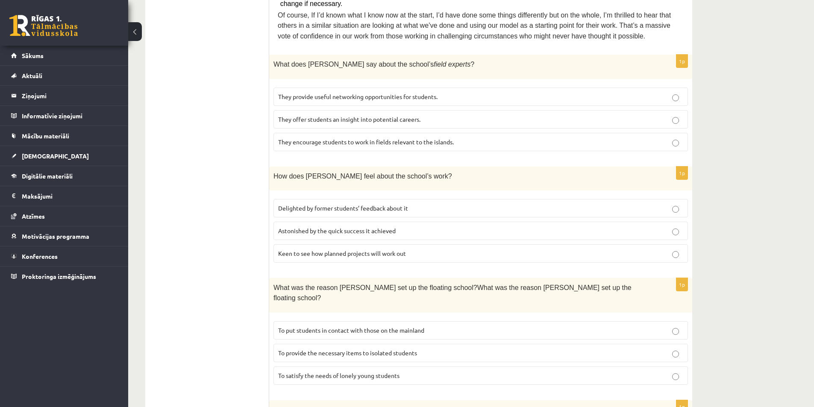
scroll to position [413, 0]
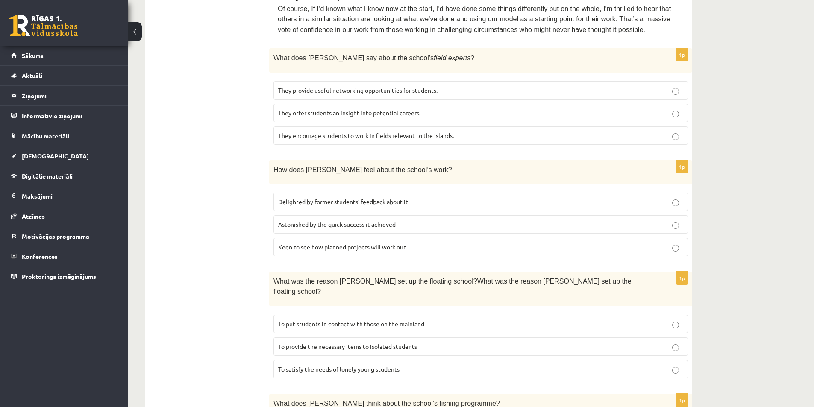
click at [394, 198] on span "Delighted by former students’ feedback about it" at bounding box center [343, 202] width 130 height 8
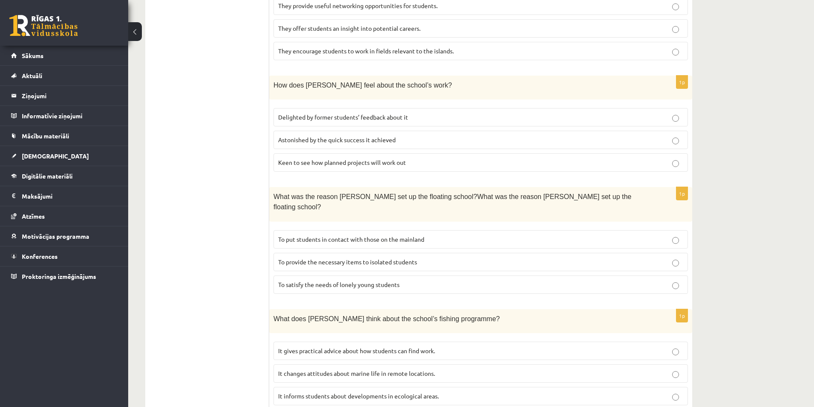
scroll to position [541, 0]
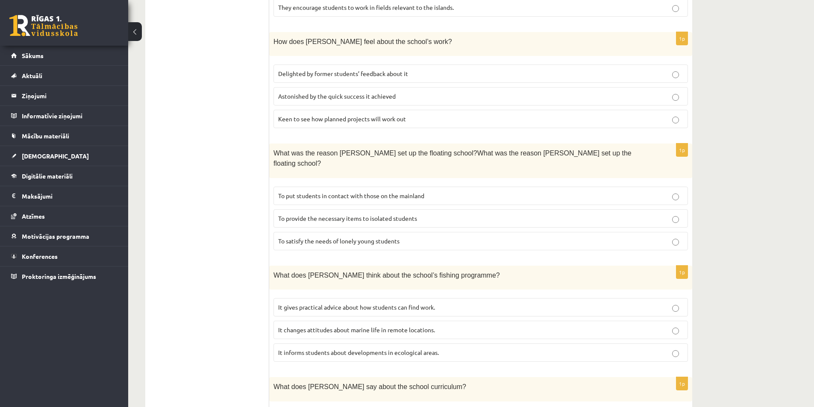
click at [423, 214] on p "To provide the necessary items to isolated students" at bounding box center [480, 218] width 405 height 9
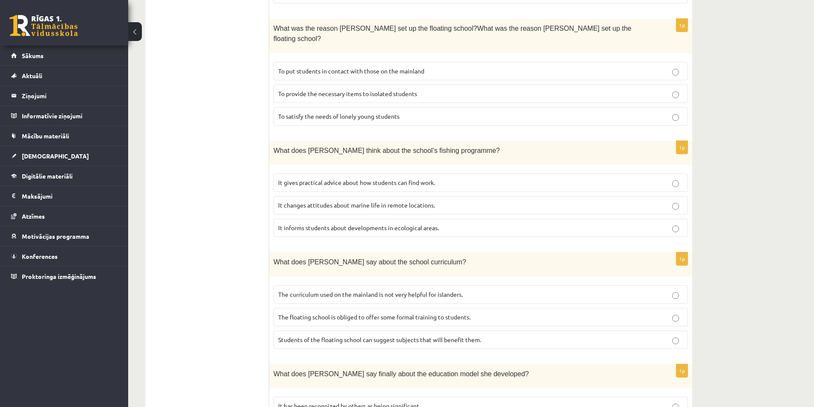
scroll to position [712, 0]
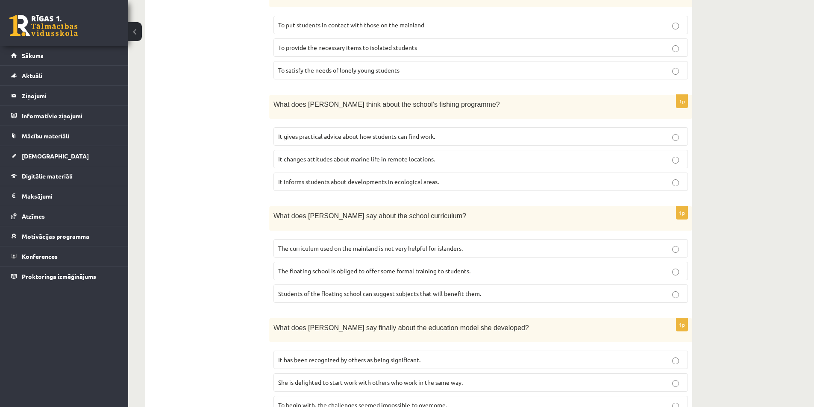
click at [424, 178] on span "It informs students about developments in ecological areas." at bounding box center [358, 182] width 161 height 8
click at [446, 244] on span "The curriculum used on the mainland is not very helpful for islanders." at bounding box center [370, 248] width 185 height 8
click at [403, 356] on span "It has been recognized by others as being significant." at bounding box center [349, 360] width 142 height 8
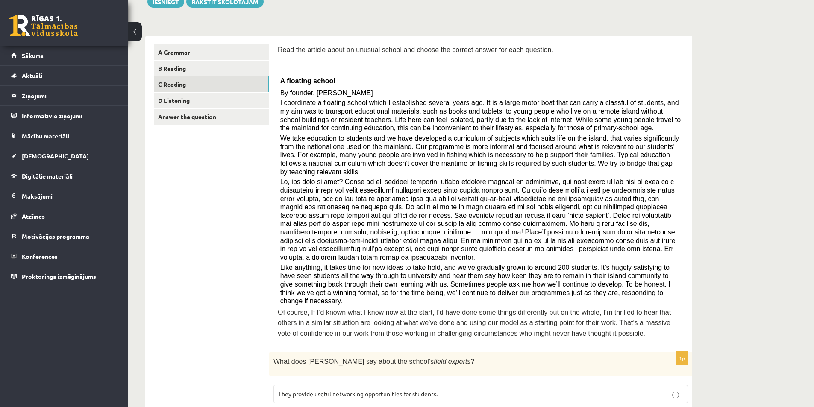
scroll to position [0, 0]
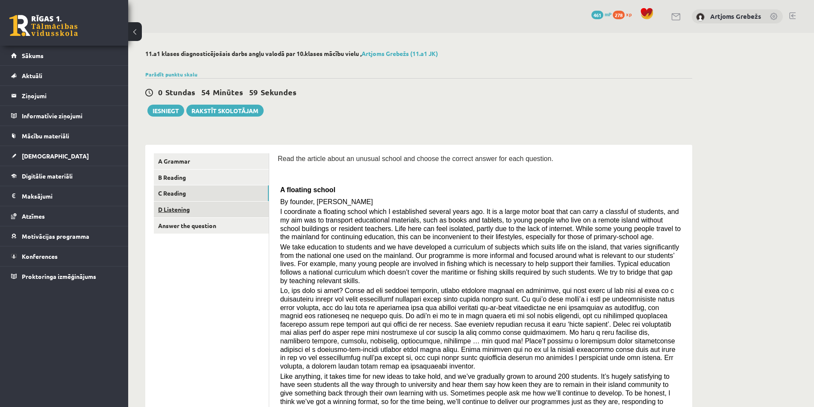
click at [196, 215] on link "D Listening" at bounding box center [211, 210] width 115 height 16
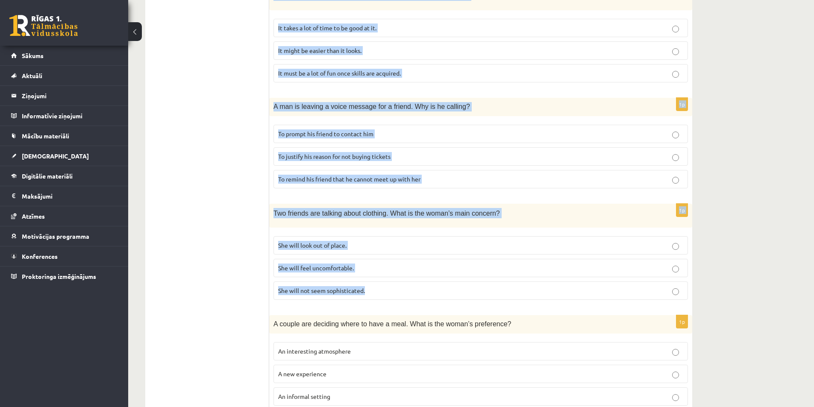
scroll to position [478, 0]
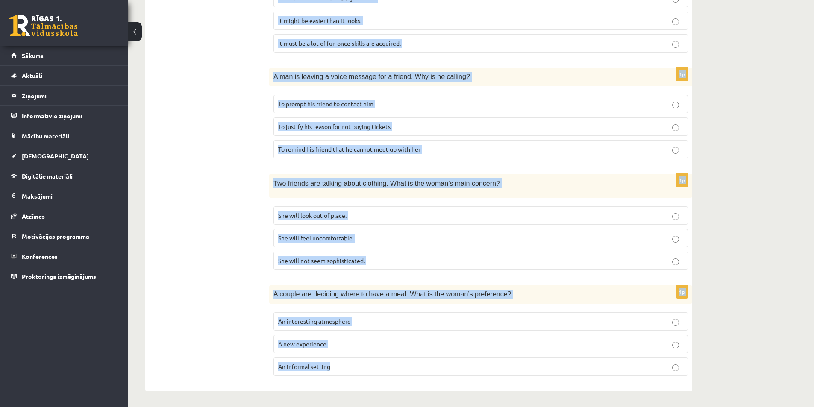
drag, startPoint x: 270, startPoint y: 212, endPoint x: 443, endPoint y: 385, distance: 244.6
click at [443, 386] on div "Listen to the conversation and answer the question. 1p Two friends are discussi…" at bounding box center [480, 29] width 423 height 724
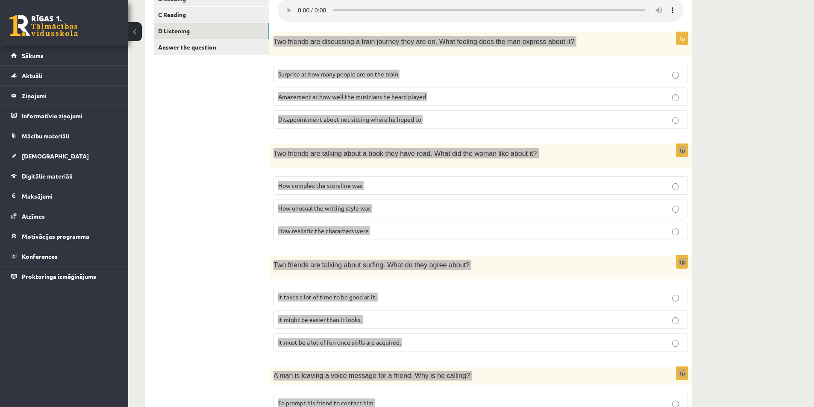
scroll to position [0, 0]
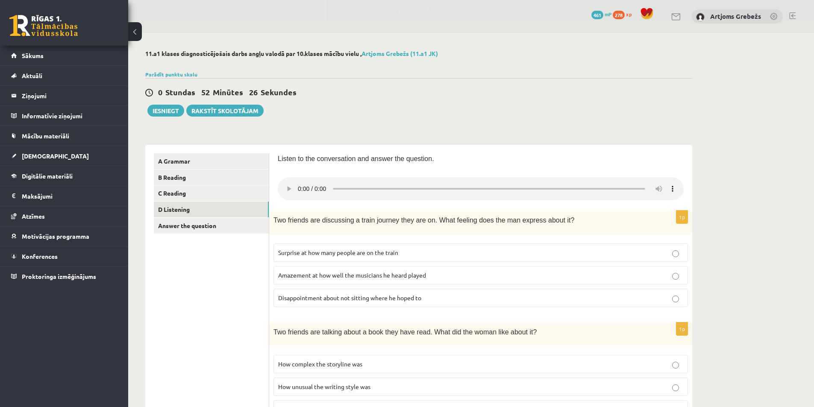
click at [193, 220] on link "Answer the question" at bounding box center [211, 226] width 115 height 16
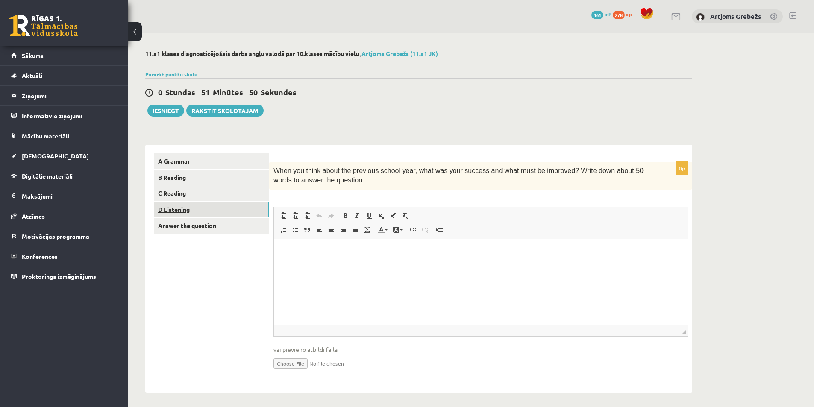
click at [194, 207] on link "D Listening" at bounding box center [211, 210] width 115 height 16
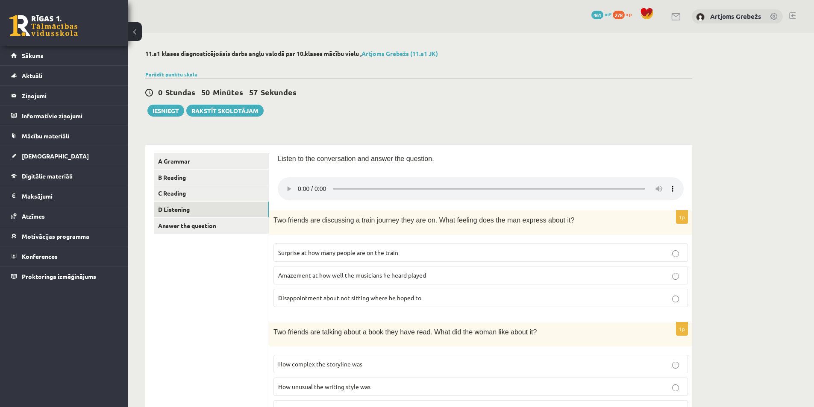
click at [372, 297] on span "Disappointment about not sitting where he hoped to" at bounding box center [349, 298] width 143 height 8
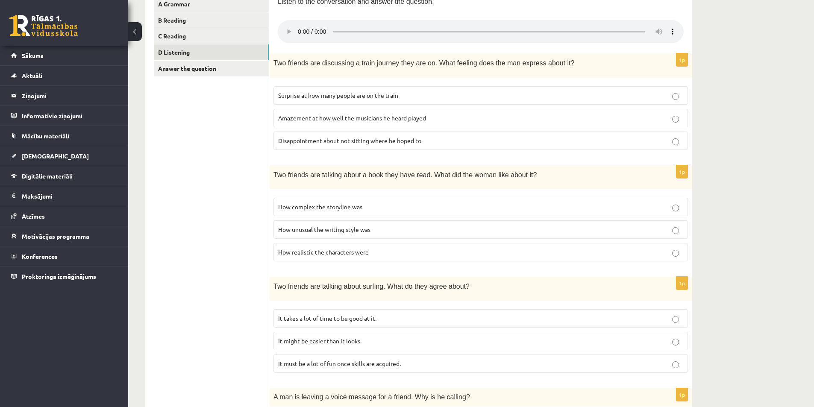
scroll to position [214, 0]
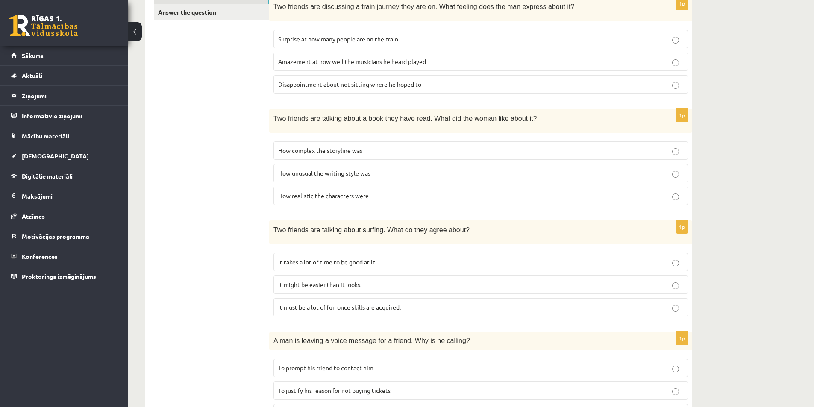
click at [392, 194] on p "How realistic the characters were" at bounding box center [480, 195] width 405 height 9
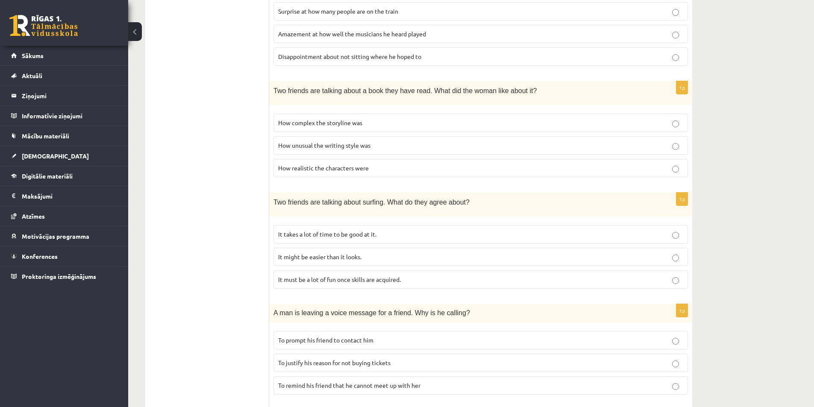
scroll to position [256, 0]
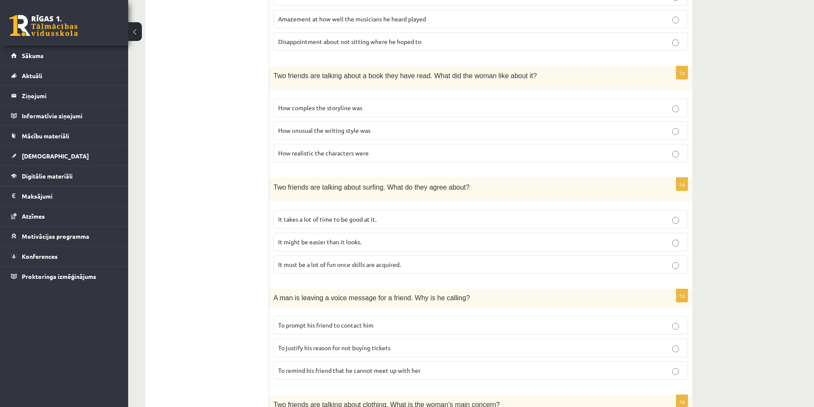
click at [381, 212] on label "It takes a lot of time to be good at it." at bounding box center [480, 219] width 414 height 18
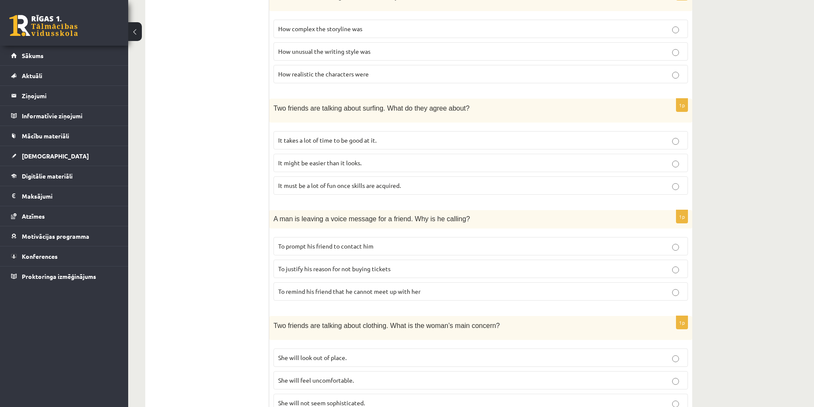
scroll to position [342, 0]
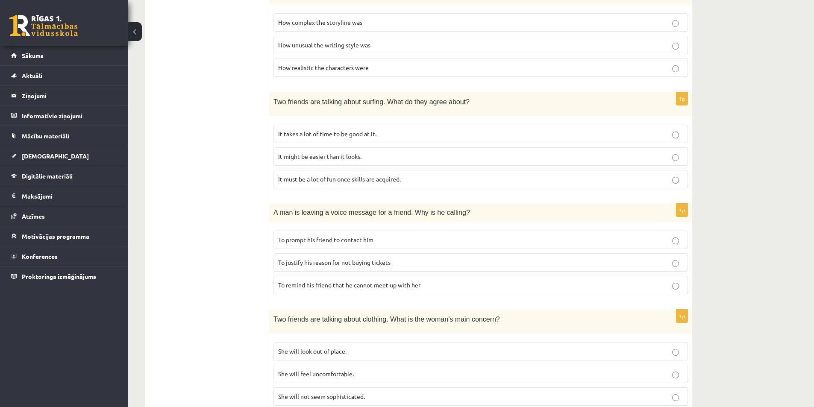
click at [356, 239] on span "To prompt his friend to contact him" at bounding box center [325, 240] width 95 height 8
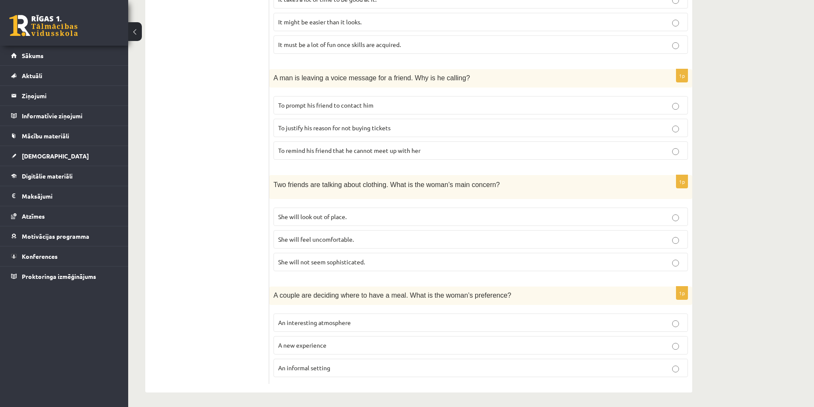
scroll to position [478, 0]
click at [380, 239] on p "She will feel uncomfortable." at bounding box center [480, 237] width 405 height 9
click at [384, 314] on label "An interesting atmosphere" at bounding box center [480, 321] width 414 height 18
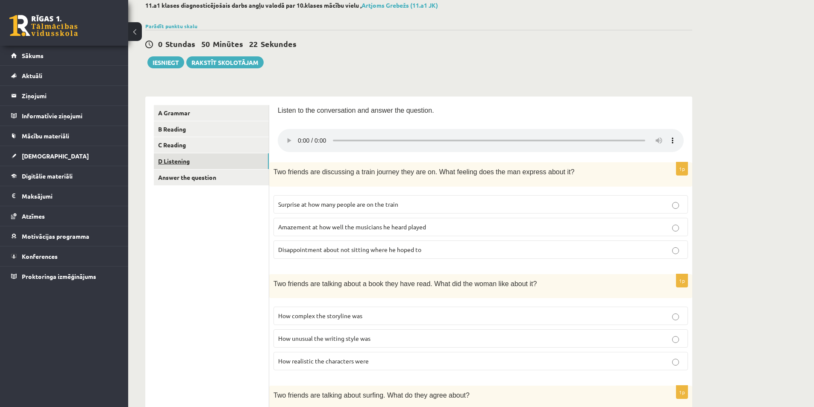
scroll to position [0, 0]
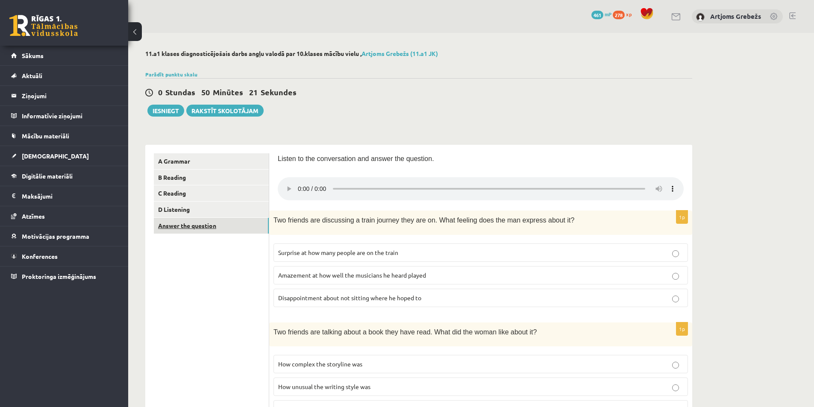
click at [203, 234] on link "Answer the question" at bounding box center [211, 226] width 115 height 16
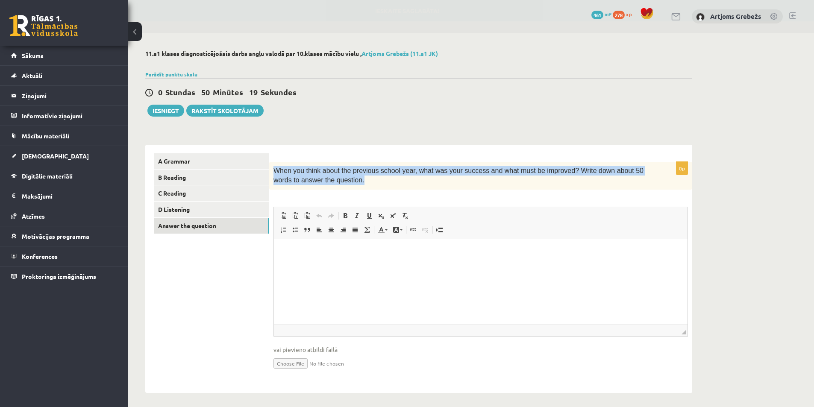
drag, startPoint x: 274, startPoint y: 170, endPoint x: 334, endPoint y: 177, distance: 60.7
click at [334, 177] on p "When you think about the previous school year, what was your success and what m…" at bounding box center [459, 175] width 372 height 19
click at [572, 152] on div "0p When you think about the previous school year, what was your success and wha…" at bounding box center [480, 269] width 423 height 248
drag, startPoint x: 272, startPoint y: 168, endPoint x: 336, endPoint y: 184, distance: 66.1
click at [336, 184] on div "When you think about the previous school year, what was your success and what m…" at bounding box center [480, 176] width 423 height 28
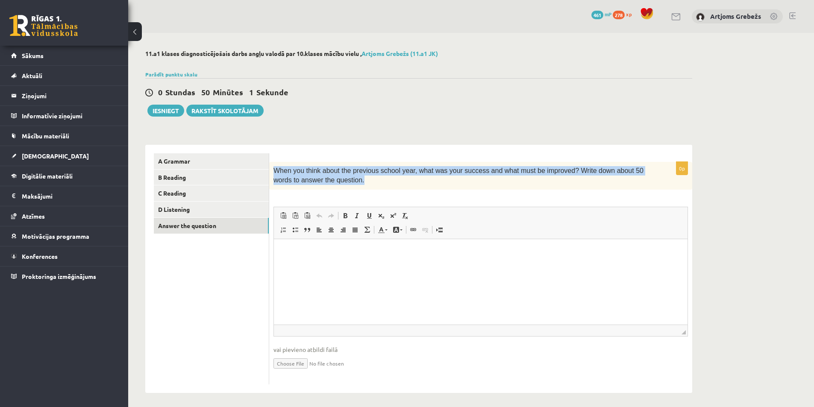
copy span "When you think about the previous school year, what was your success and what m…"
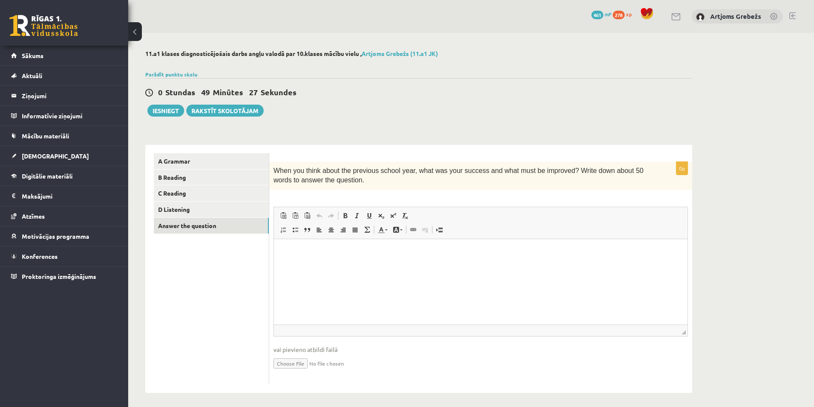
drag, startPoint x: 267, startPoint y: 286, endPoint x: 238, endPoint y: 272, distance: 32.9
click at [265, 286] on ul "A Grammar B Reading C Reading D Listening Answer the question" at bounding box center [211, 268] width 115 height 231
click at [164, 114] on button "Iesniegt" at bounding box center [165, 111] width 37 height 12
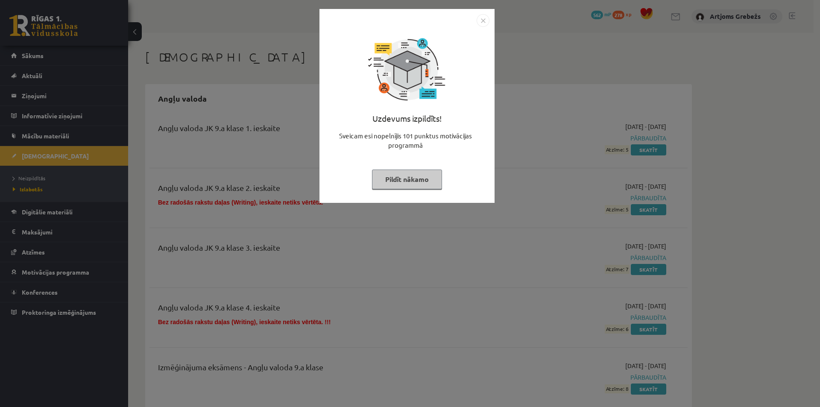
click at [419, 172] on button "Pildīt nākamo" at bounding box center [407, 180] width 70 height 20
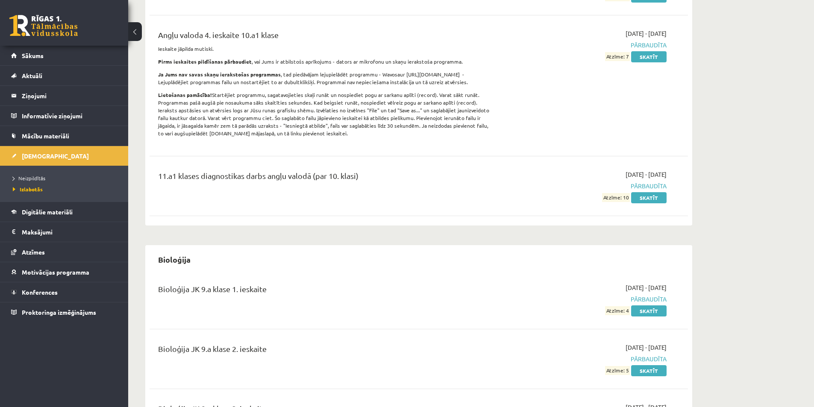
scroll to position [641, 0]
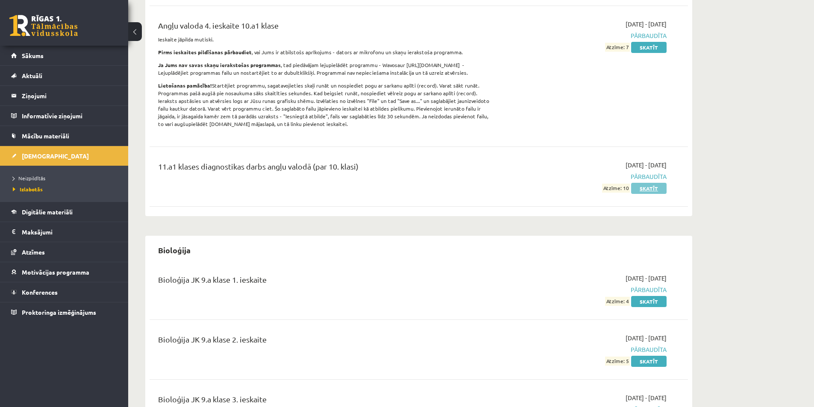
click at [642, 186] on link "Skatīt" at bounding box center [648, 188] width 35 height 11
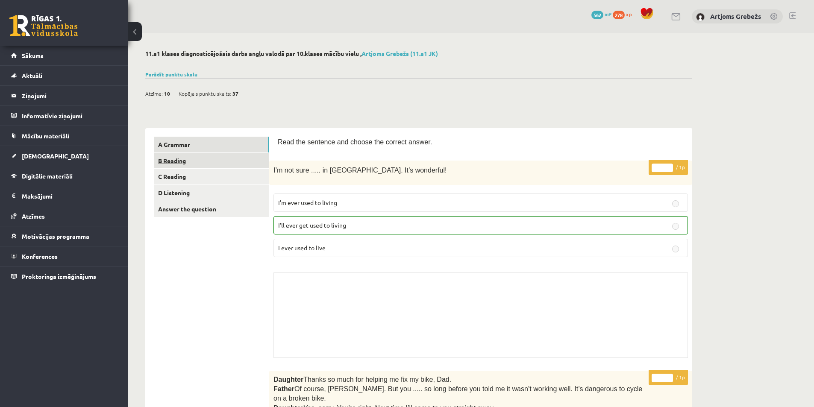
click at [228, 155] on link "B Reading" at bounding box center [211, 161] width 115 height 16
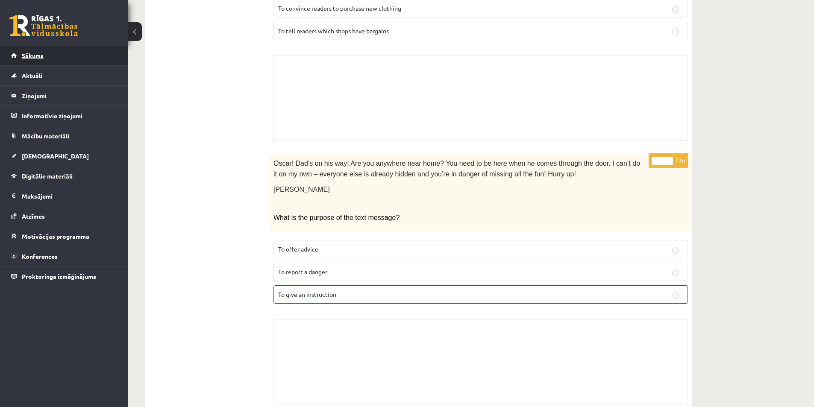
scroll to position [897, 0]
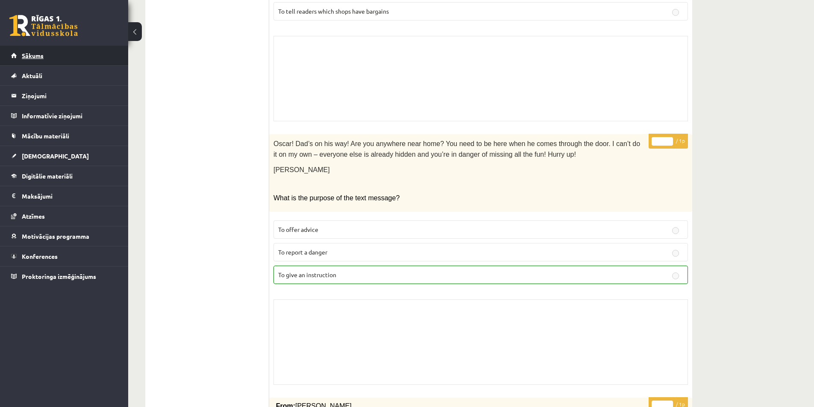
click at [67, 49] on link "Sākums" at bounding box center [64, 56] width 106 height 20
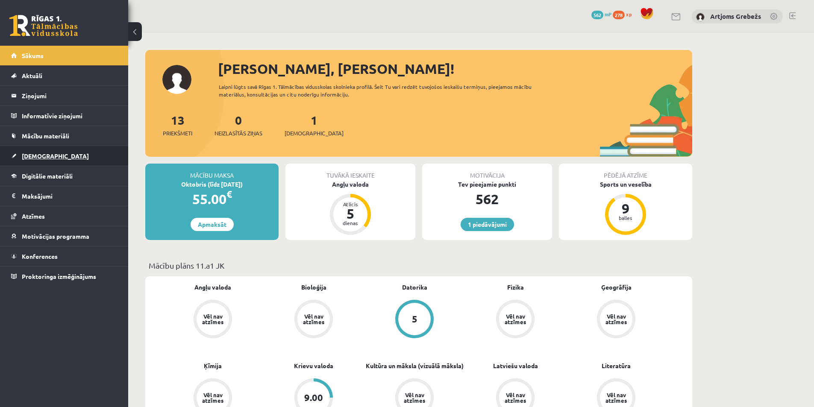
click at [48, 155] on link "[DEMOGRAPHIC_DATA]" at bounding box center [64, 156] width 106 height 20
